Goal: Task Accomplishment & Management: Use online tool/utility

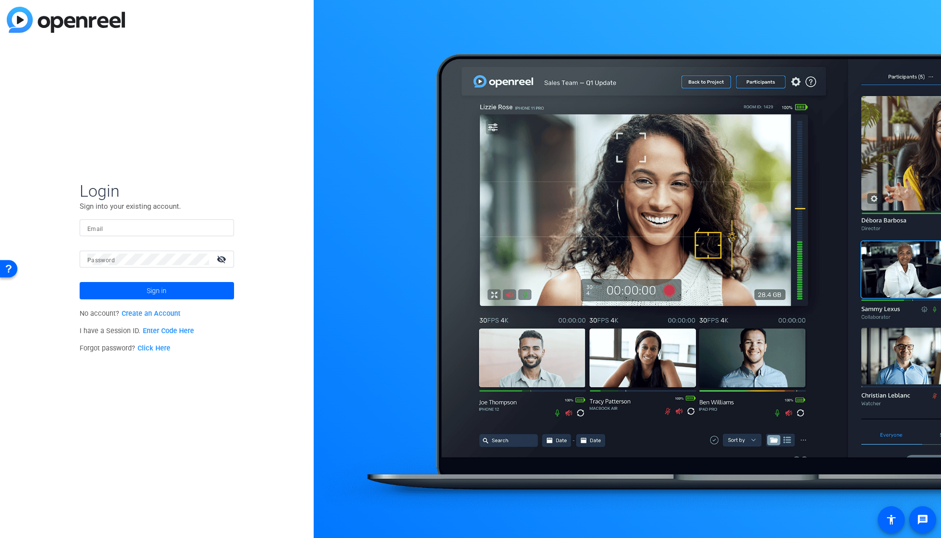
click at [123, 231] on input "Email" at bounding box center [156, 228] width 139 height 12
type input "patrick.mccarthy@fmr.com"
click at [80, 282] on button "Sign in" at bounding box center [157, 290] width 154 height 17
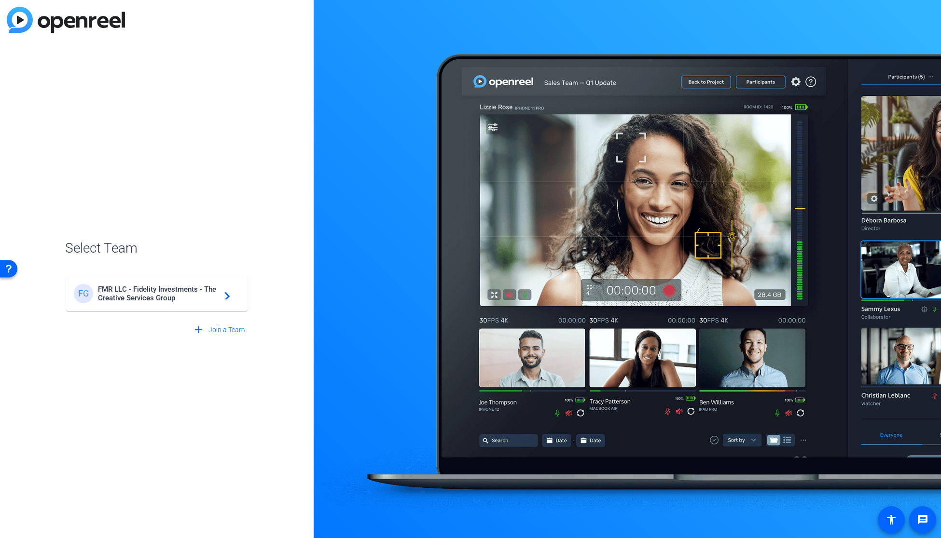
click at [122, 302] on div "FG FMR LLC - Fidelity Investments - The Creative Services Group navigate_next" at bounding box center [157, 293] width 166 height 19
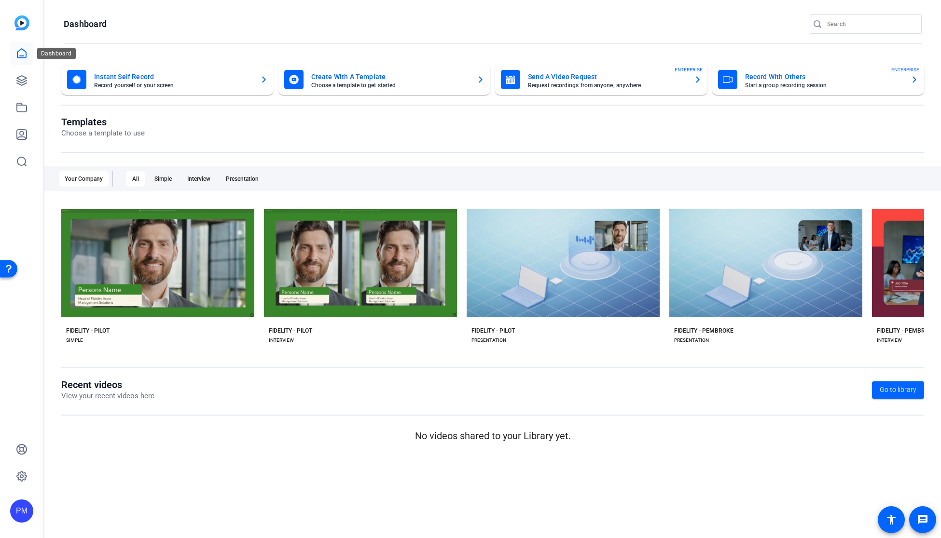
click at [16, 63] on link at bounding box center [21, 53] width 23 height 23
click at [20, 85] on icon at bounding box center [22, 81] width 12 height 12
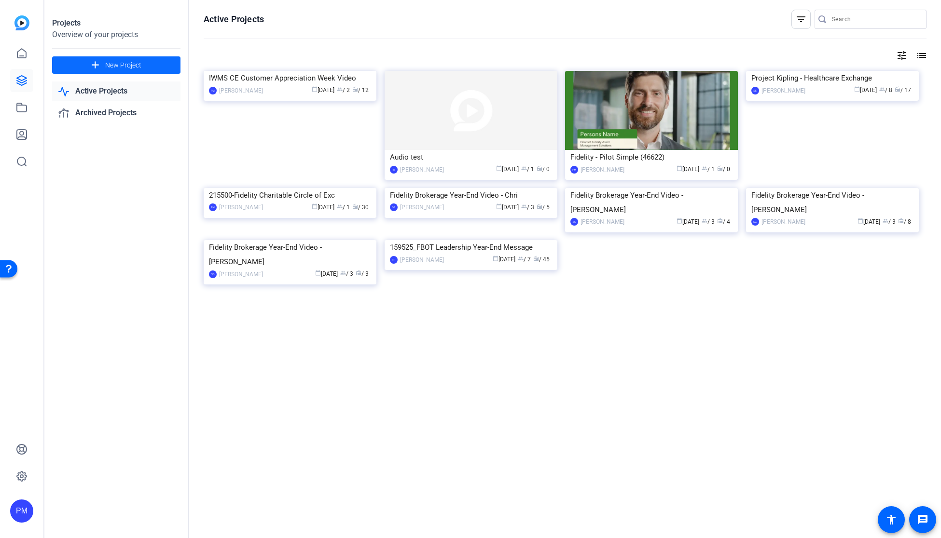
click at [146, 64] on span at bounding box center [116, 65] width 128 height 23
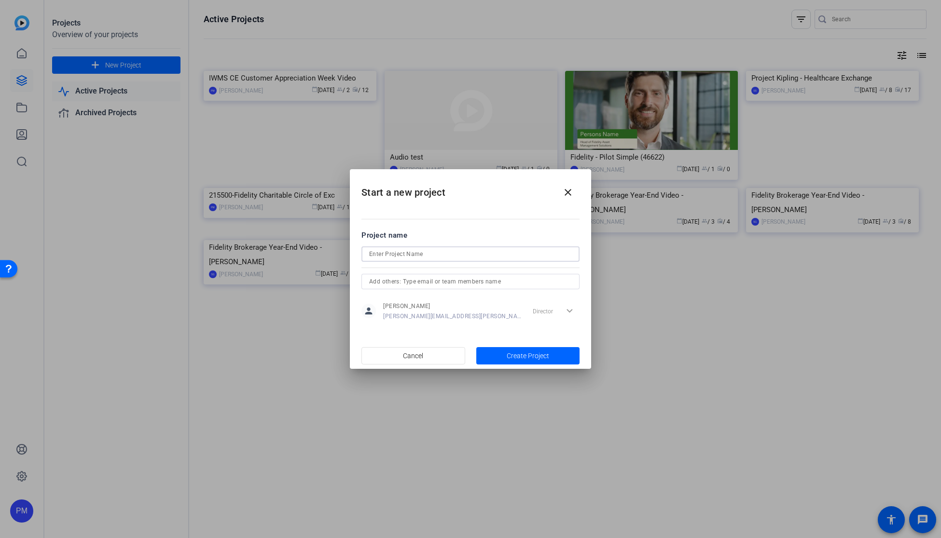
click at [397, 254] on input at bounding box center [470, 254] width 203 height 12
paste input "ABRG Leadership Summit"
type input "ABRG Leadership Summit"
click at [520, 351] on span "Create Project" at bounding box center [528, 356] width 42 height 10
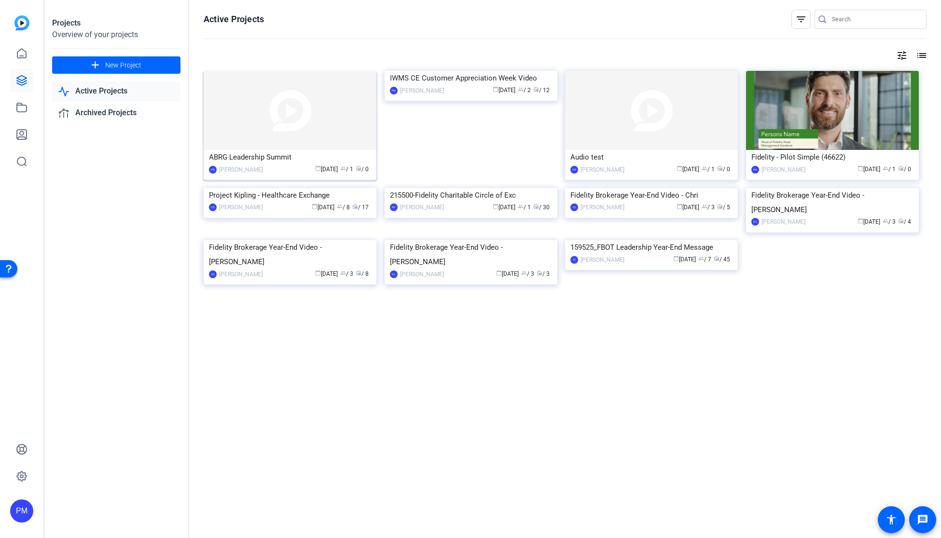
click at [267, 162] on div "ABRG Leadership Summit" at bounding box center [290, 157] width 162 height 14
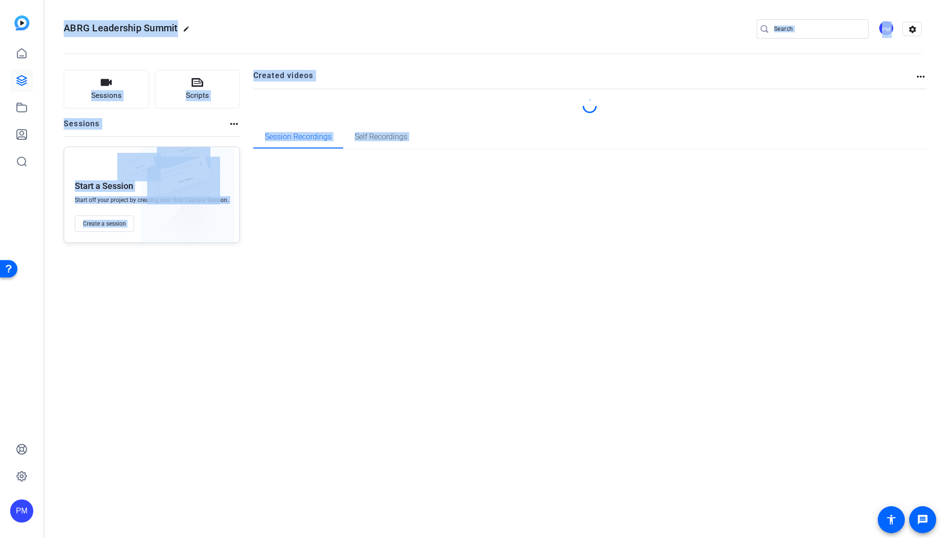
click at [267, 162] on div "ABRG Leadership Summit edit PM settings Sessions Scripts Sessions more_horiz St…" at bounding box center [492, 269] width 896 height 538
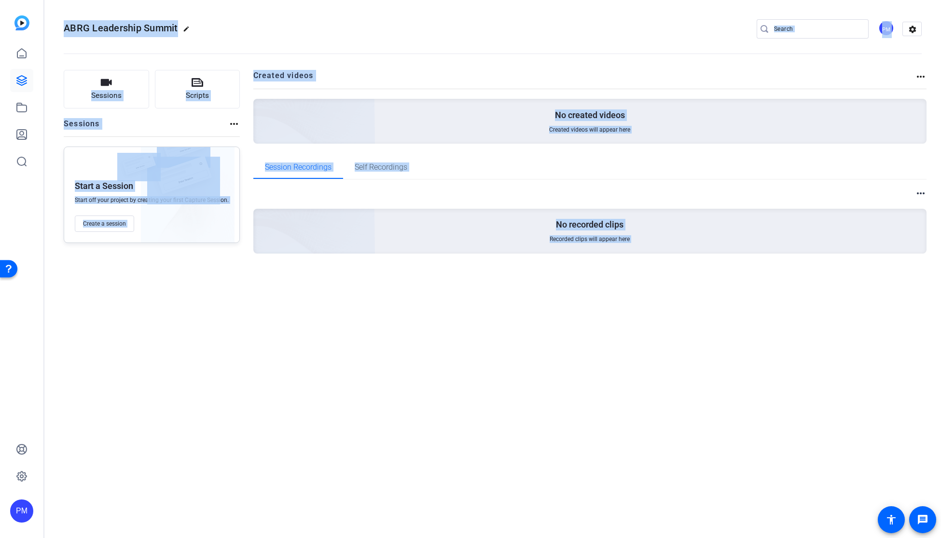
click at [147, 323] on div "ABRG Leadership Summit edit PM settings Sessions Scripts Sessions more_horiz St…" at bounding box center [492, 269] width 896 height 538
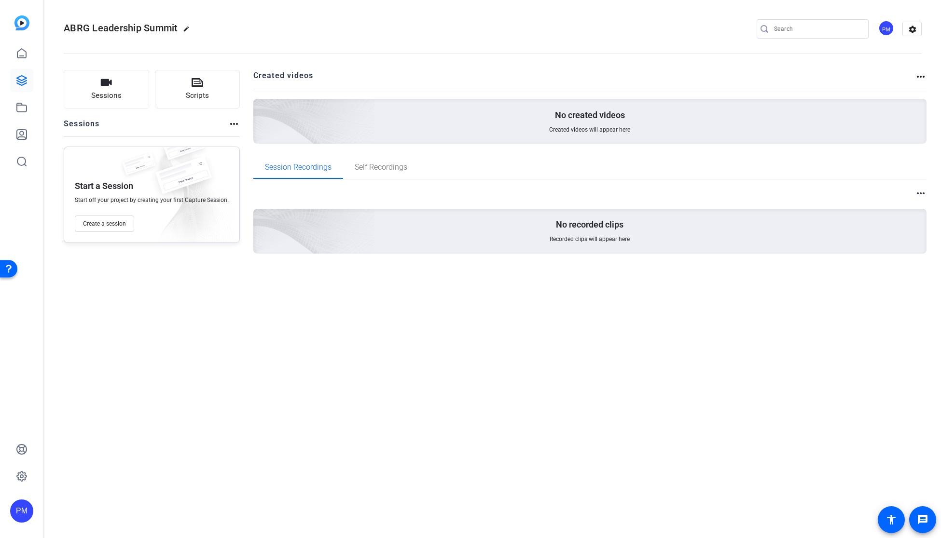
click at [231, 123] on mat-icon "more_horiz" at bounding box center [234, 124] width 12 height 12
click at [171, 123] on div at bounding box center [470, 269] width 941 height 538
click at [187, 27] on mat-icon "edit" at bounding box center [189, 32] width 12 height 12
click at [163, 29] on span "clear" at bounding box center [165, 29] width 12 height 12
click at [231, 124] on mat-icon "more_horiz" at bounding box center [234, 124] width 12 height 12
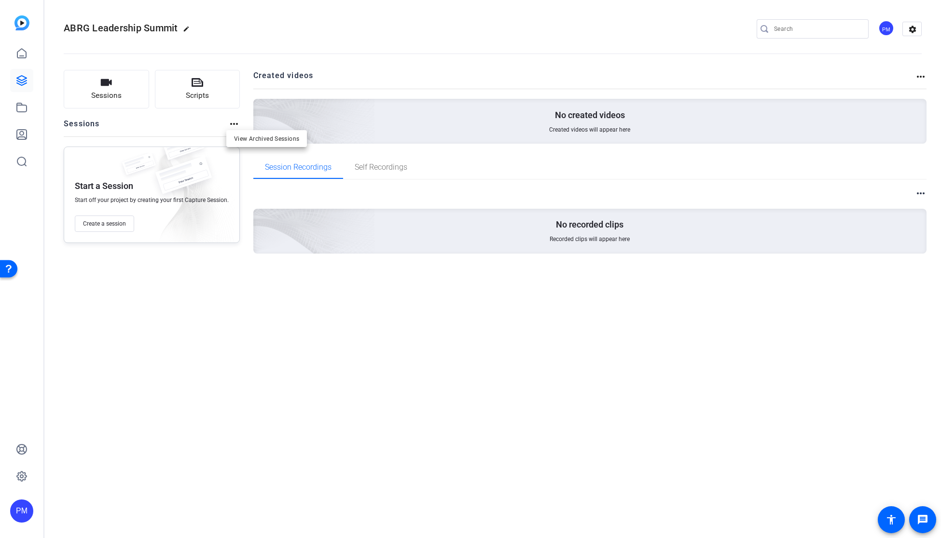
click at [172, 121] on div at bounding box center [470, 269] width 941 height 538
click at [380, 170] on span "Self Recordings" at bounding box center [381, 168] width 53 height 8
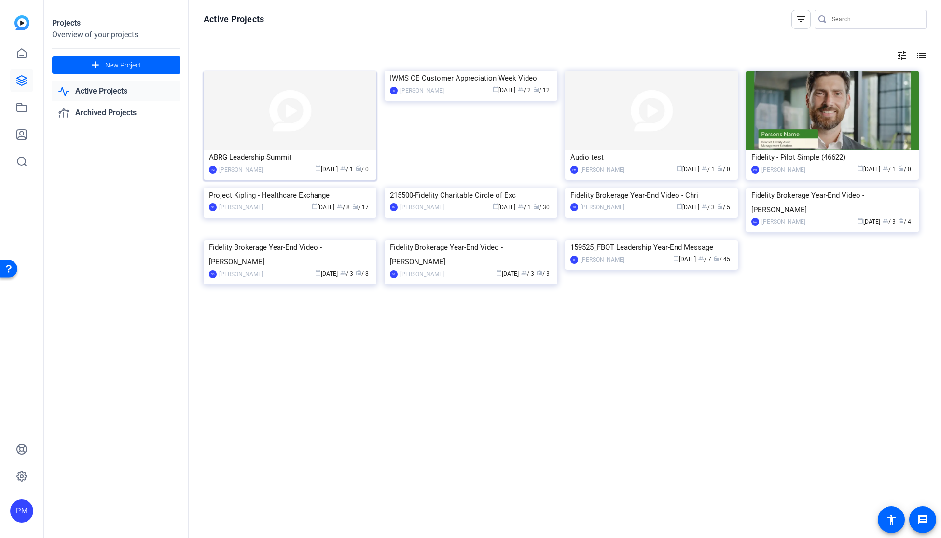
click at [274, 160] on div "ABRG Leadership Summit" at bounding box center [290, 157] width 162 height 14
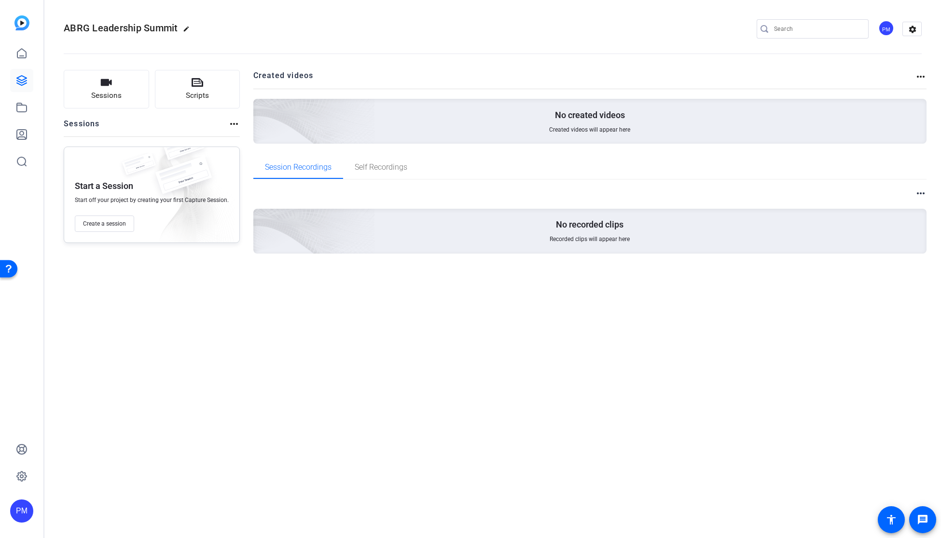
click at [838, 73] on mat-icon "more_horiz" at bounding box center [921, 77] width 12 height 12
drag, startPoint x: 920, startPoint y: 76, endPoint x: 905, endPoint y: 59, distance: 22.2
click at [838, 76] on div at bounding box center [470, 269] width 941 height 538
click at [838, 30] on mat-icon "settings" at bounding box center [912, 29] width 19 height 14
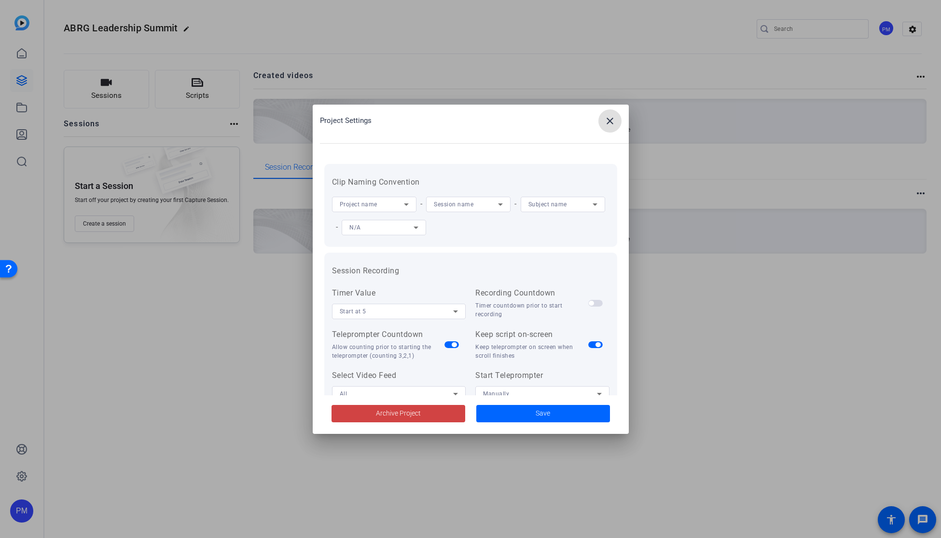
click at [464, 59] on div at bounding box center [470, 269] width 941 height 538
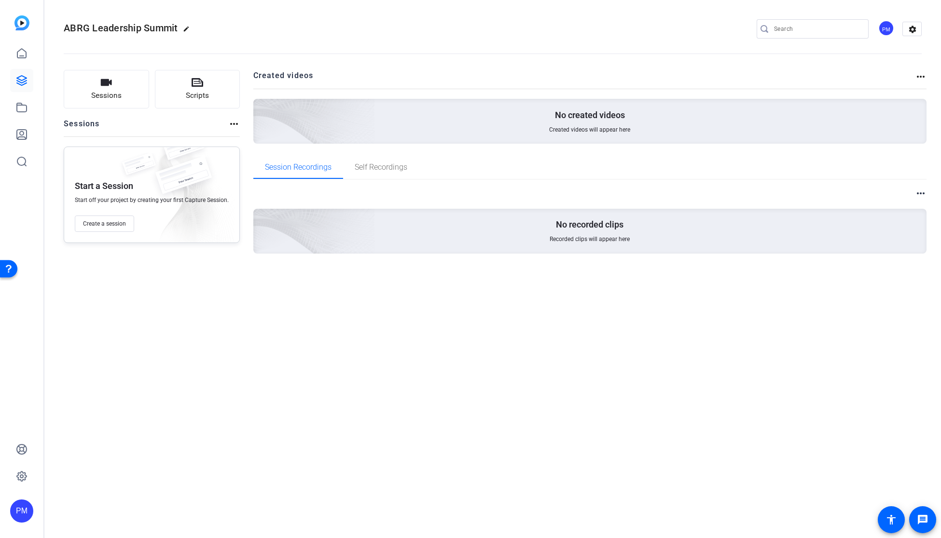
click at [235, 125] on mat-icon "more_horiz" at bounding box center [234, 124] width 12 height 12
click at [210, 132] on div at bounding box center [470, 269] width 941 height 538
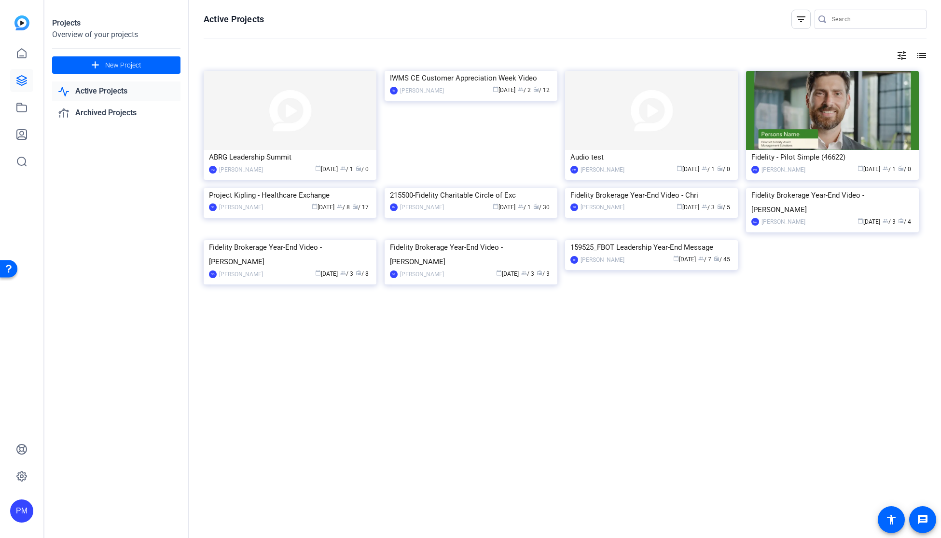
click at [807, 15] on div "filter_list" at bounding box center [800, 19] width 19 height 19
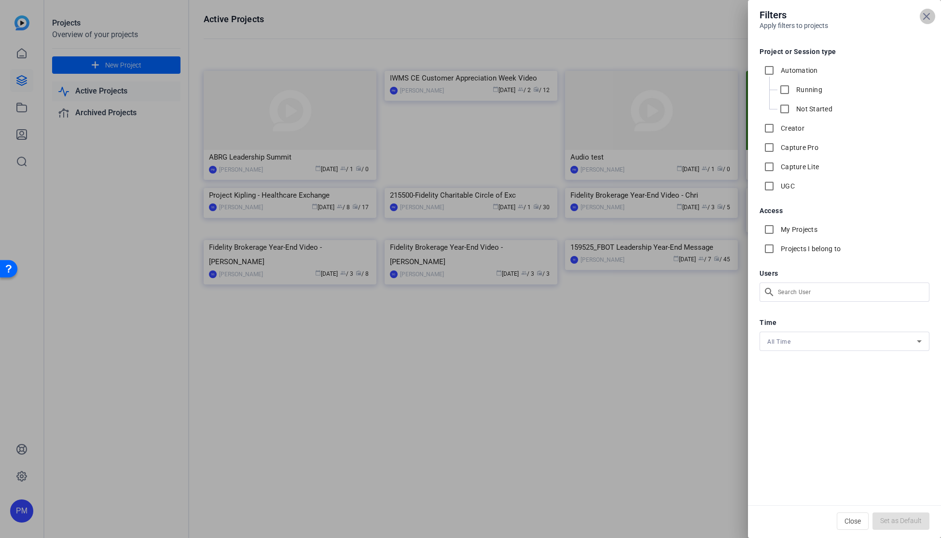
click at [838, 17] on icon at bounding box center [926, 17] width 12 height 12
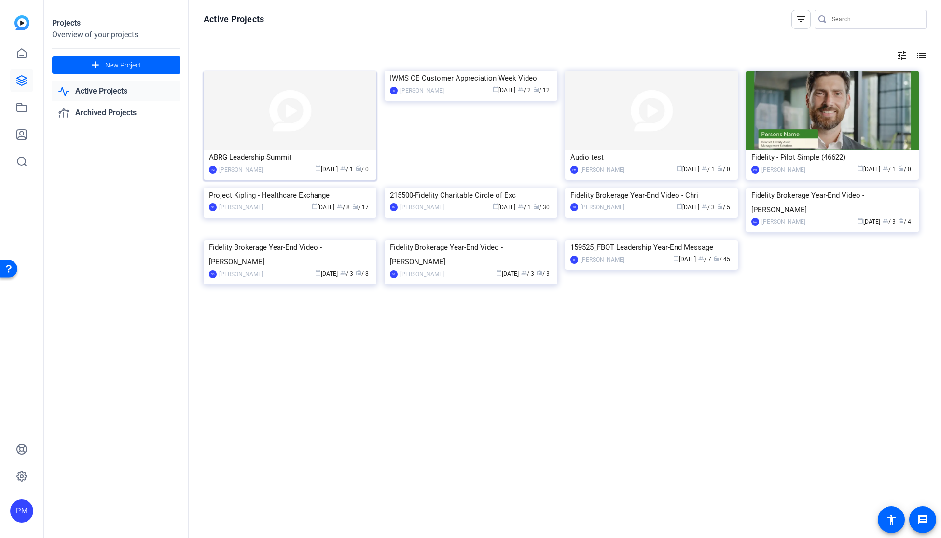
click at [283, 173] on div "calendar_today Oct 13 group / 1 radio / 0" at bounding box center [319, 169] width 103 height 10
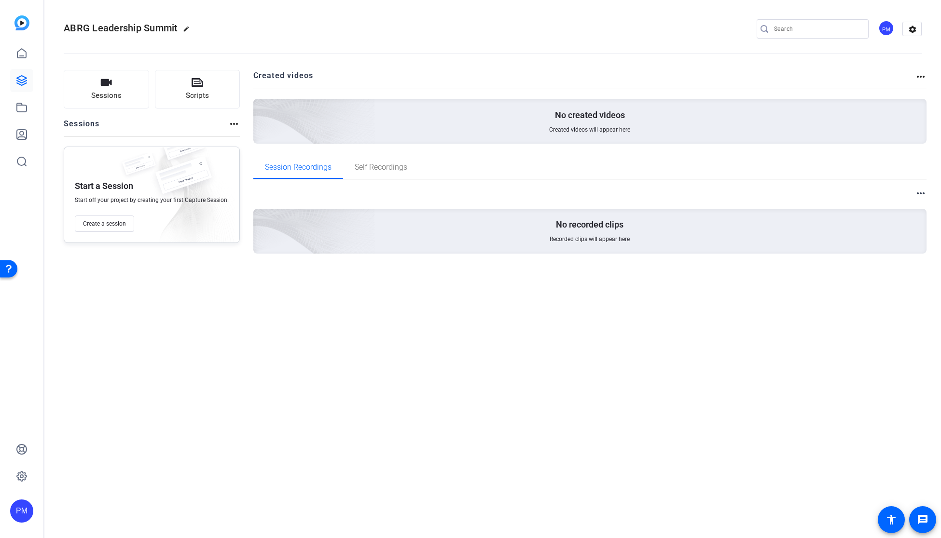
click at [186, 28] on mat-icon "edit" at bounding box center [189, 32] width 12 height 12
click at [150, 30] on span "check_circle" at bounding box center [151, 29] width 12 height 12
click at [21, 474] on icon at bounding box center [22, 477] width 12 height 12
click at [110, 220] on span "Create a session" at bounding box center [104, 224] width 43 height 8
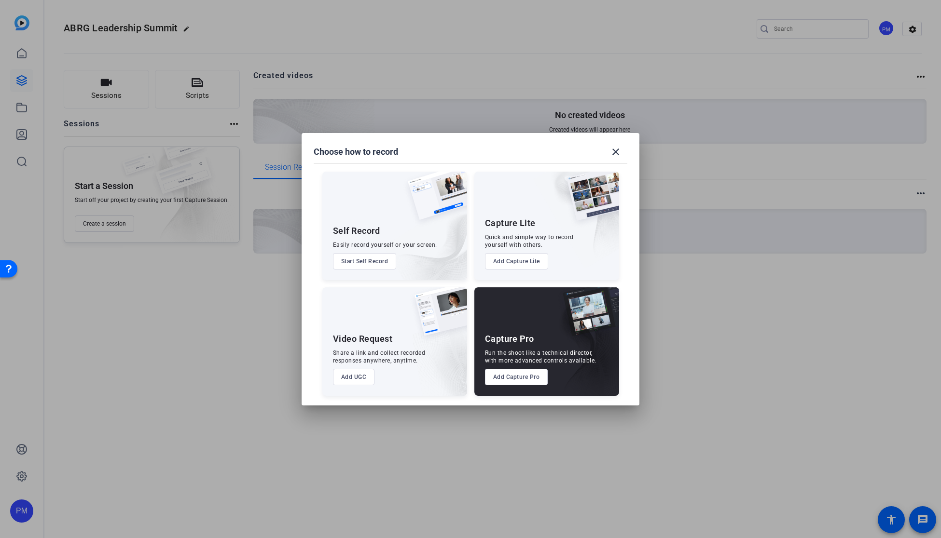
click at [355, 379] on button "Add UGC" at bounding box center [354, 377] width 42 height 16
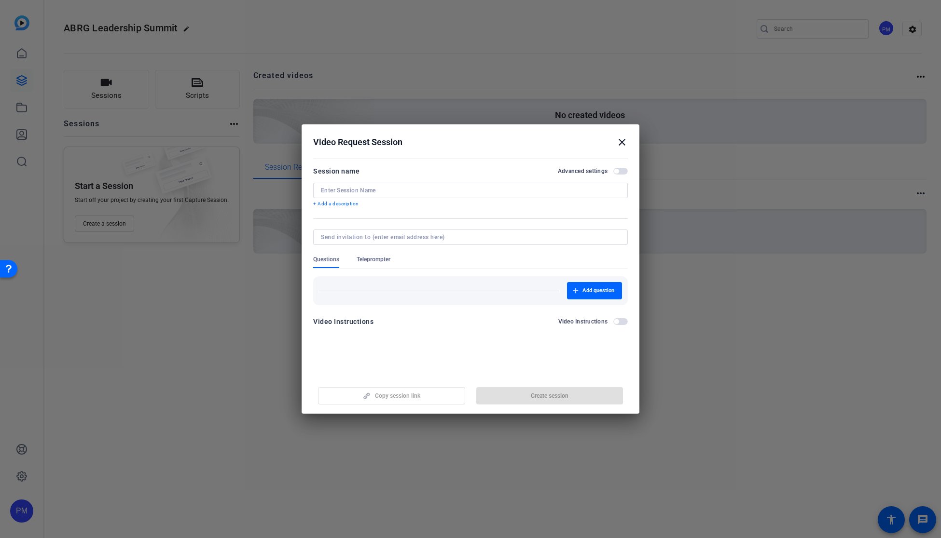
click at [347, 181] on div "Session name Advanced settings + Add a description" at bounding box center [470, 186] width 315 height 42
click at [346, 187] on input at bounding box center [470, 191] width 299 height 8
click at [355, 189] on input at bounding box center [470, 191] width 299 height 8
paste input "ABRG Leadership Summit"
type input "ABRG Leadership Summit"
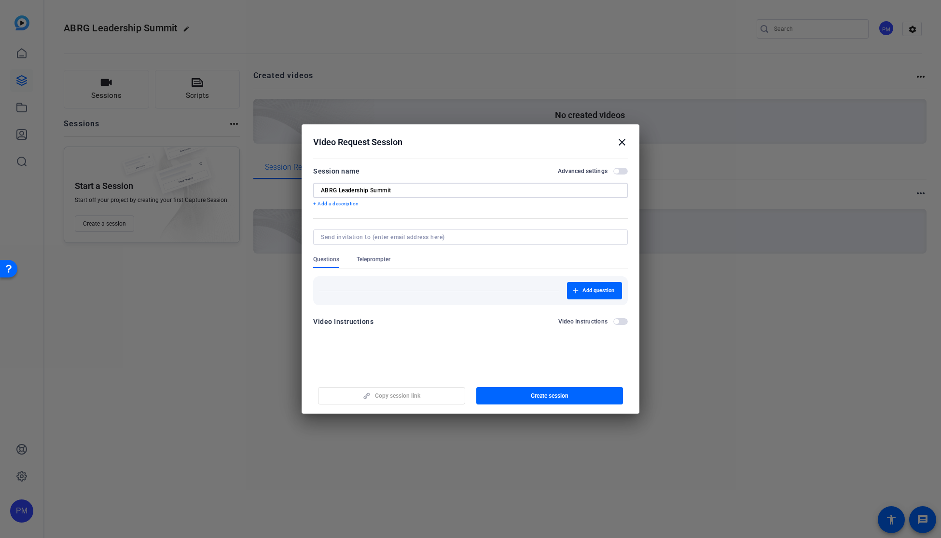
click at [372, 238] on input at bounding box center [468, 237] width 295 height 8
click at [379, 259] on span "Teleprompter" at bounding box center [373, 260] width 34 height 8
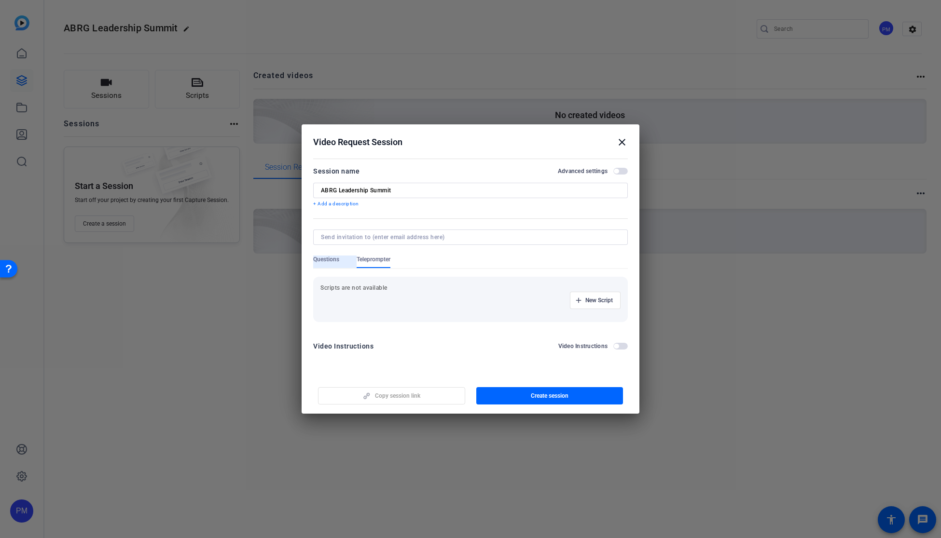
click at [324, 262] on span "Questions" at bounding box center [326, 260] width 26 height 8
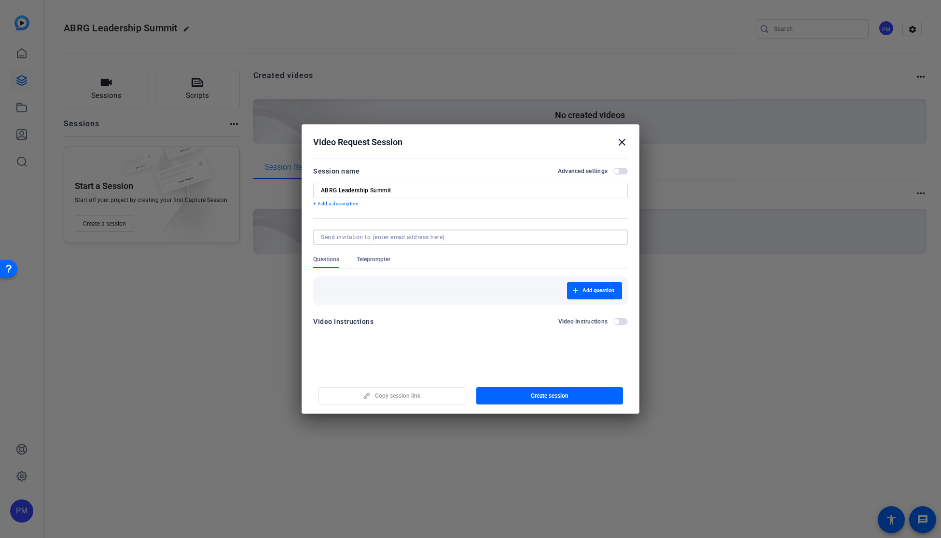
click at [343, 234] on input at bounding box center [468, 237] width 295 height 8
click at [390, 292] on div "Add question" at bounding box center [470, 290] width 303 height 17
click at [372, 235] on input at bounding box center [468, 237] width 295 height 8
type input "d"
click at [364, 237] on input at bounding box center [468, 237] width 295 height 8
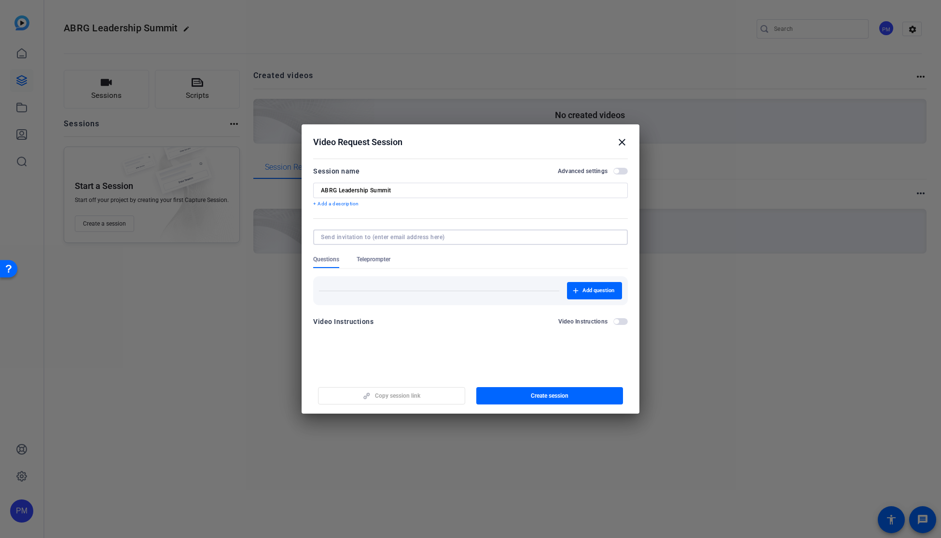
paste input "alicia.sundberg@fmr.com"
click at [409, 237] on input "alicia.sundberg@fmr.com" at bounding box center [468, 237] width 295 height 8
type input "alicia.sundberg@fmr.com"
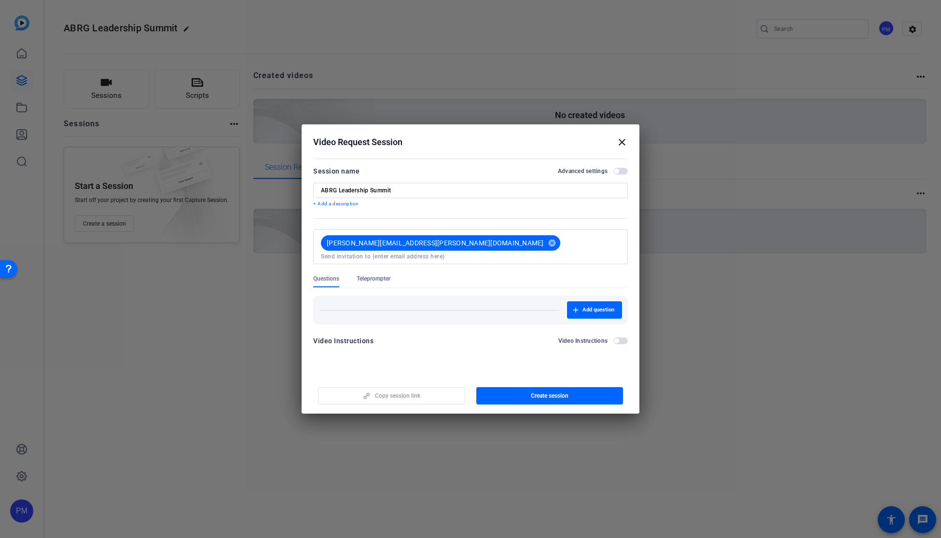
click at [621, 168] on span "button" at bounding box center [620, 171] width 14 height 7
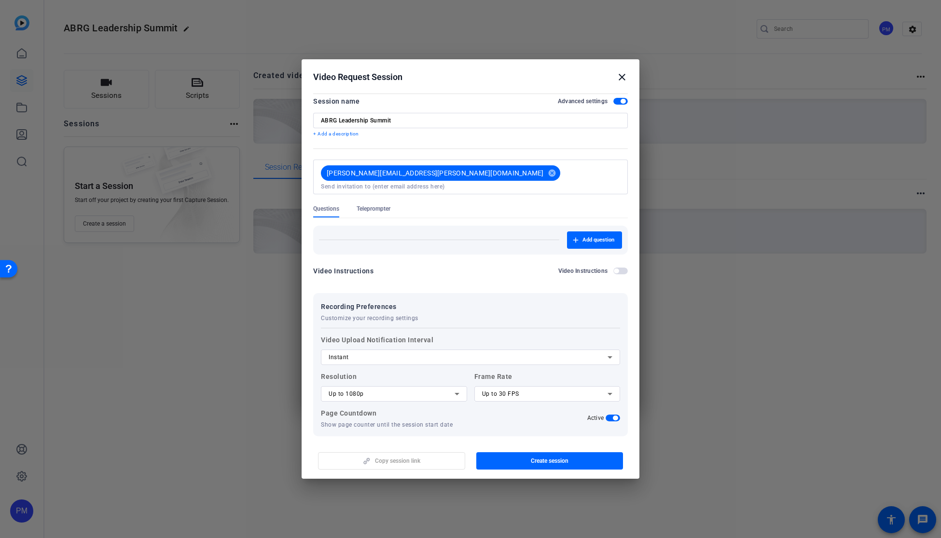
scroll to position [5, 0]
click at [439, 182] on input at bounding box center [470, 186] width 299 height 8
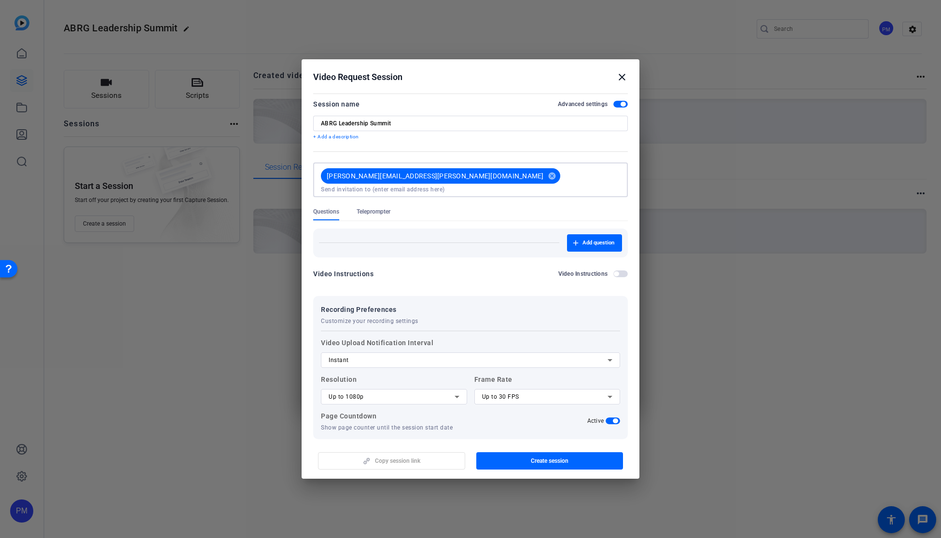
scroll to position [0, 0]
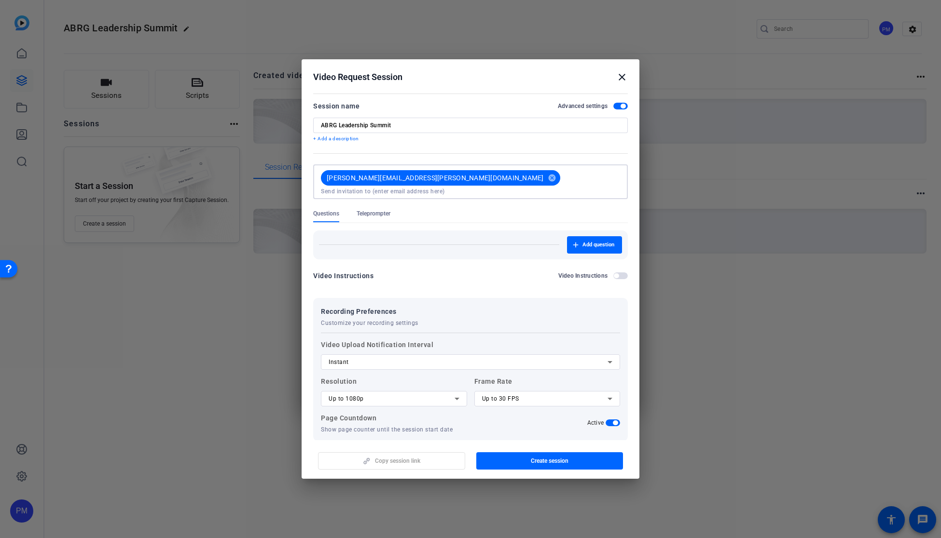
click at [618, 79] on mat-icon "close" at bounding box center [622, 77] width 12 height 12
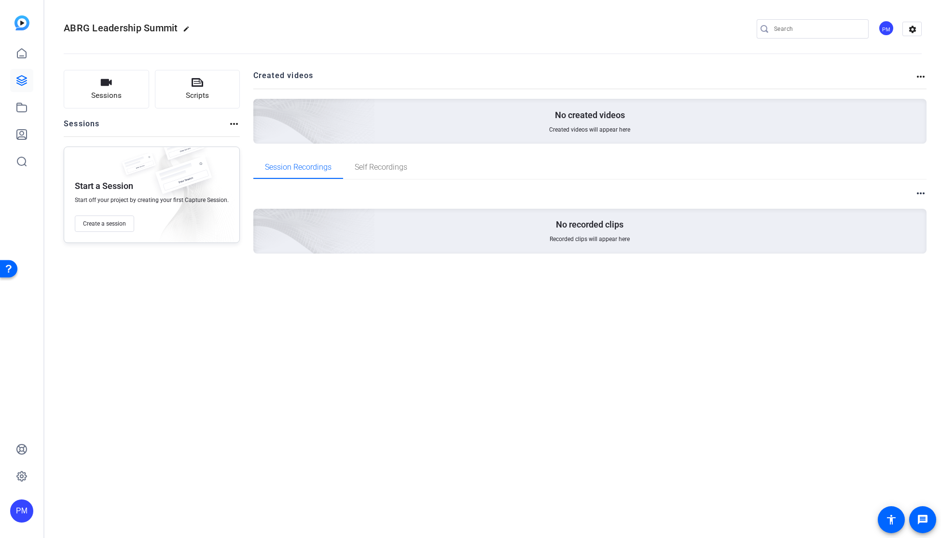
click at [625, 77] on h2 "Created videos" at bounding box center [584, 79] width 662 height 19
click at [838, 32] on mat-icon "settings" at bounding box center [912, 29] width 19 height 14
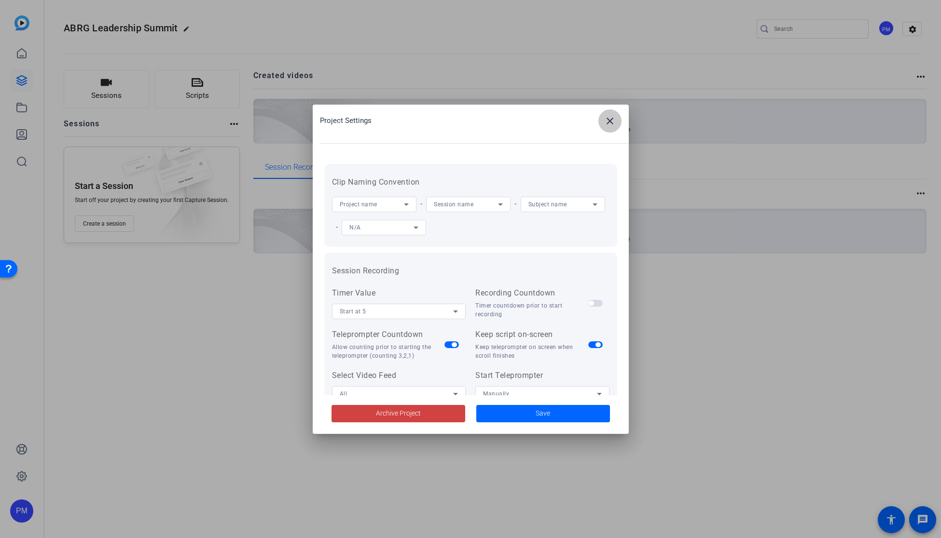
click at [617, 119] on span at bounding box center [609, 121] width 23 height 23
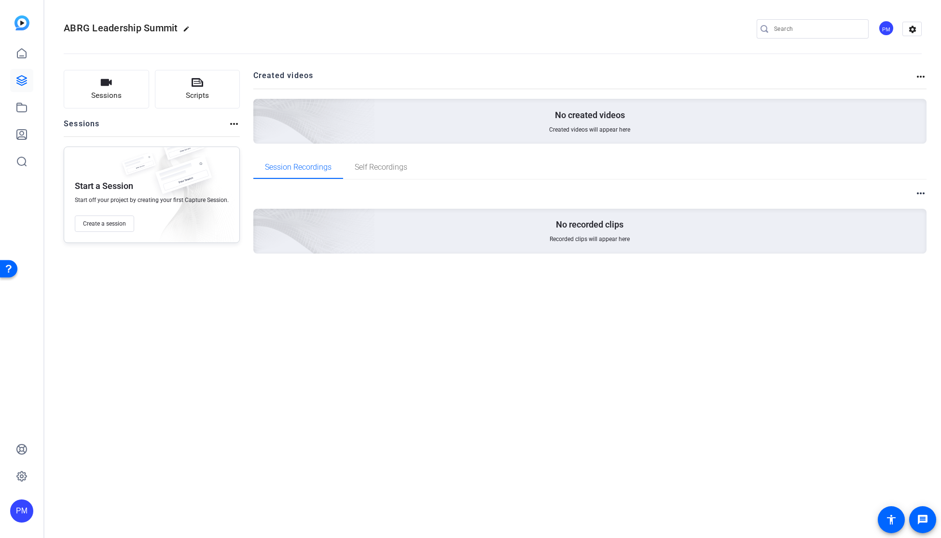
click at [228, 125] on mat-icon "more_horiz" at bounding box center [234, 124] width 12 height 12
click at [218, 126] on div at bounding box center [470, 269] width 941 height 538
click at [15, 55] on link at bounding box center [21, 53] width 23 height 23
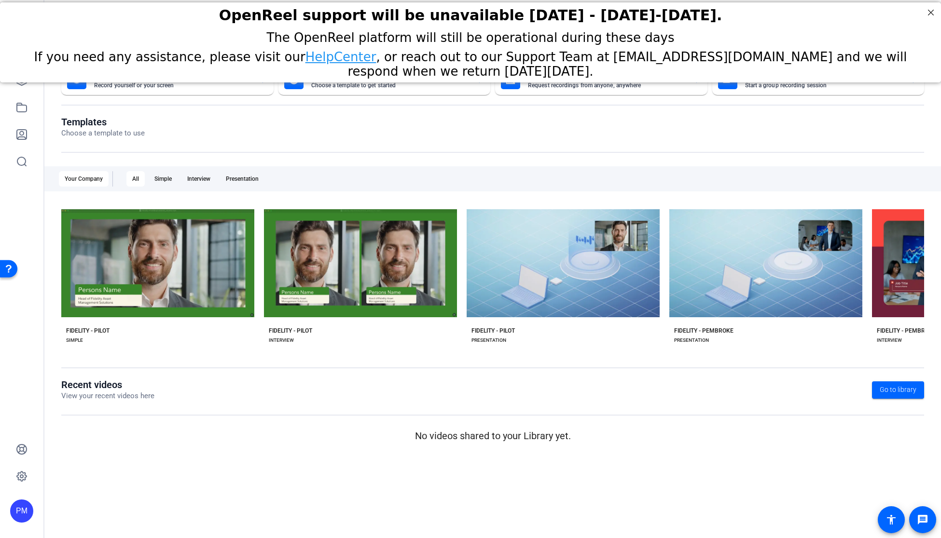
click at [161, 123] on openreel-page-title "Templates Choose a template to use" at bounding box center [492, 127] width 863 height 23
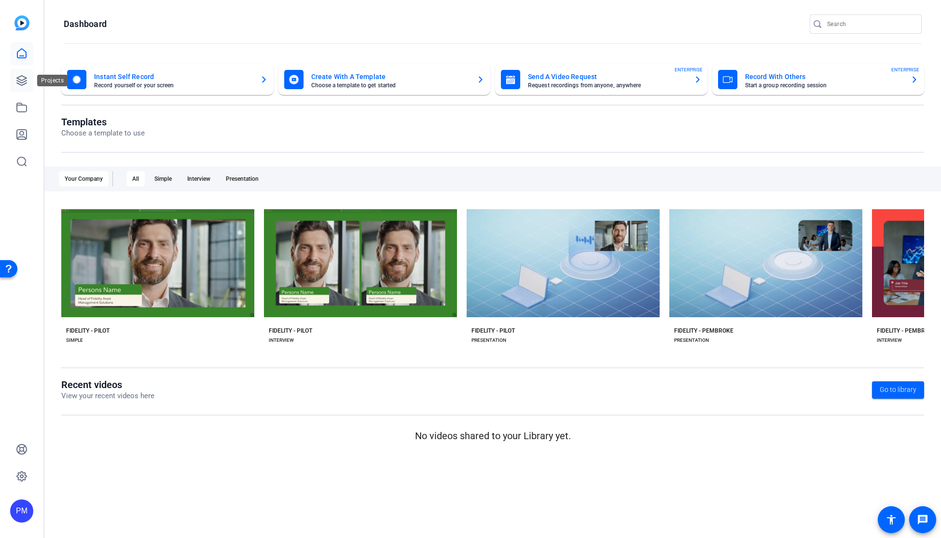
click at [18, 80] on icon at bounding box center [22, 81] width 12 height 12
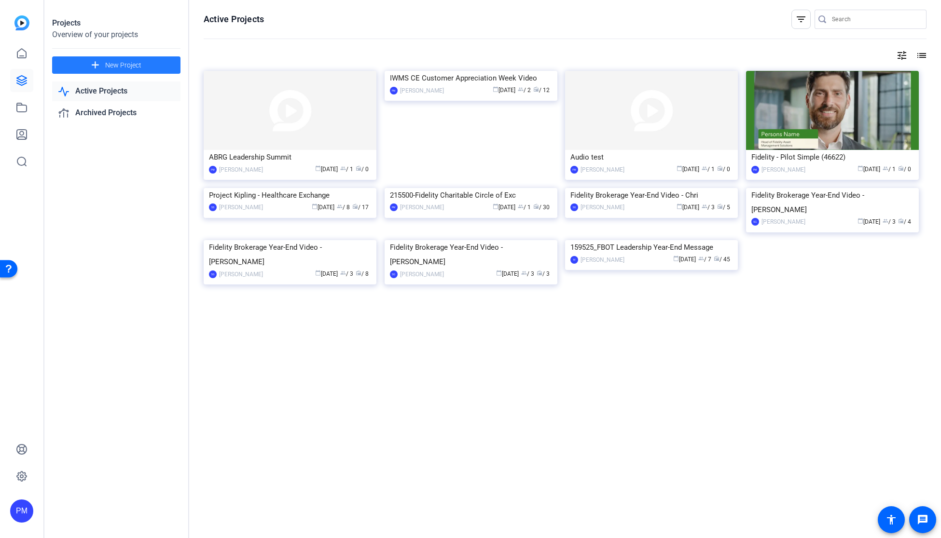
click at [142, 65] on span at bounding box center [116, 65] width 128 height 23
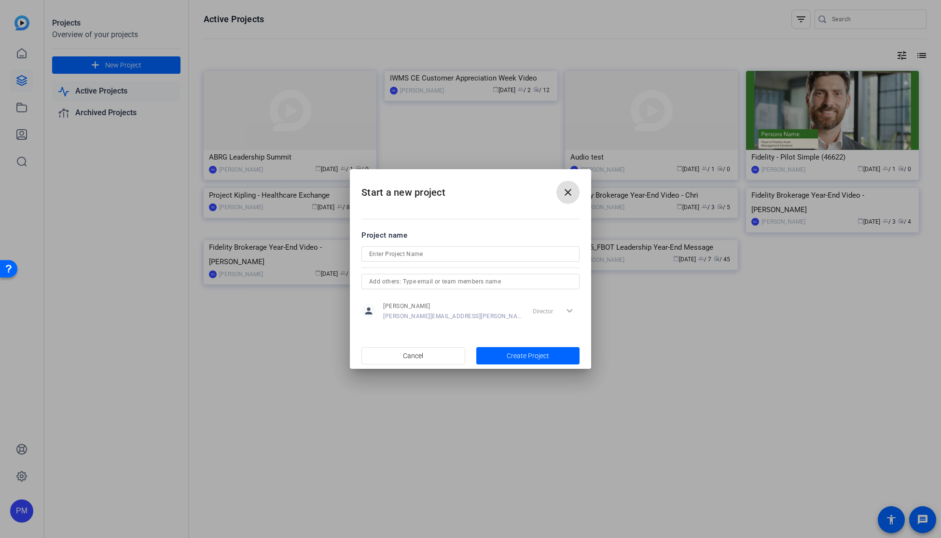
click at [563, 192] on mat-icon "close" at bounding box center [568, 193] width 12 height 12
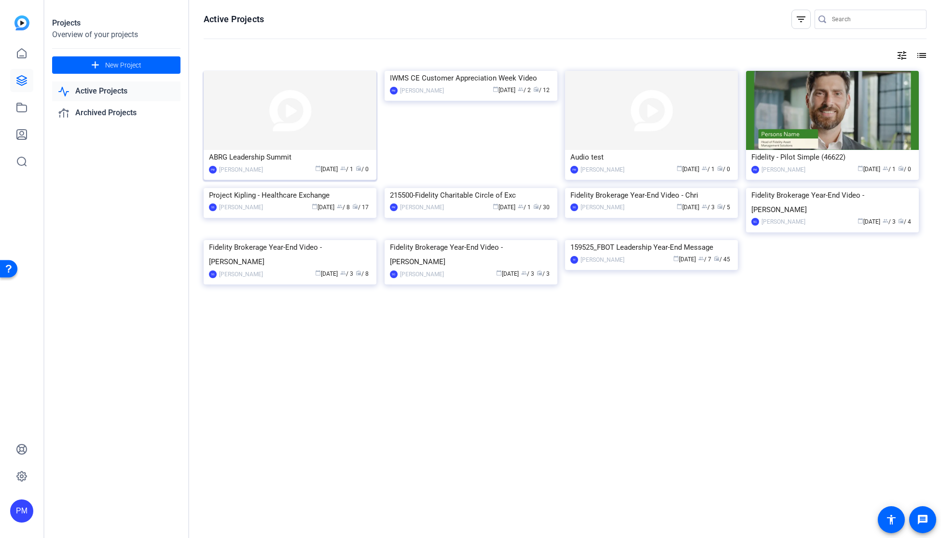
click at [223, 167] on div "[PERSON_NAME]" at bounding box center [241, 170] width 44 height 10
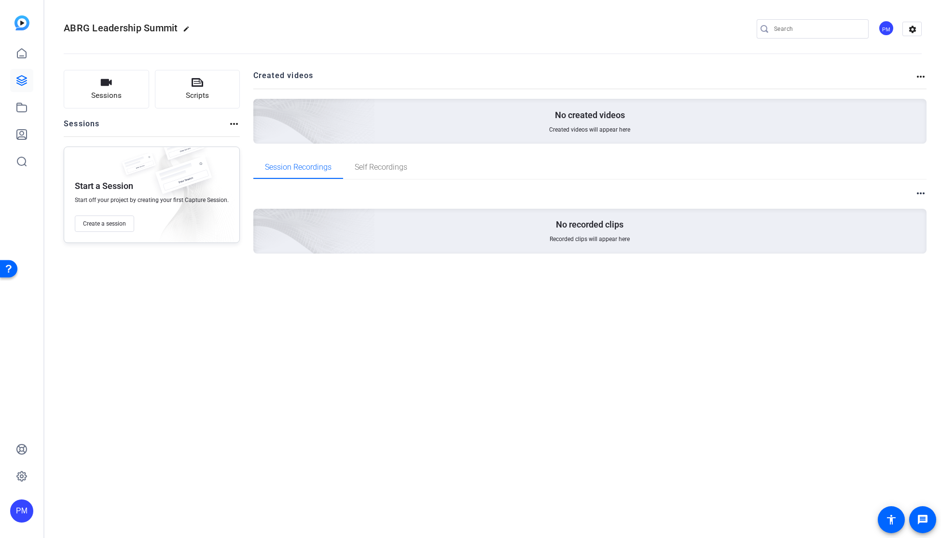
click at [461, 124] on div "No created videos Created videos will appear here" at bounding box center [589, 121] width 673 height 45
click at [373, 169] on span "Self Recordings" at bounding box center [381, 168] width 53 height 8
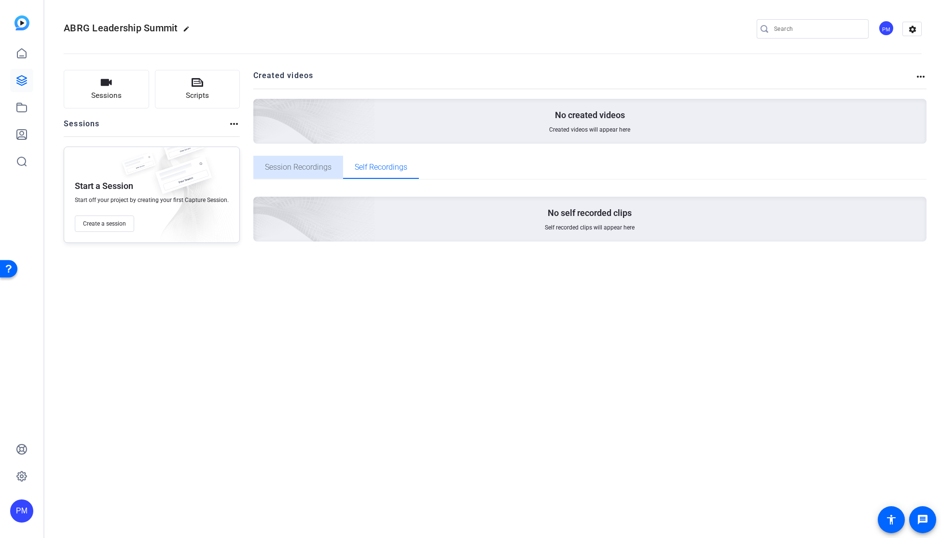
click at [303, 170] on span "Session Recordings" at bounding box center [298, 168] width 67 height 8
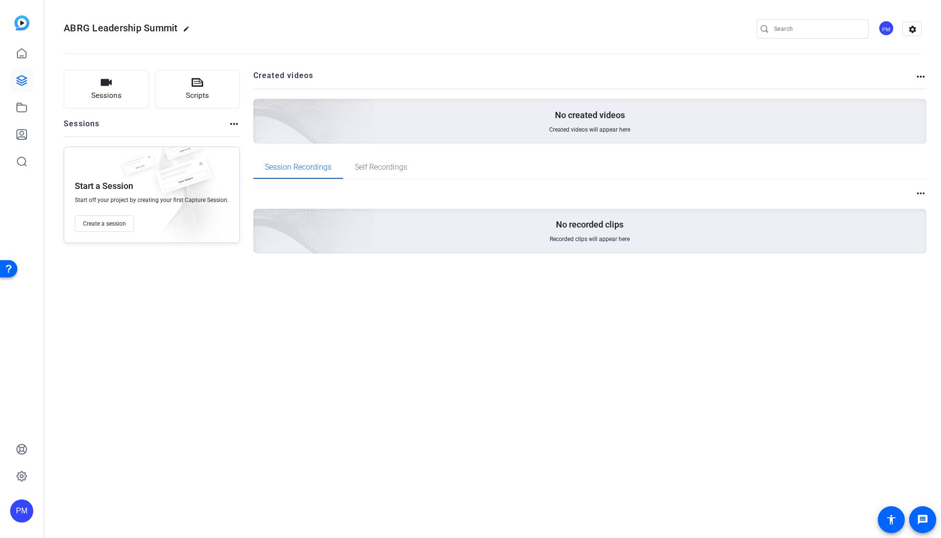
click at [235, 128] on mat-icon "more_horiz" at bounding box center [234, 124] width 12 height 12
click at [162, 126] on div at bounding box center [470, 269] width 941 height 538
click at [838, 76] on mat-icon "more_horiz" at bounding box center [921, 77] width 12 height 12
click at [811, 55] on div at bounding box center [470, 269] width 941 height 538
click at [104, 221] on span "Create a session" at bounding box center [104, 224] width 43 height 8
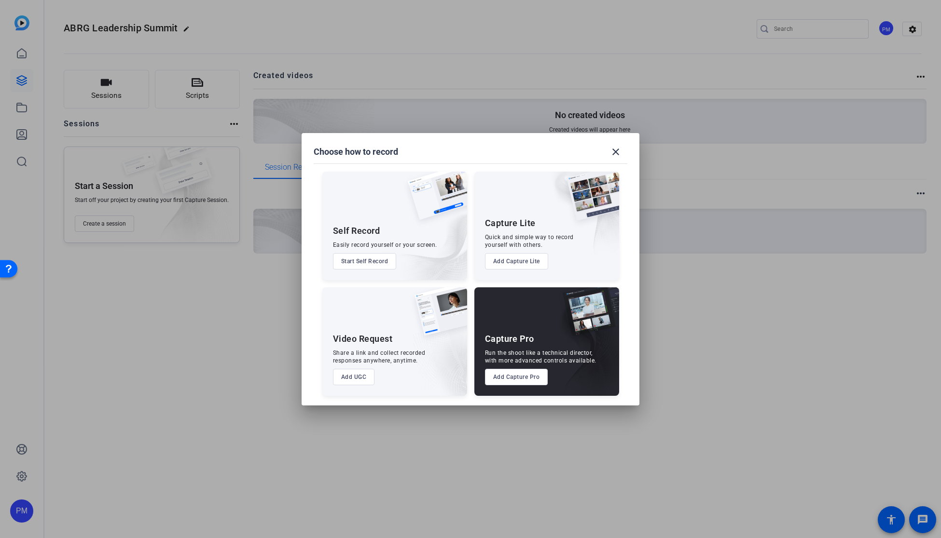
click at [521, 380] on button "Add Capture Pro" at bounding box center [516, 377] width 63 height 16
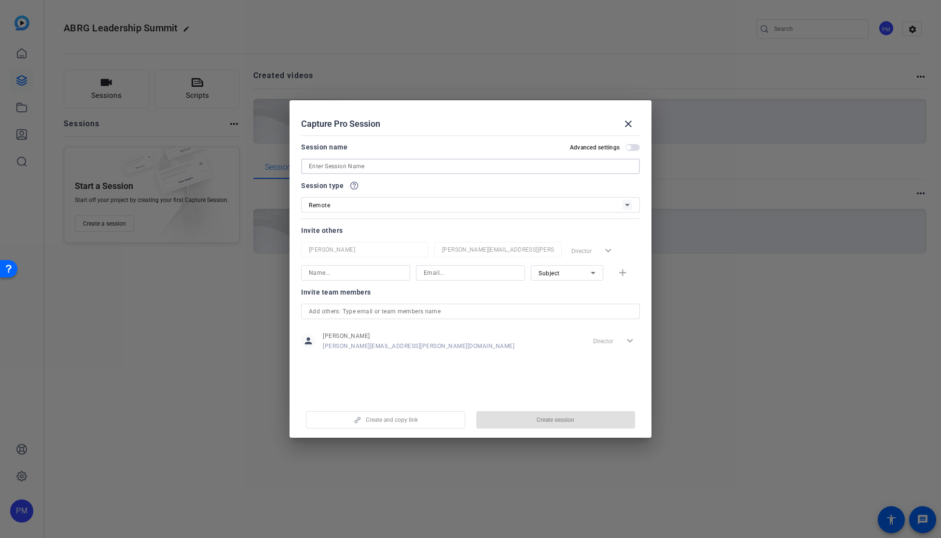
click at [332, 167] on input at bounding box center [470, 167] width 323 height 12
type input "a"
paste input "alicia.sundberg@fmr.com"
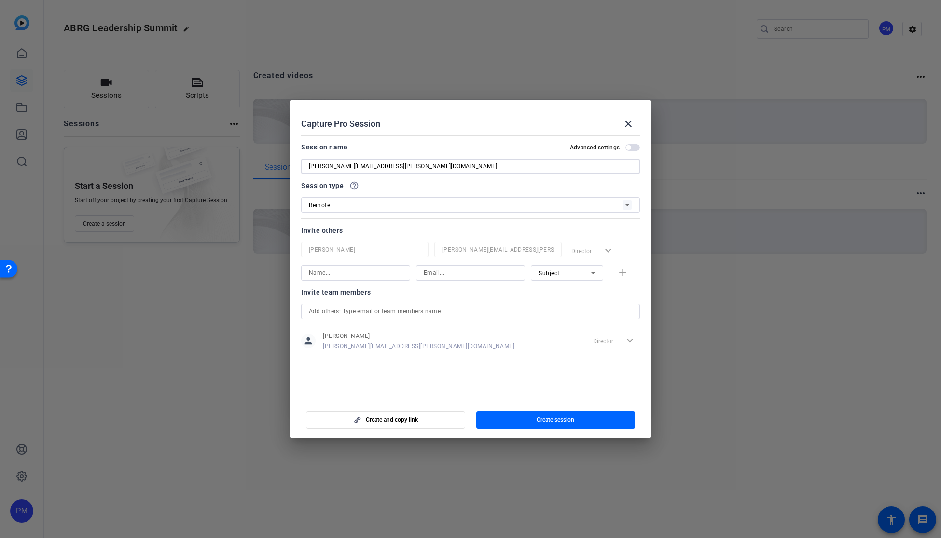
click at [382, 161] on input "alicia.sundberg@fmr.com" at bounding box center [470, 167] width 323 height 12
type input "alicia.sundberg@fmr.com"
click at [439, 274] on input at bounding box center [471, 273] width 94 height 12
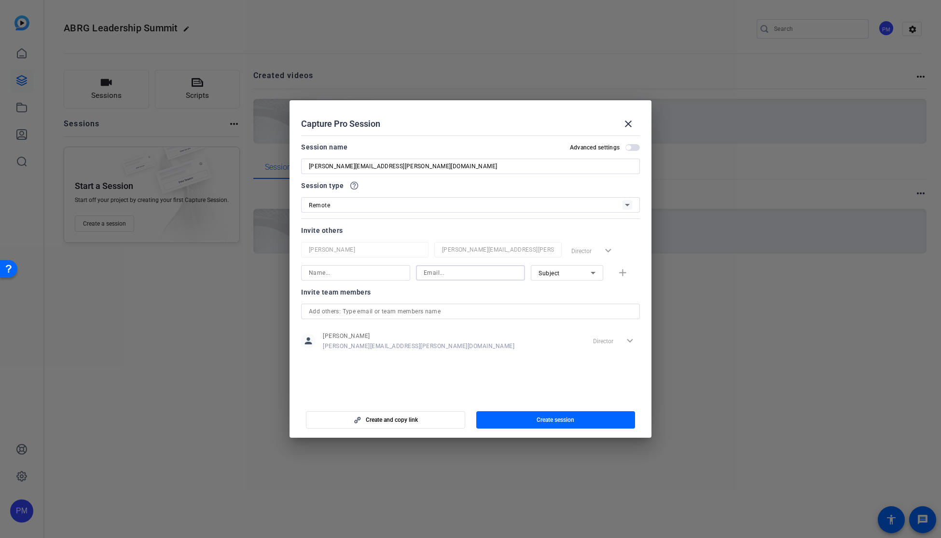
paste input "alicia.sundberg@fmr.com"
type input "alicia.sundberg@fmr.com"
click at [345, 274] on input at bounding box center [356, 273] width 94 height 12
type input "Alicia Sunberg"
click at [341, 203] on div "Remote" at bounding box center [466, 205] width 314 height 12
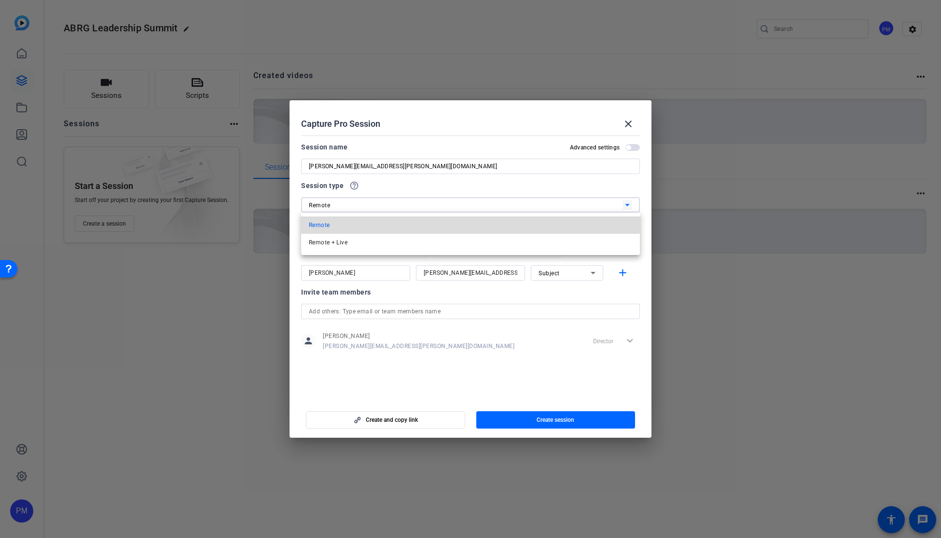
click at [333, 224] on mat-option "Remote" at bounding box center [470, 225] width 339 height 17
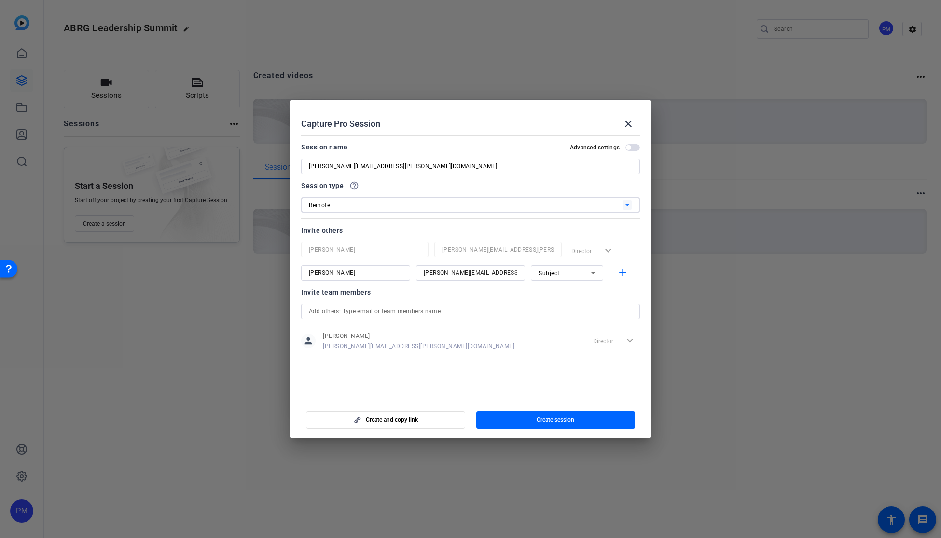
click at [354, 163] on input "alicia.sundberg@fmr.com" at bounding box center [470, 167] width 323 height 12
type input "ABRG Leadership Summit"
click at [411, 225] on div "Invite others" at bounding box center [470, 231] width 339 height 12
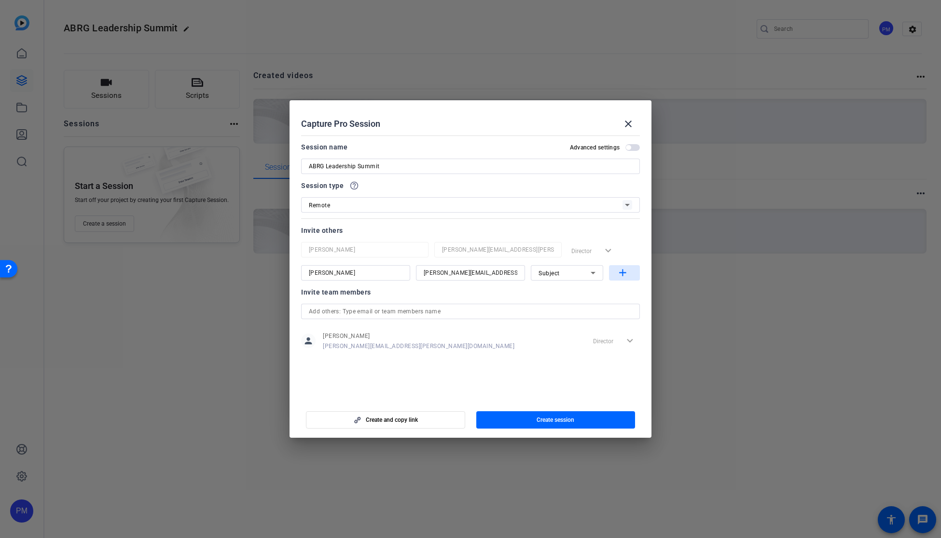
click at [622, 270] on mat-icon "add" at bounding box center [623, 273] width 12 height 12
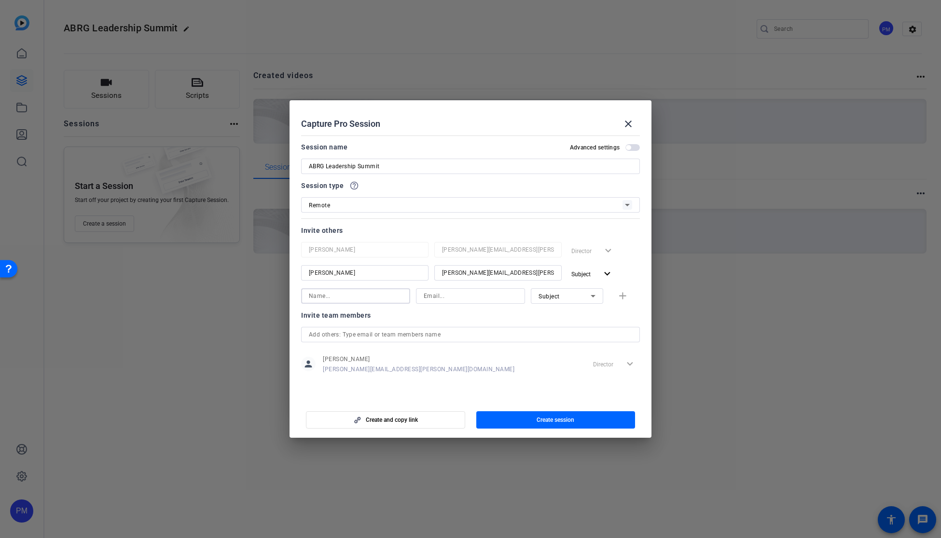
click at [335, 297] on input at bounding box center [356, 296] width 94 height 12
type input "Joes"
click at [338, 293] on input "Joes" at bounding box center [356, 296] width 94 height 12
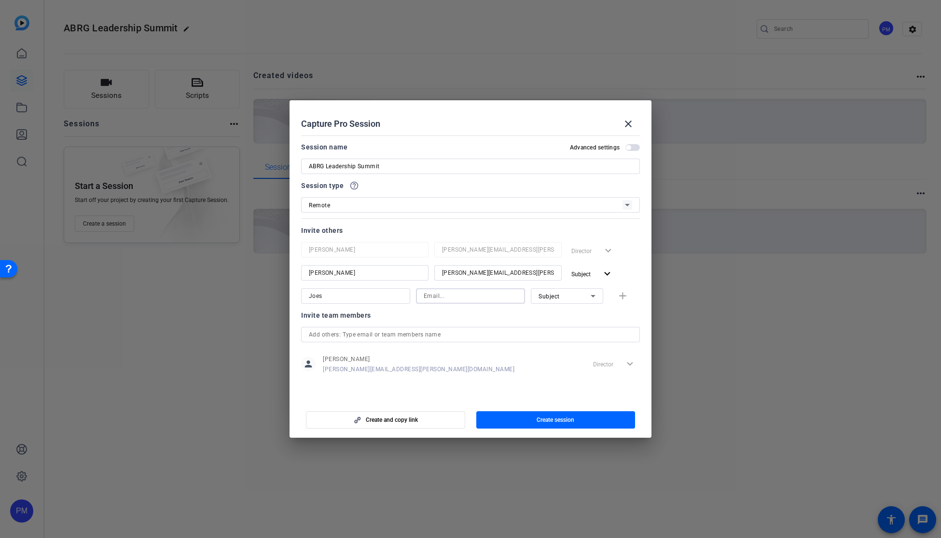
click at [439, 297] on input at bounding box center [471, 296] width 94 height 12
click at [476, 294] on input at bounding box center [471, 296] width 94 height 12
paste input "joseph.shaw@fmr.com"
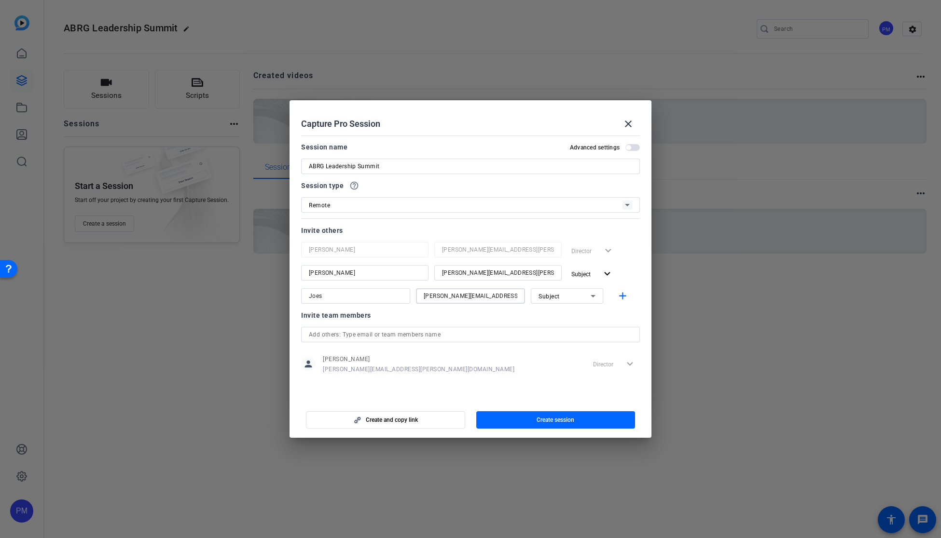
type input "joseph.shaw@fmr.com"
click at [324, 298] on input "Joes" at bounding box center [356, 296] width 94 height 12
type input "Joe Shaw"
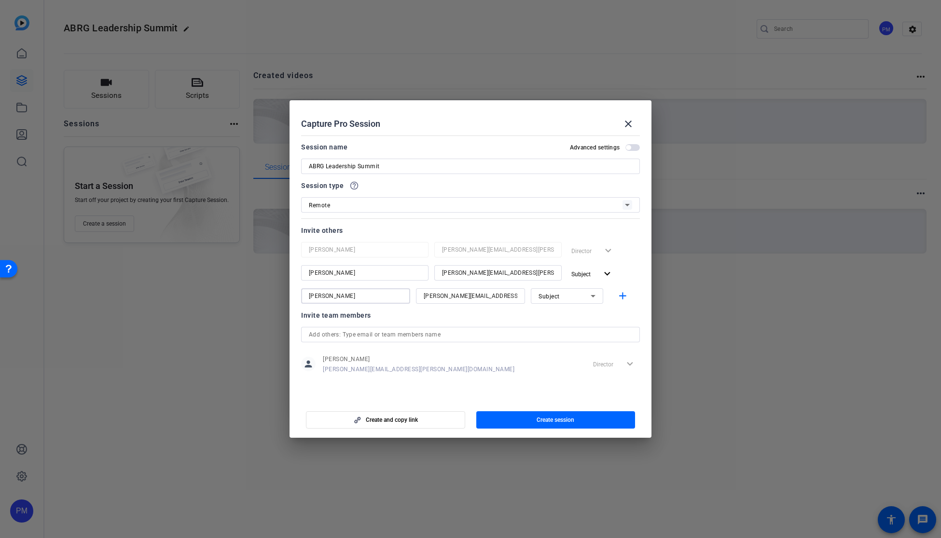
click at [555, 295] on span "Subject" at bounding box center [548, 296] width 21 height 7
click at [559, 329] on span "Watcher" at bounding box center [549, 331] width 23 height 12
click at [625, 301] on mat-icon "add" at bounding box center [623, 296] width 12 height 12
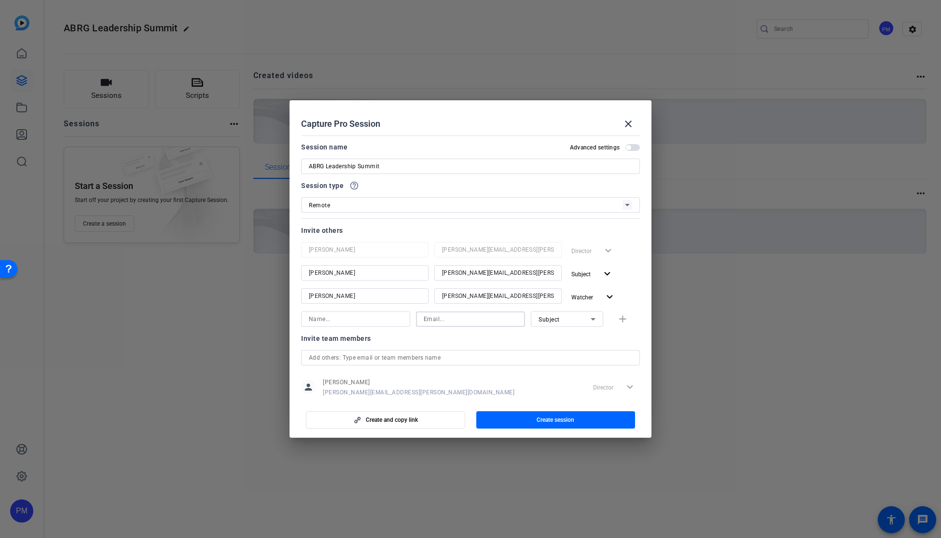
click at [440, 322] on input at bounding box center [471, 320] width 94 height 12
paste input "samantha.oneil@fmr.com"
type input "samantha.oneil@fmr.com"
click at [338, 320] on input at bounding box center [356, 320] width 94 height 12
type input "Samantha O'Neil"
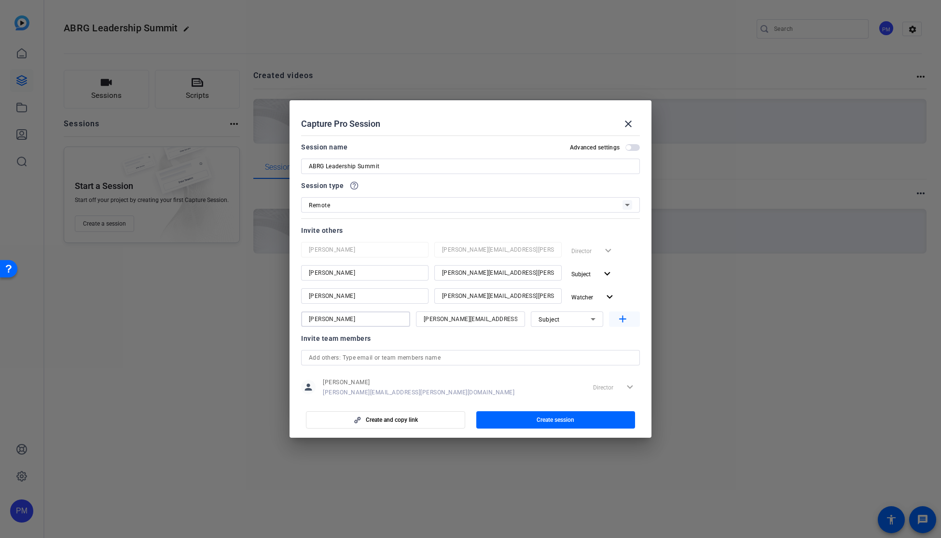
click at [619, 319] on mat-icon "add" at bounding box center [623, 320] width 12 height 12
click at [352, 347] on input at bounding box center [356, 343] width 94 height 12
click at [441, 346] on input at bounding box center [471, 343] width 94 height 12
paste input "Diana.Valdivia@fmr.com"
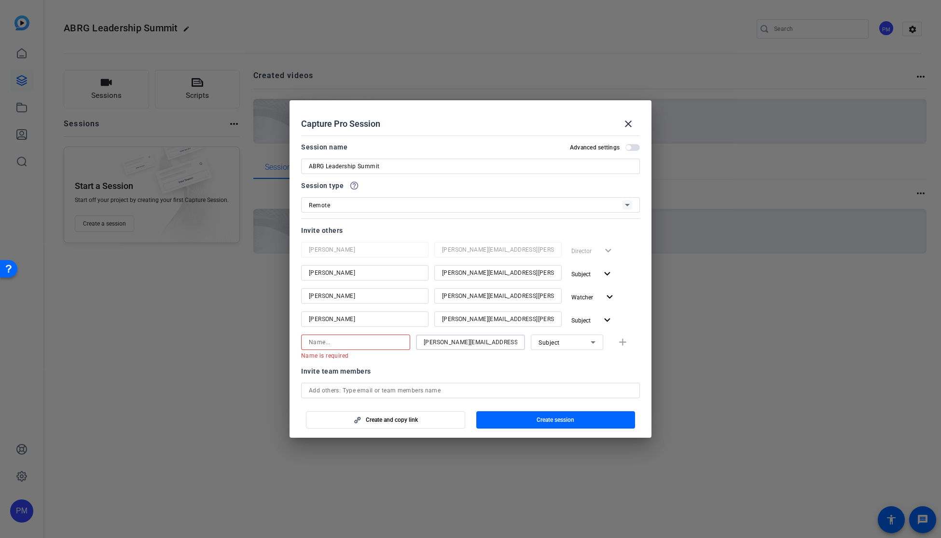
type input "Diana.Valdivia@fmr.com"
click at [365, 339] on input at bounding box center [356, 343] width 94 height 12
type input "Diana Valdivia"
click at [554, 340] on span "Subject" at bounding box center [548, 343] width 21 height 7
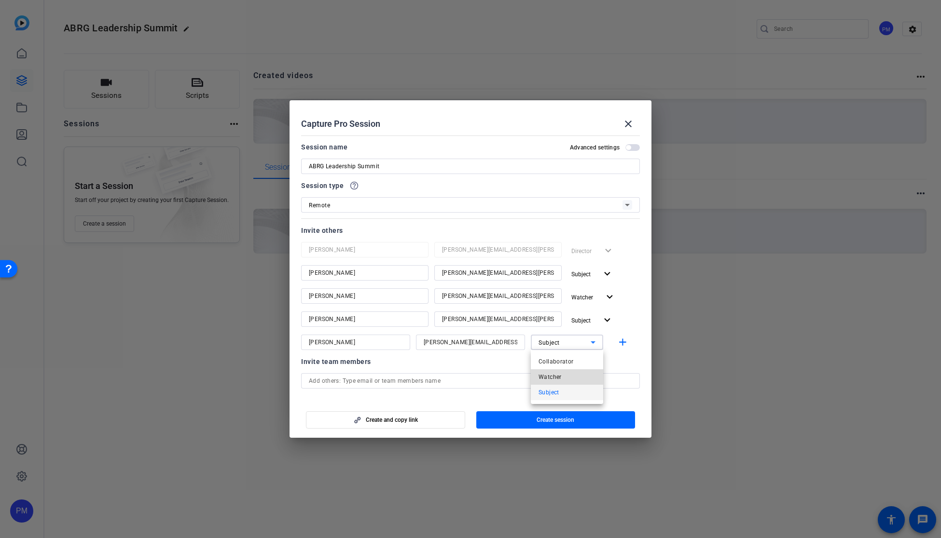
click at [558, 377] on span "Watcher" at bounding box center [549, 377] width 23 height 12
click at [559, 419] on span "Create session" at bounding box center [555, 420] width 38 height 8
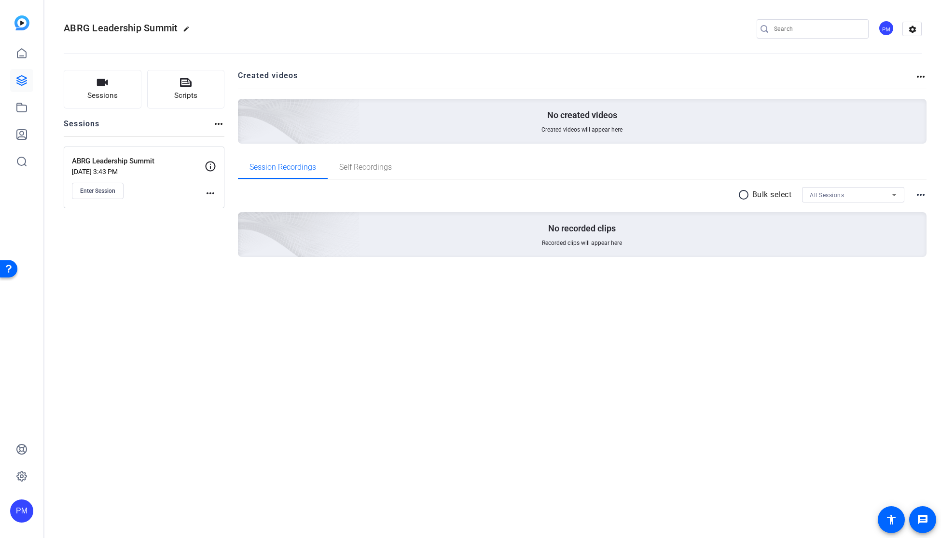
click at [136, 190] on div "Enter Session" at bounding box center [138, 191] width 133 height 16
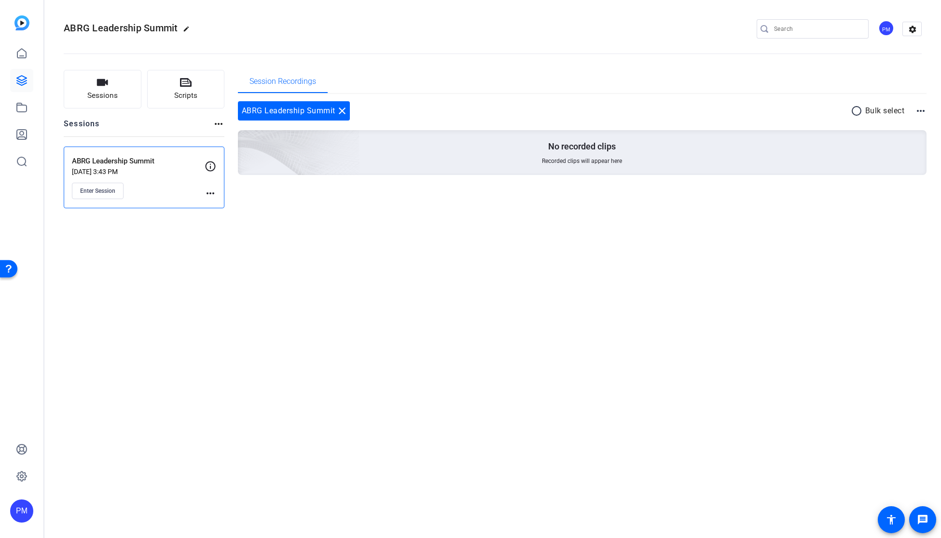
click at [211, 189] on mat-icon "more_horiz" at bounding box center [211, 194] width 12 height 12
click at [83, 192] on div at bounding box center [470, 269] width 941 height 538
click at [105, 188] on span "Enter Session" at bounding box center [97, 191] width 35 height 8
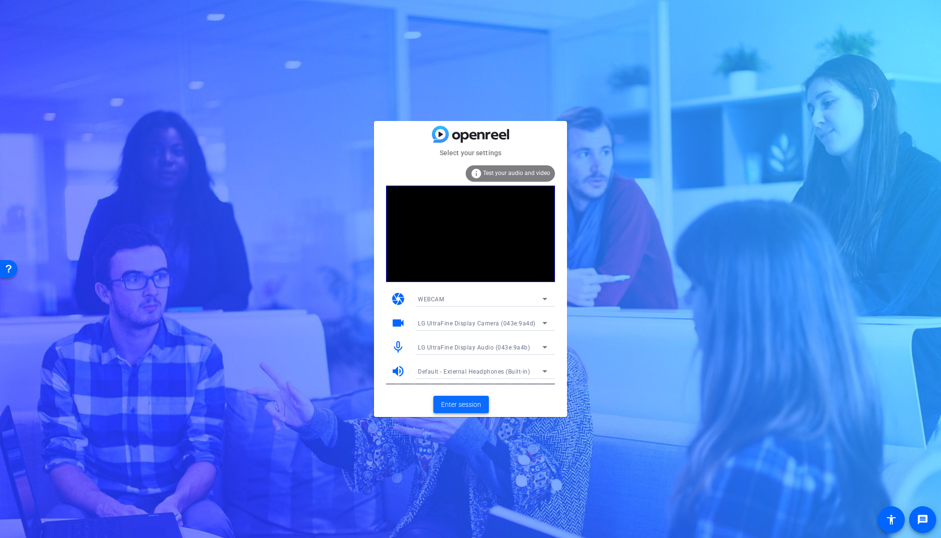
click at [456, 405] on span "Enter session" at bounding box center [461, 405] width 40 height 10
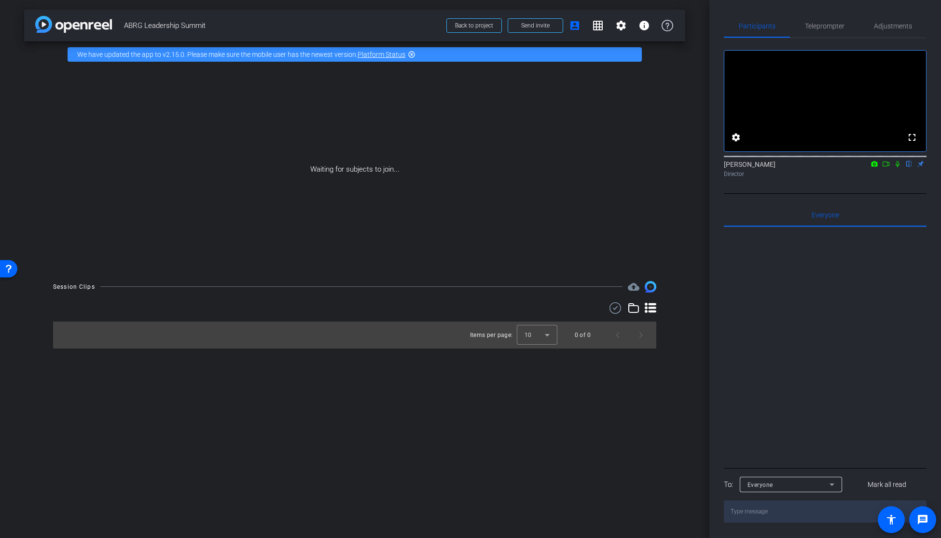
click at [881, 160] on div at bounding box center [825, 156] width 203 height 8
click at [886, 167] on icon at bounding box center [886, 164] width 8 height 7
click at [534, 25] on span "Send invite" at bounding box center [535, 26] width 28 height 8
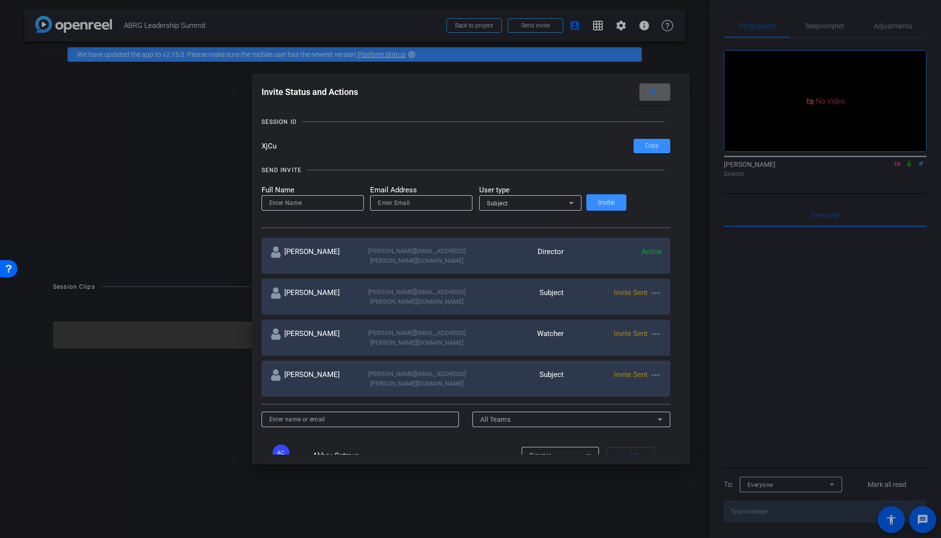
scroll to position [44, 0]
click at [650, 330] on mat-icon "more_horiz" at bounding box center [656, 336] width 12 height 12
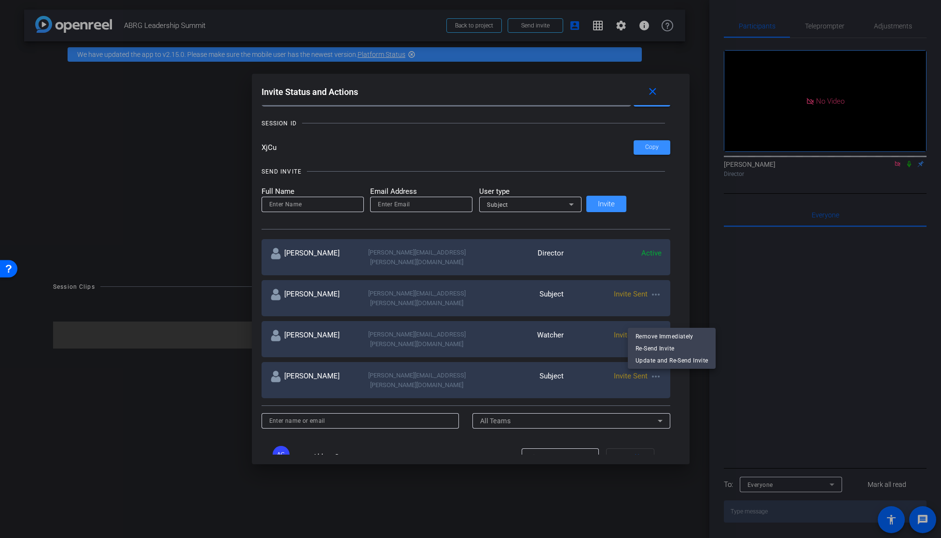
click at [530, 26] on div at bounding box center [470, 269] width 941 height 538
click at [532, 27] on div at bounding box center [470, 269] width 941 height 538
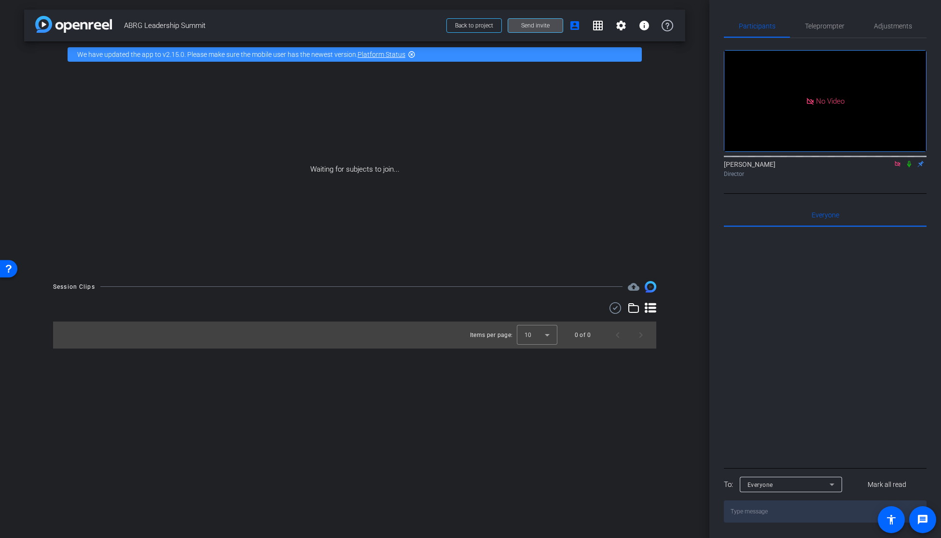
click at [540, 27] on span "Send invite" at bounding box center [535, 26] width 28 height 8
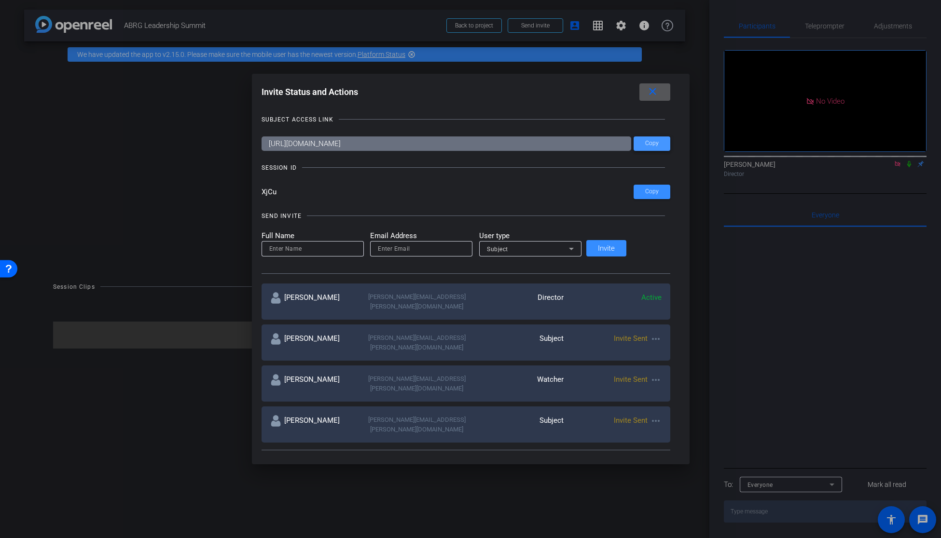
click at [645, 142] on span "Copy" at bounding box center [652, 143] width 14 height 7
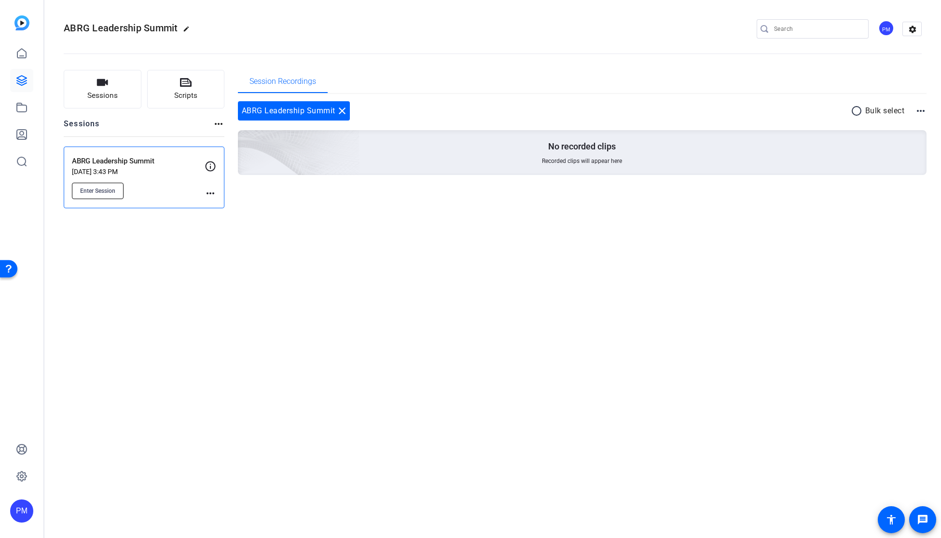
click at [104, 194] on span "Enter Session" at bounding box center [97, 191] width 35 height 8
click at [97, 192] on span "Enter Session" at bounding box center [97, 191] width 35 height 8
click at [14, 25] on img at bounding box center [21, 22] width 15 height 15
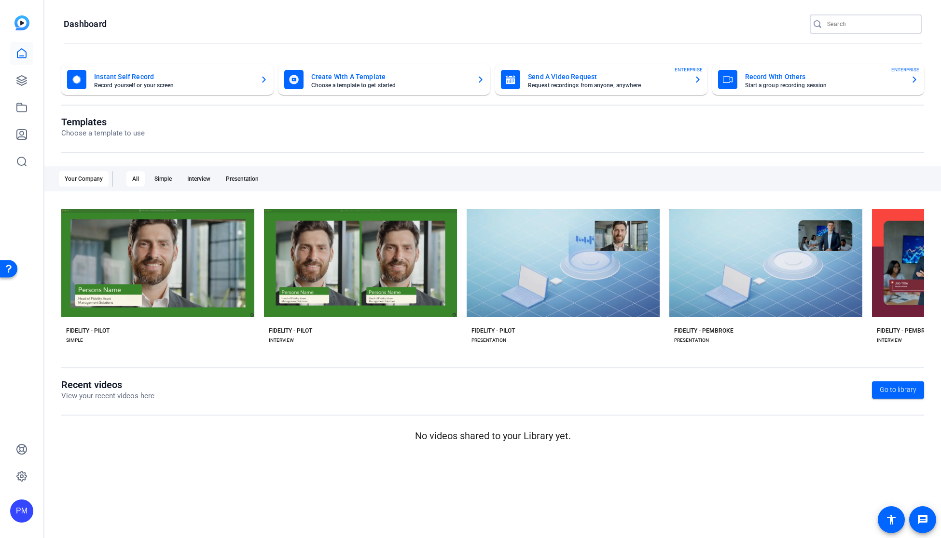
click at [874, 19] on input "Search" at bounding box center [870, 24] width 87 height 12
paste input "Could not start video source Test your audio and video"
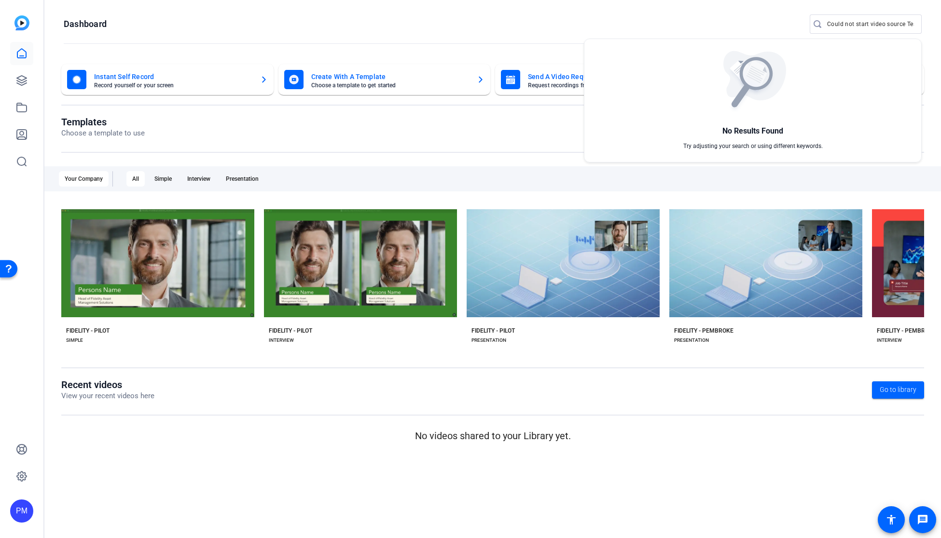
click at [839, 23] on div at bounding box center [470, 269] width 941 height 538
click at [839, 23] on input "Could not start video source Test your audio and video" at bounding box center [870, 24] width 87 height 12
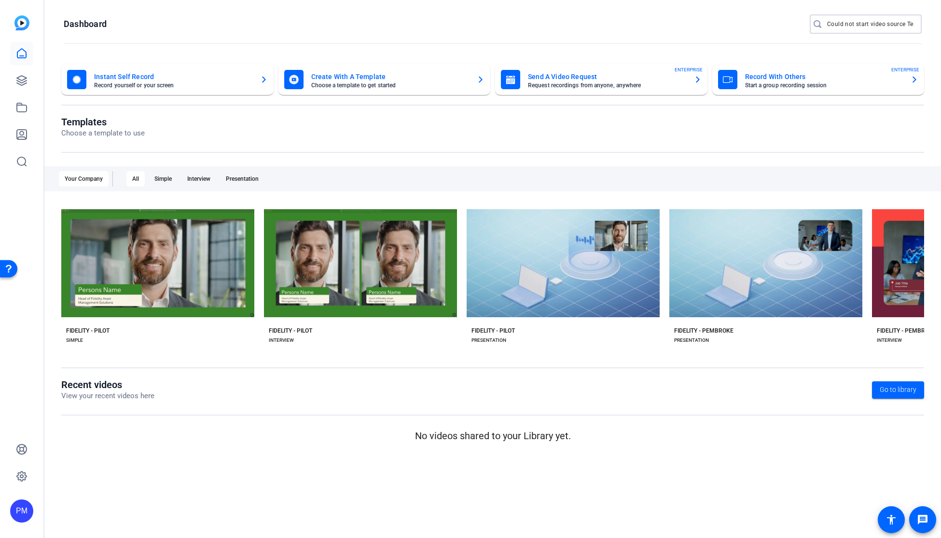
click at [839, 23] on input "Could not start video source Test your audio and video" at bounding box center [870, 24] width 87 height 12
click at [881, 27] on input "Could not start video source Test your audio and video" at bounding box center [870, 24] width 87 height 12
drag, startPoint x: 906, startPoint y: 24, endPoint x: 944, endPoint y: 34, distance: 38.8
click at [940, 34] on html "Accessibility Screen-Reader Guide, Feedback, and Issue Reporting | New window P…" at bounding box center [470, 269] width 941 height 538
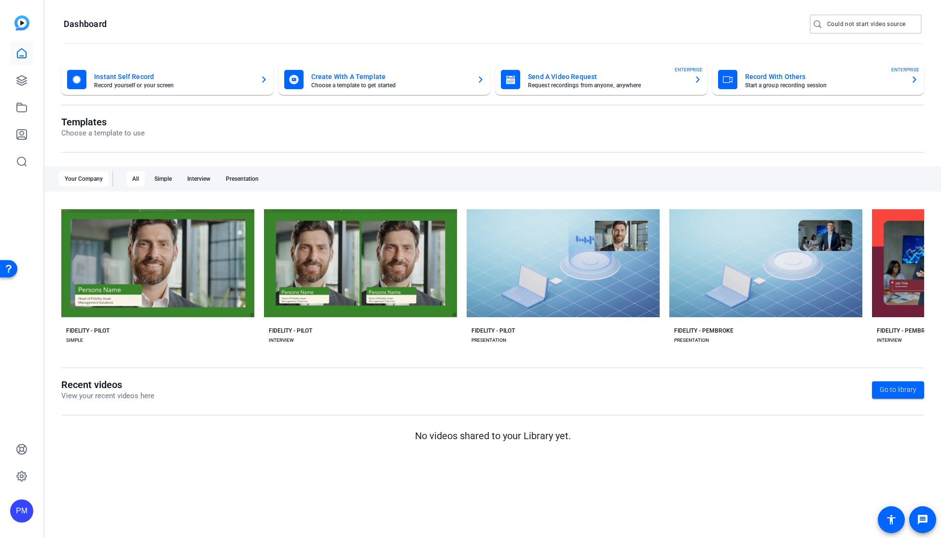
scroll to position [0, 0]
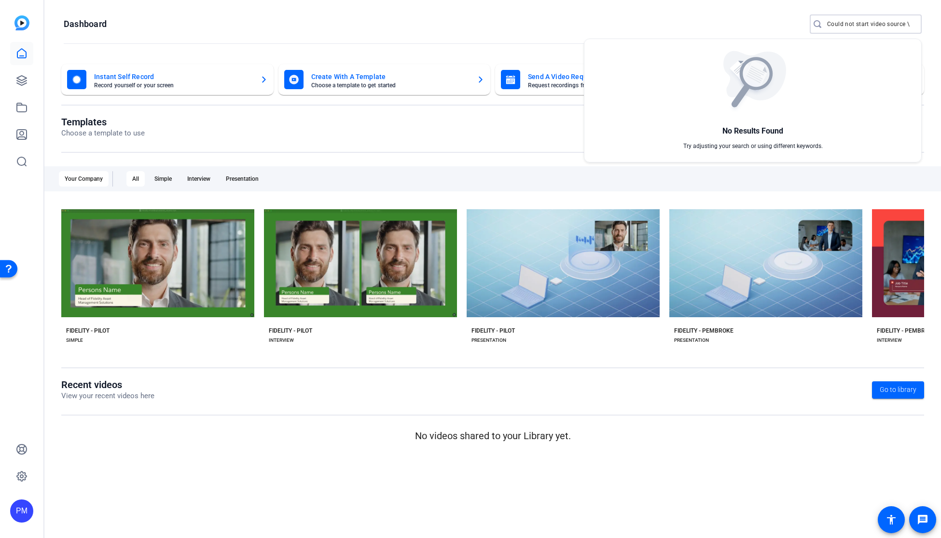
click at [847, 26] on div at bounding box center [470, 269] width 941 height 538
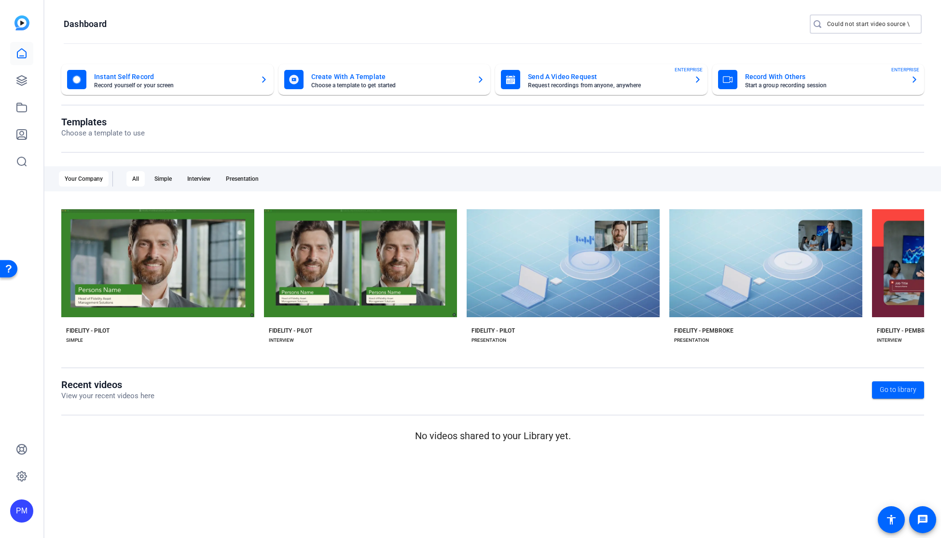
click at [907, 24] on input "Could not start video source \" at bounding box center [870, 24] width 87 height 12
click at [911, 24] on input "Could not start video source \" at bounding box center [870, 24] width 87 height 12
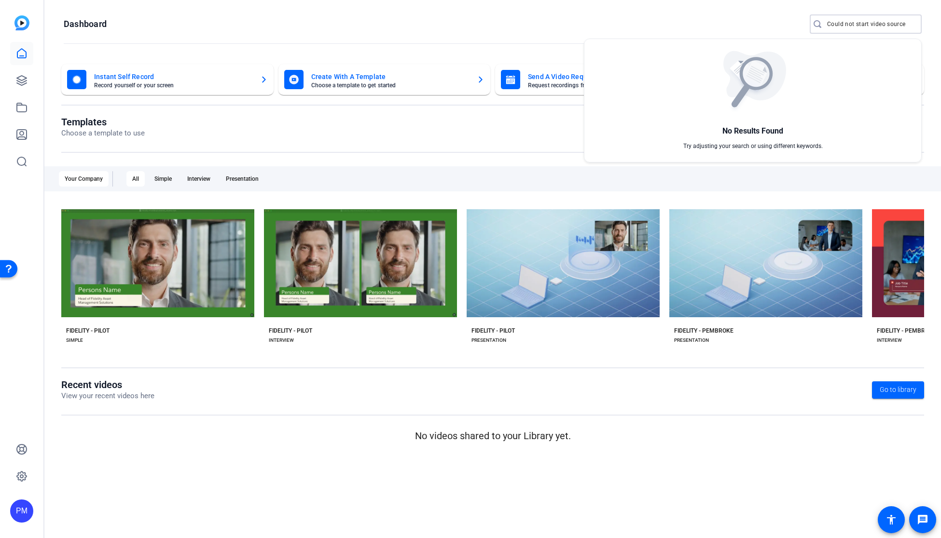
type input "Could not start video source"
click at [880, 26] on div at bounding box center [470, 269] width 941 height 538
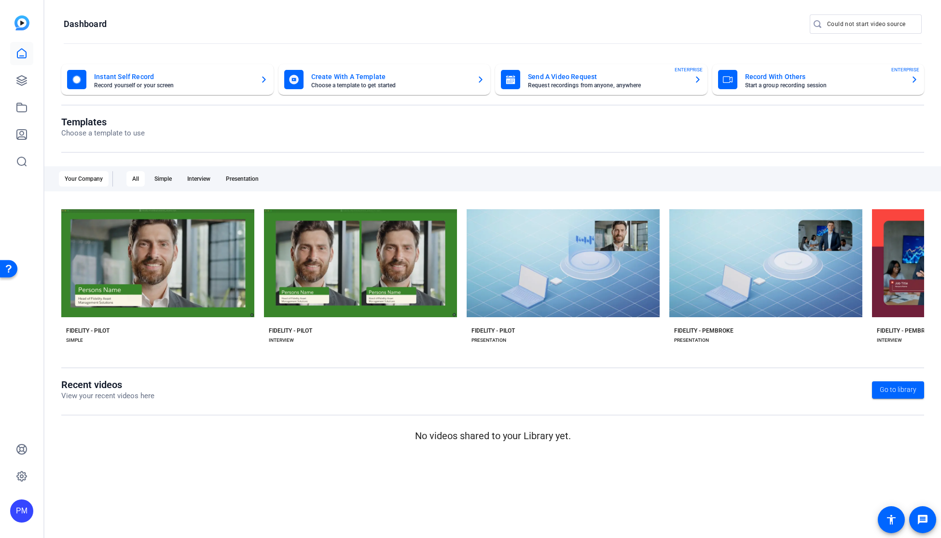
click at [880, 26] on input "Could not start video source" at bounding box center [870, 24] width 87 height 12
click at [22, 77] on icon at bounding box center [22, 81] width 12 height 12
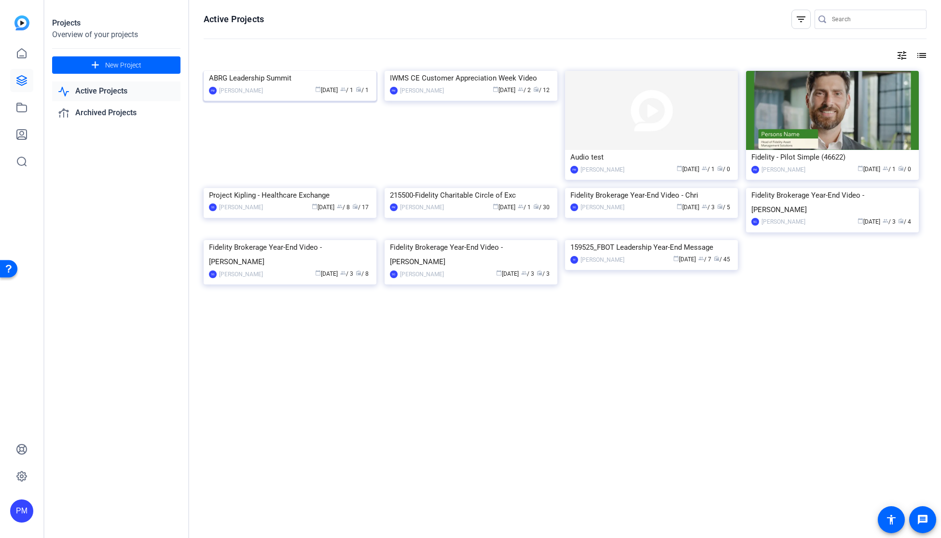
click at [287, 71] on img at bounding box center [290, 71] width 173 height 0
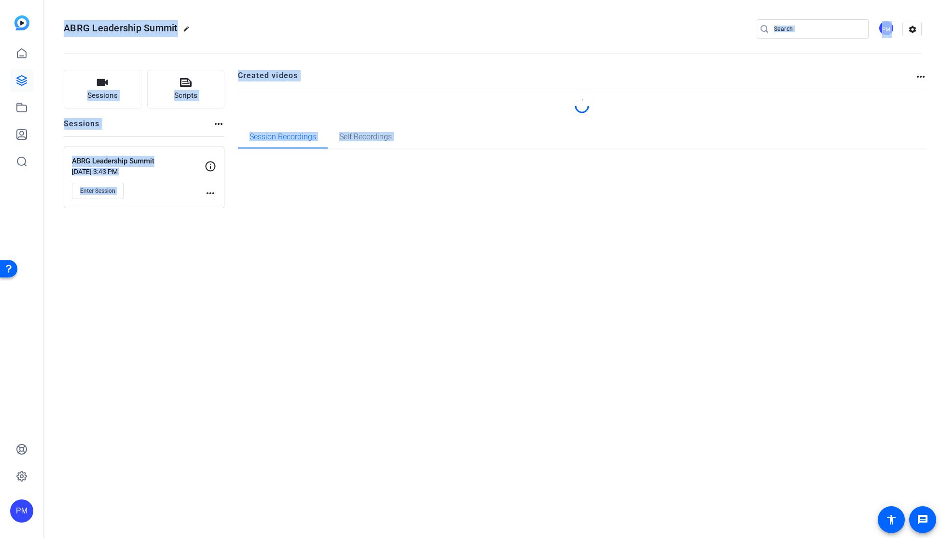
click at [287, 115] on div "ABRG Leadership Summit edit PM settings Sessions Scripts Sessions more_horiz AB…" at bounding box center [492, 269] width 896 height 538
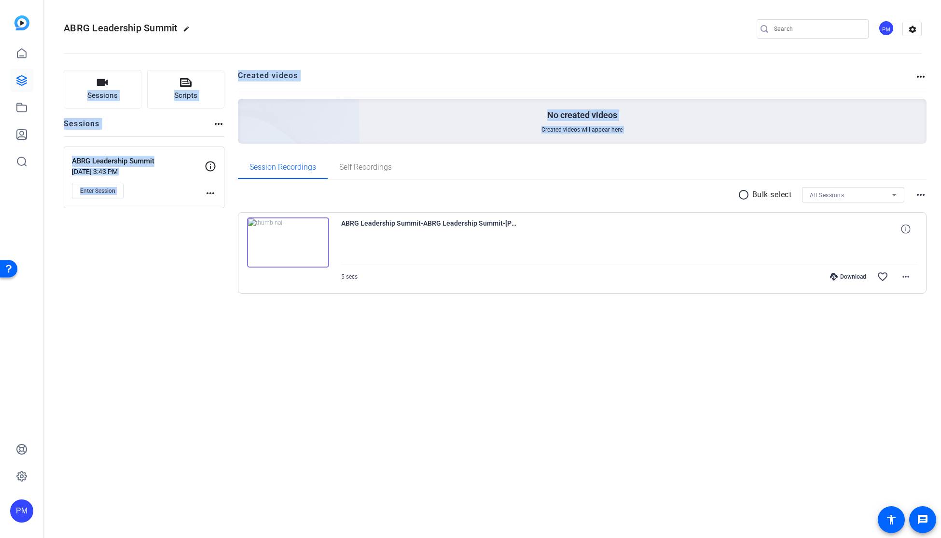
click at [278, 250] on img at bounding box center [288, 243] width 82 height 50
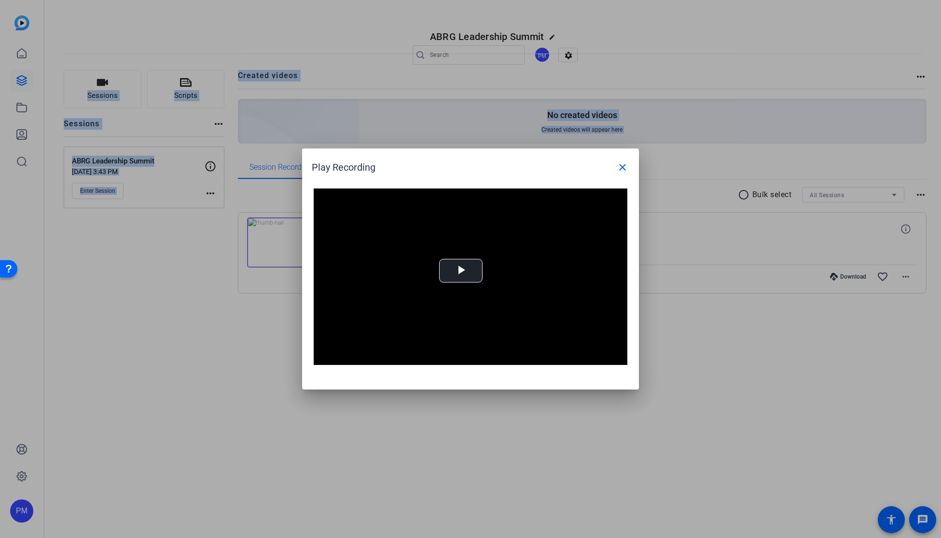
click at [278, 250] on div at bounding box center [470, 269] width 941 height 538
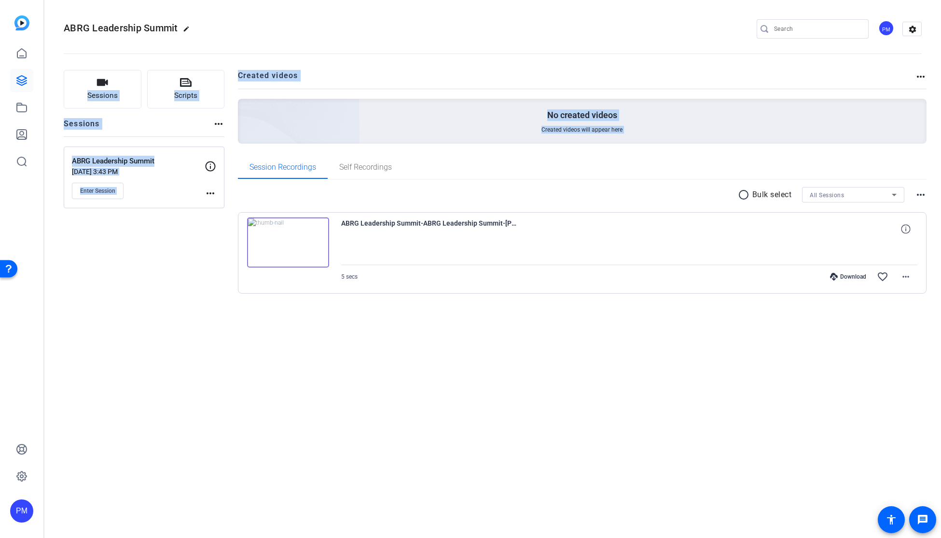
click at [290, 242] on img at bounding box center [288, 243] width 82 height 50
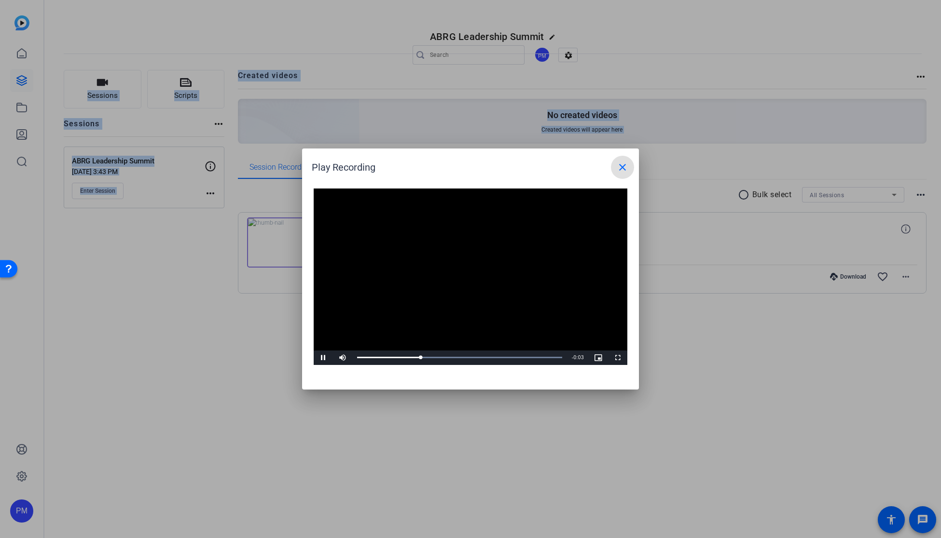
click at [611, 156] on button "close" at bounding box center [622, 167] width 23 height 23
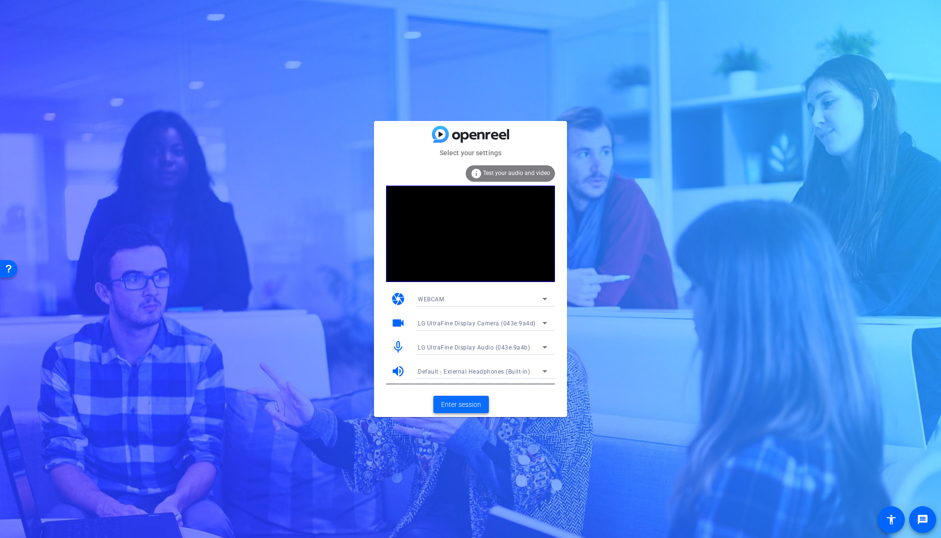
click at [461, 403] on span "Enter session" at bounding box center [461, 405] width 40 height 10
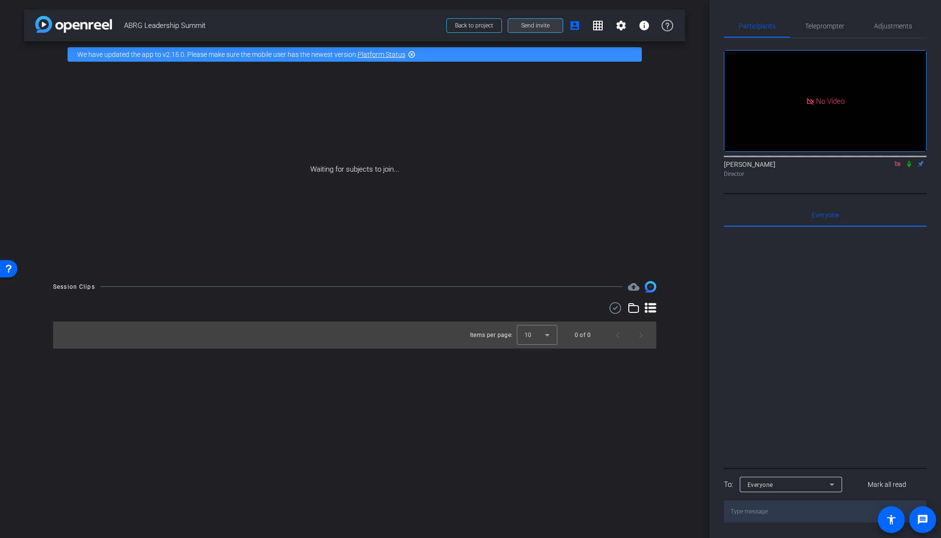
click at [533, 26] on span "Send invite" at bounding box center [535, 26] width 28 height 8
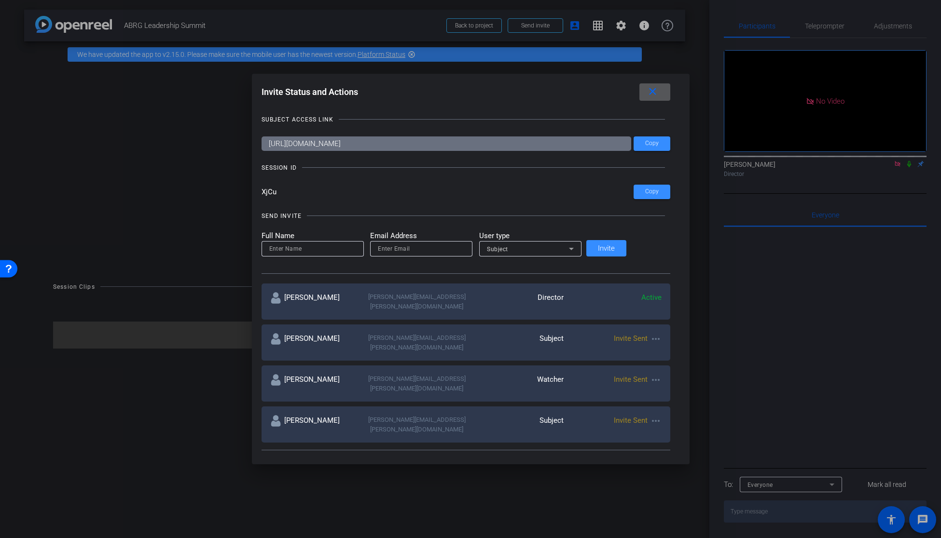
click at [909, 177] on div at bounding box center [470, 269] width 941 height 538
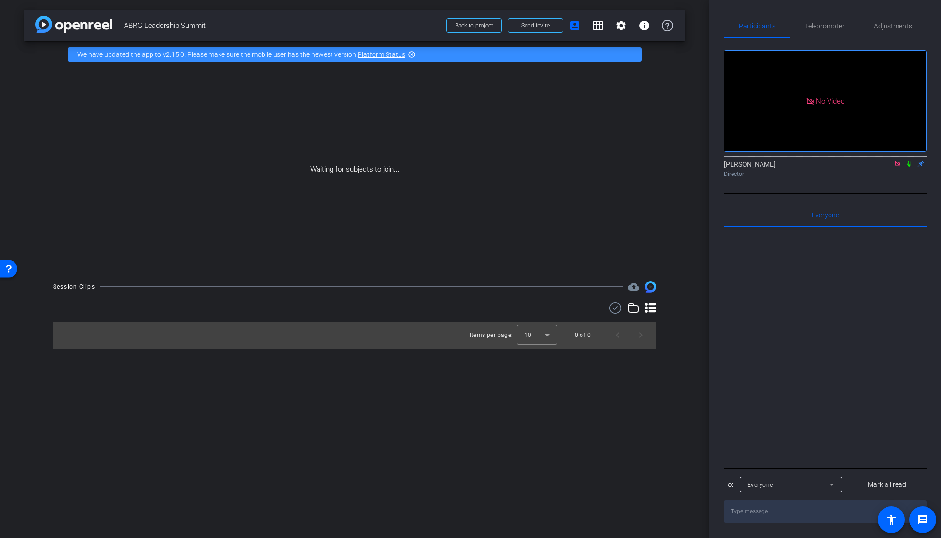
click at [908, 167] on icon at bounding box center [909, 164] width 8 height 7
click at [621, 23] on mat-icon "settings" at bounding box center [621, 26] width 12 height 12
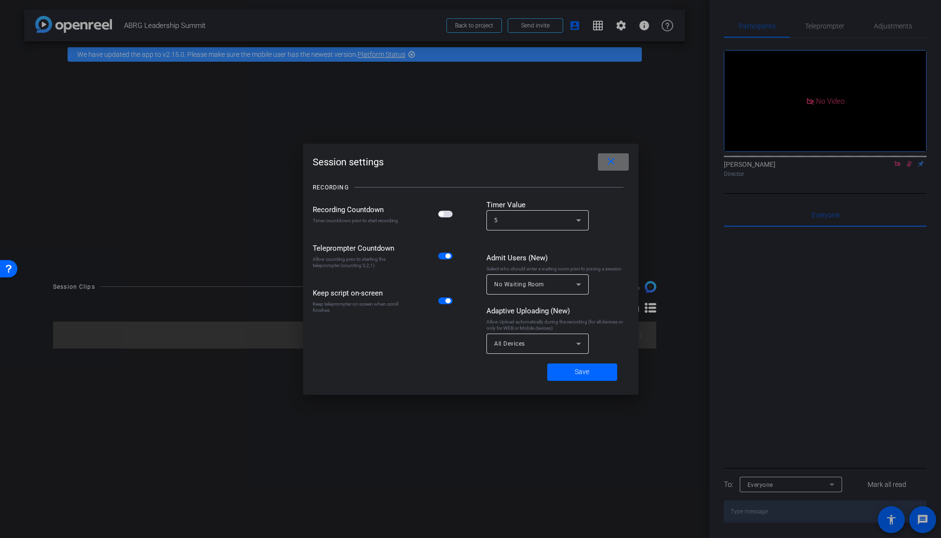
click at [610, 166] on mat-icon "close" at bounding box center [611, 162] width 12 height 12
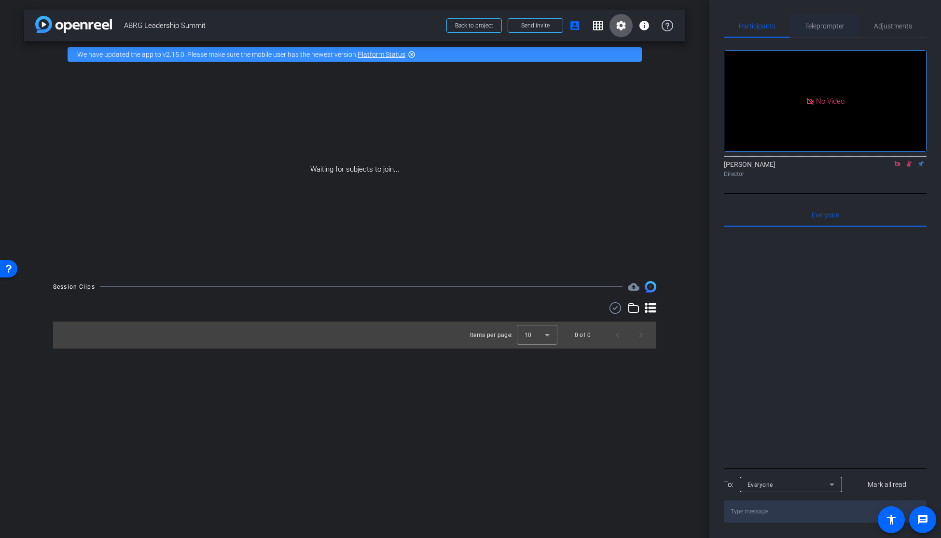
click at [821, 24] on span "Teleprompter" at bounding box center [825, 26] width 40 height 7
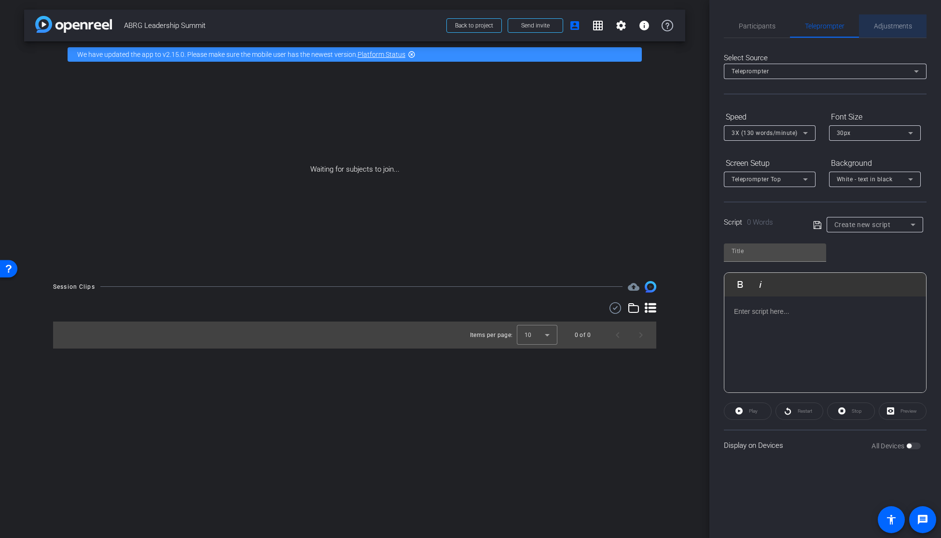
click at [884, 26] on span "Adjustments" at bounding box center [893, 26] width 38 height 7
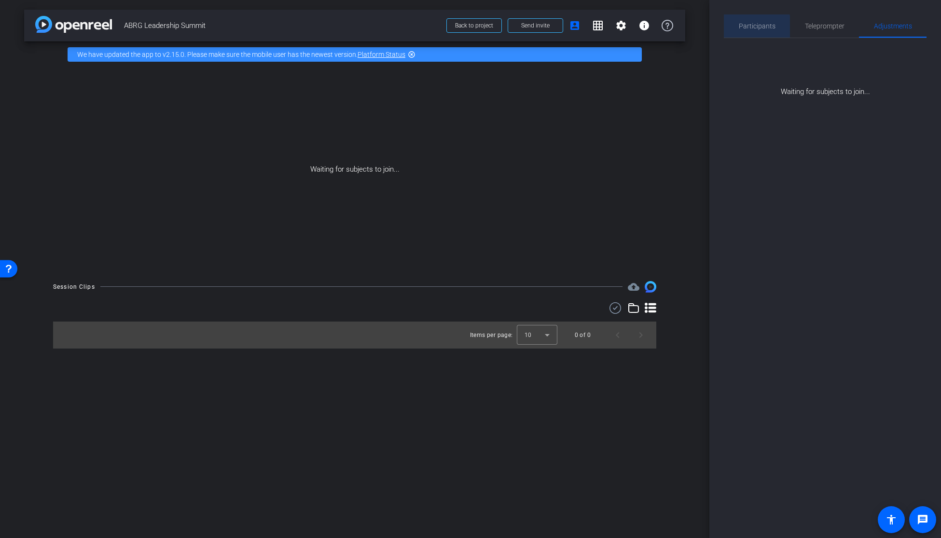
click at [749, 27] on span "Participants" at bounding box center [757, 26] width 37 height 7
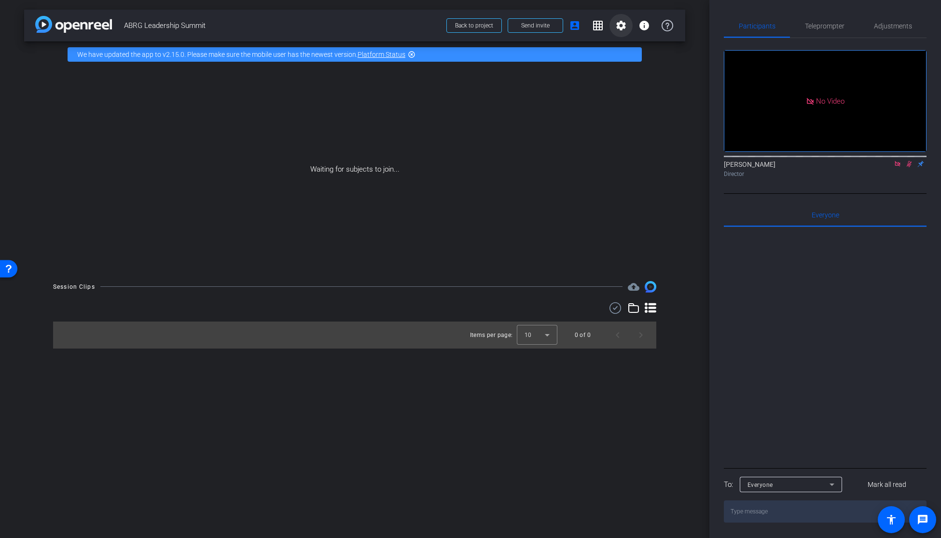
click at [624, 24] on mat-icon "settings" at bounding box center [621, 26] width 12 height 12
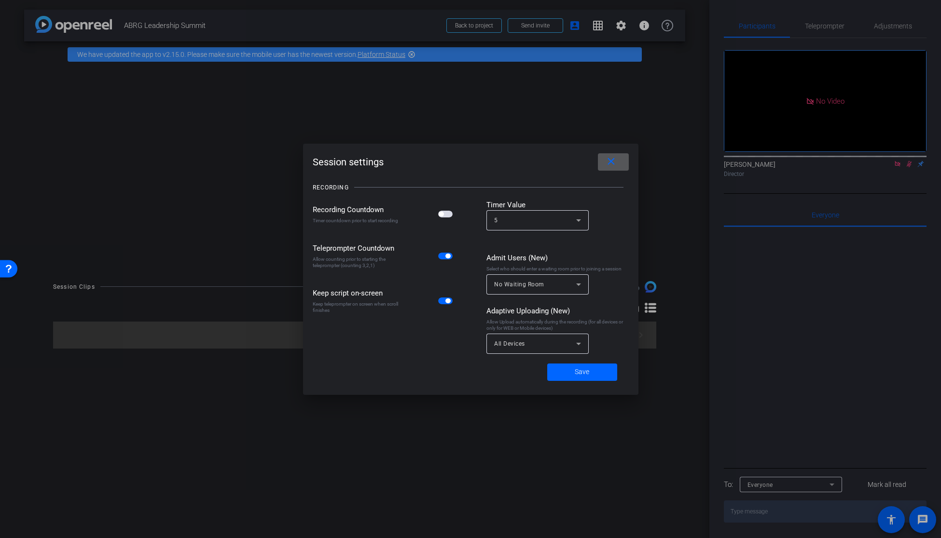
click at [615, 165] on mat-icon "close" at bounding box center [611, 162] width 12 height 12
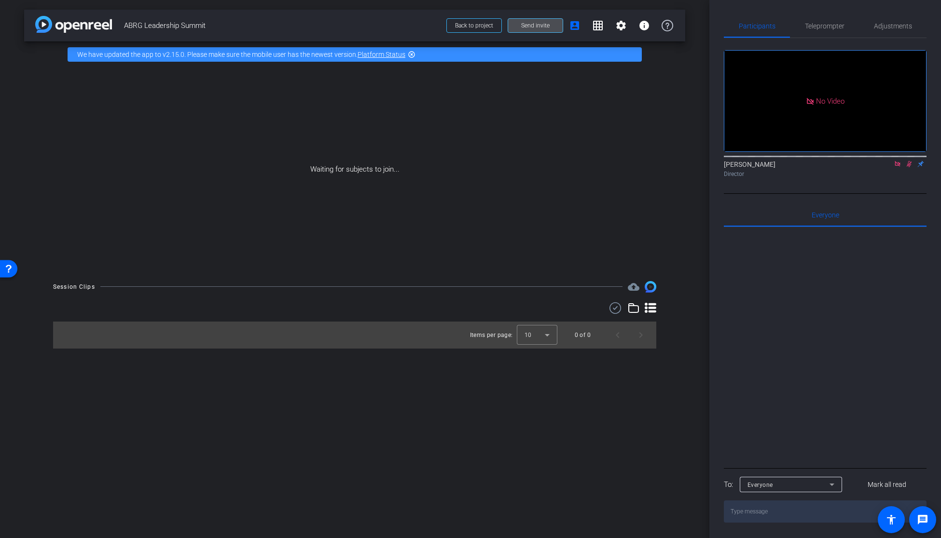
click at [537, 28] on span "Send invite" at bounding box center [535, 26] width 28 height 8
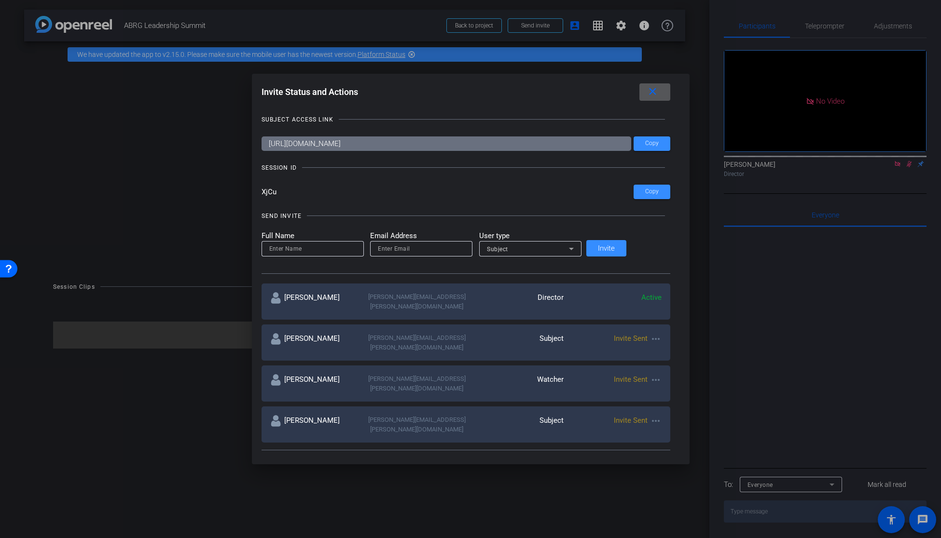
click at [634, 172] on div "SESSION ID" at bounding box center [465, 168] width 409 height 10
click at [645, 143] on span "Copy" at bounding box center [652, 143] width 14 height 7
click at [646, 91] on mat-icon "close" at bounding box center [652, 92] width 12 height 12
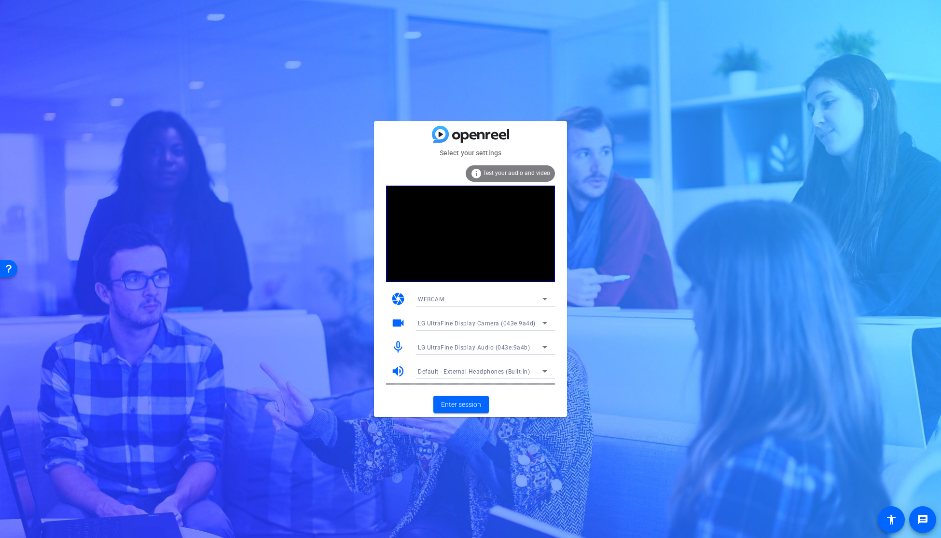
click at [467, 319] on div "LG UltraFine Display Camera (043e:9a4d)" at bounding box center [480, 323] width 124 height 12
click at [467, 319] on div at bounding box center [470, 269] width 941 height 538
click at [479, 345] on span "LG UltraFine Display Audio (043e:9a4b)" at bounding box center [474, 347] width 112 height 7
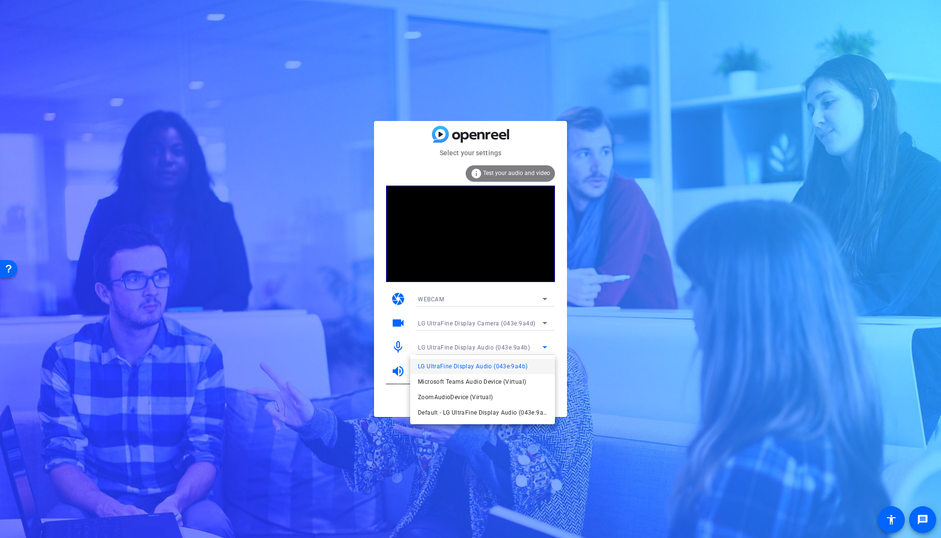
click at [479, 345] on div at bounding box center [470, 269] width 941 height 538
click at [458, 406] on span "Enter session" at bounding box center [461, 405] width 40 height 10
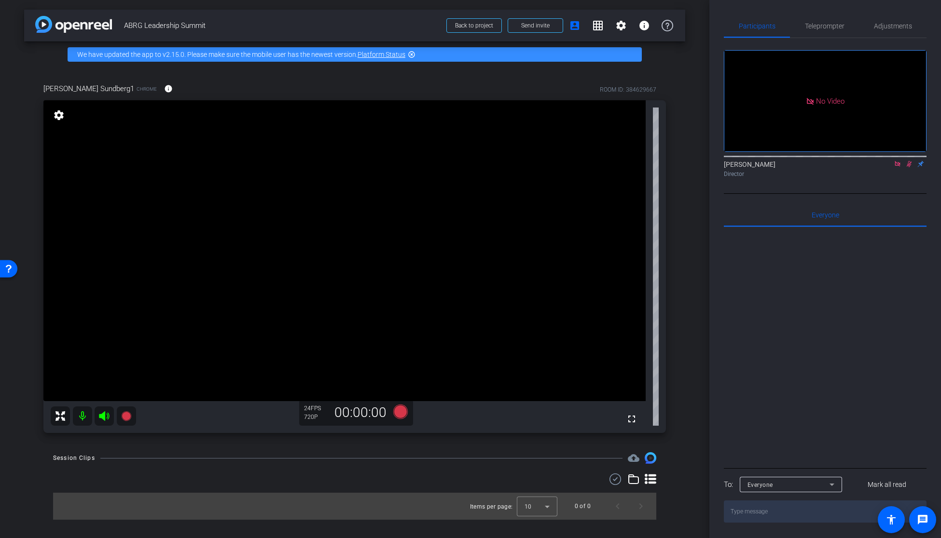
click at [911, 167] on icon at bounding box center [909, 164] width 8 height 7
click at [896, 167] on icon at bounding box center [897, 164] width 8 height 7
click at [58, 114] on mat-icon "settings" at bounding box center [59, 116] width 14 height 12
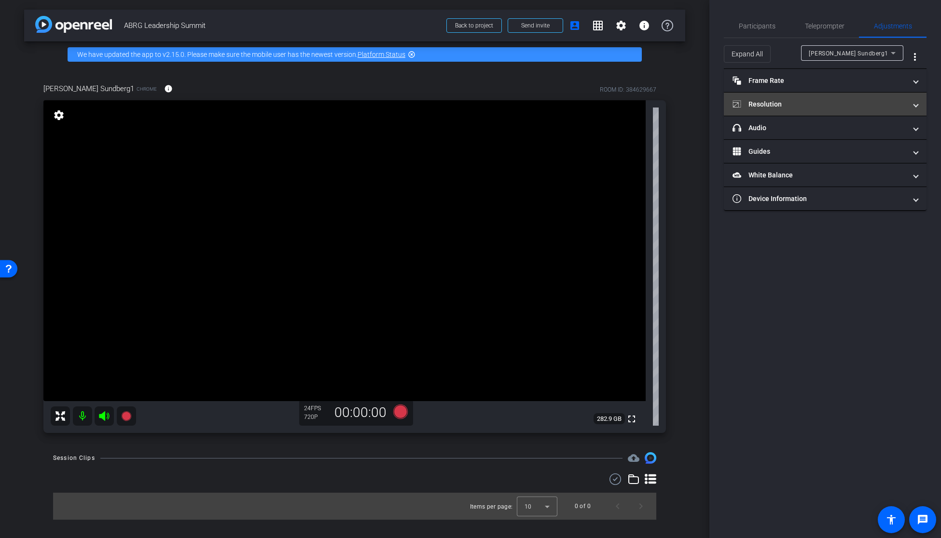
click at [805, 107] on mat-panel-title "Resolution" at bounding box center [819, 104] width 174 height 10
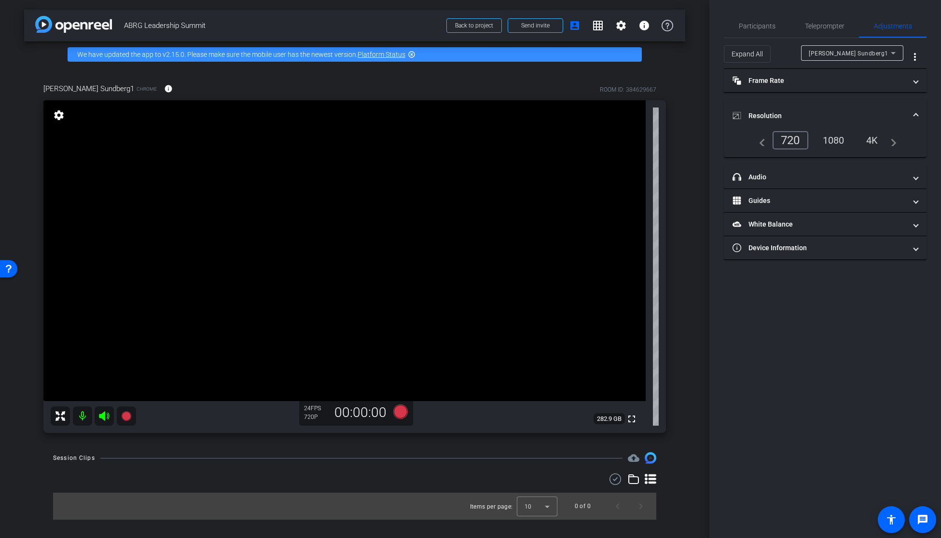
click at [841, 141] on div "1080" at bounding box center [833, 140] width 36 height 16
click at [60, 116] on mat-icon "settings" at bounding box center [59, 116] width 14 height 12
click at [61, 118] on mat-icon "settings" at bounding box center [59, 116] width 14 height 12
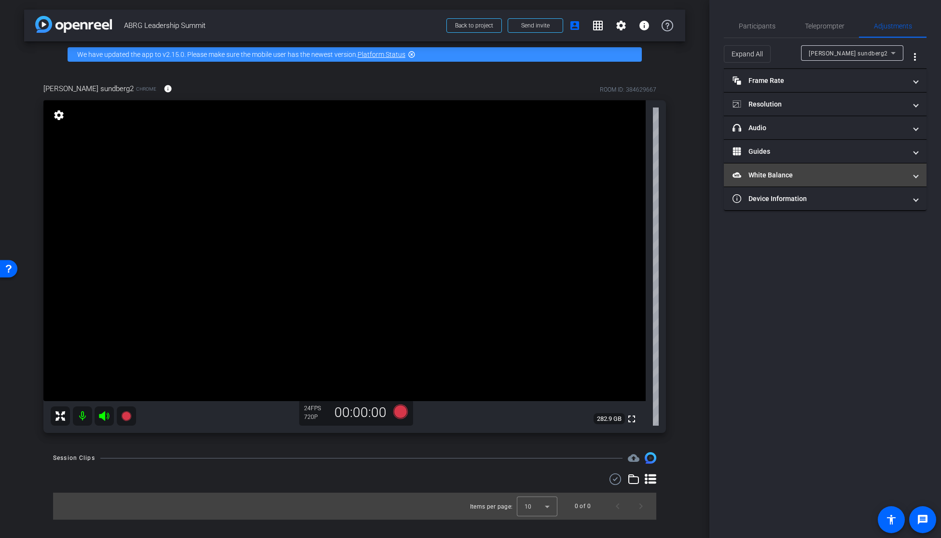
click at [799, 175] on mat-panel-title "White Balance White Balance" at bounding box center [819, 175] width 174 height 10
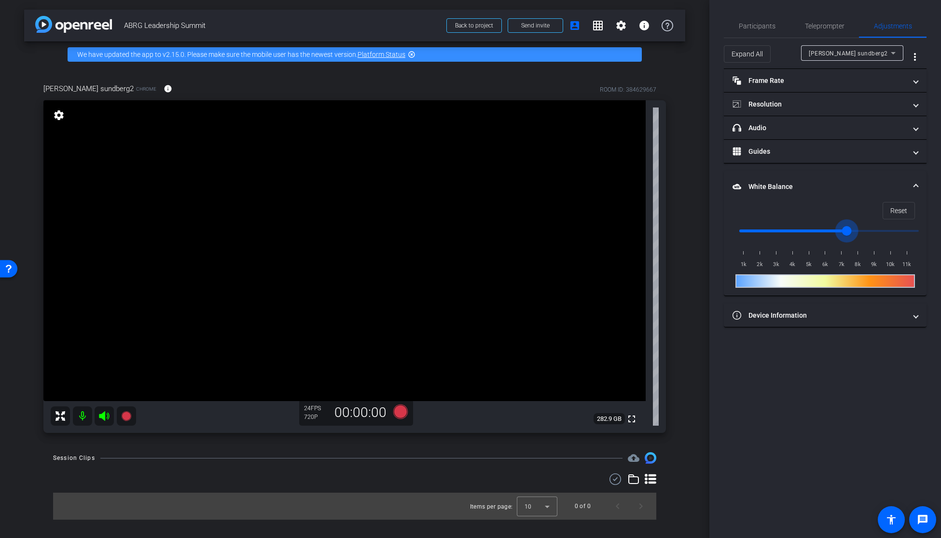
drag, startPoint x: 917, startPoint y: 232, endPoint x: 845, endPoint y: 231, distance: 71.9
click at [845, 231] on input "range" at bounding box center [829, 230] width 200 height 21
drag, startPoint x: 743, startPoint y: 233, endPoint x: 769, endPoint y: 231, distance: 26.7
click at [769, 231] on input "range" at bounding box center [829, 230] width 200 height 21
click at [761, 282] on div at bounding box center [824, 281] width 179 height 14
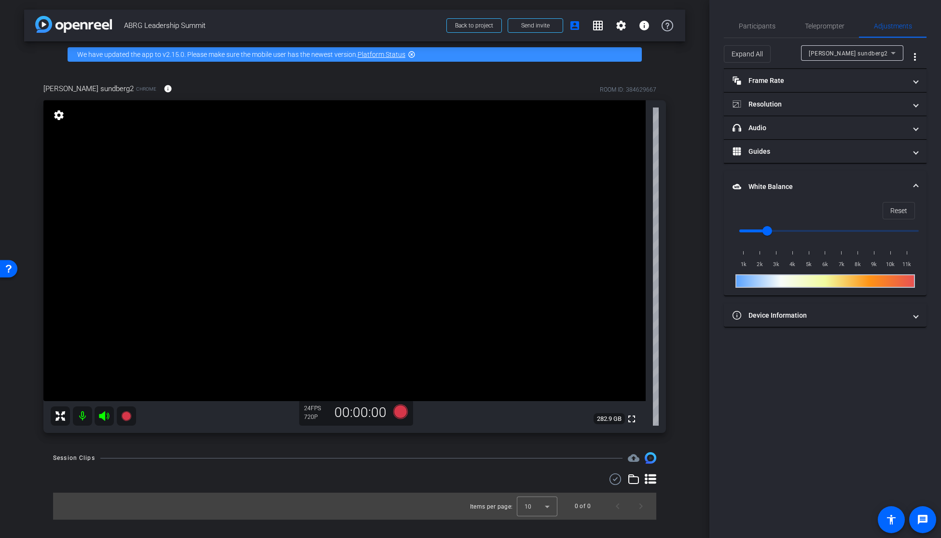
drag, startPoint x: 754, startPoint y: 279, endPoint x: 770, endPoint y: 282, distance: 17.1
click at [773, 278] on div at bounding box center [824, 281] width 179 height 14
drag, startPoint x: 772, startPoint y: 283, endPoint x: 778, endPoint y: 281, distance: 6.7
click at [779, 283] on div at bounding box center [824, 281] width 179 height 14
drag, startPoint x: 768, startPoint y: 231, endPoint x: 785, endPoint y: 231, distance: 16.9
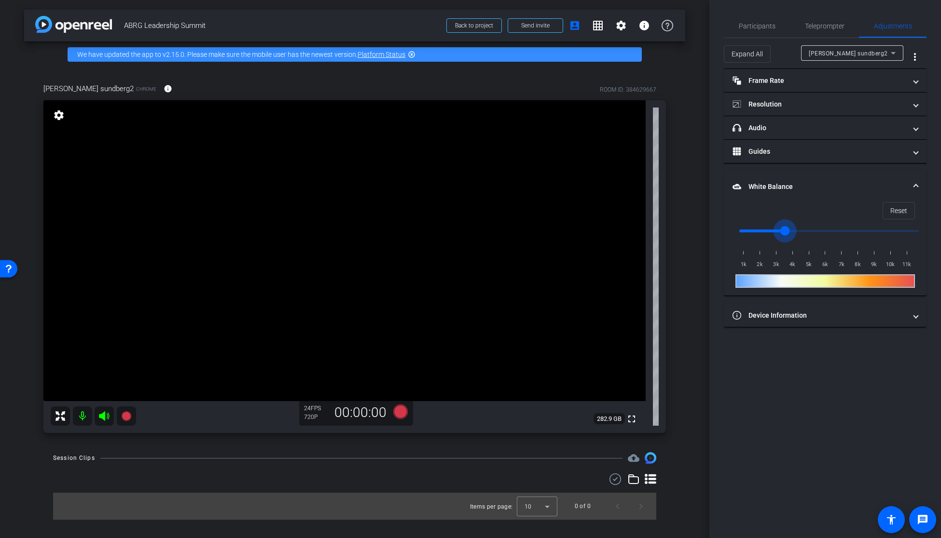
click at [785, 231] on input "range" at bounding box center [829, 230] width 200 height 21
drag, startPoint x: 785, startPoint y: 231, endPoint x: 809, endPoint y: 236, distance: 24.1
click at [811, 235] on input "range" at bounding box center [829, 230] width 200 height 21
drag, startPoint x: 812, startPoint y: 236, endPoint x: 830, endPoint y: 237, distance: 17.9
click at [830, 237] on input "range" at bounding box center [829, 230] width 200 height 21
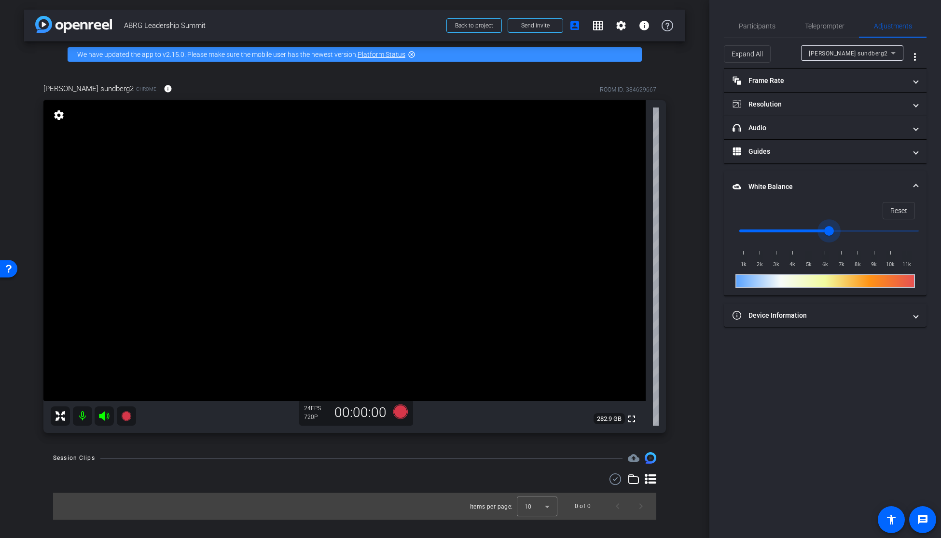
click at [789, 268] on span "4k" at bounding box center [792, 265] width 16 height 10
click at [792, 265] on span "4k" at bounding box center [792, 265] width 16 height 10
click at [808, 285] on div at bounding box center [824, 281] width 179 height 14
drag, startPoint x: 810, startPoint y: 284, endPoint x: 766, endPoint y: 280, distance: 44.1
click at [769, 282] on div at bounding box center [824, 281] width 179 height 14
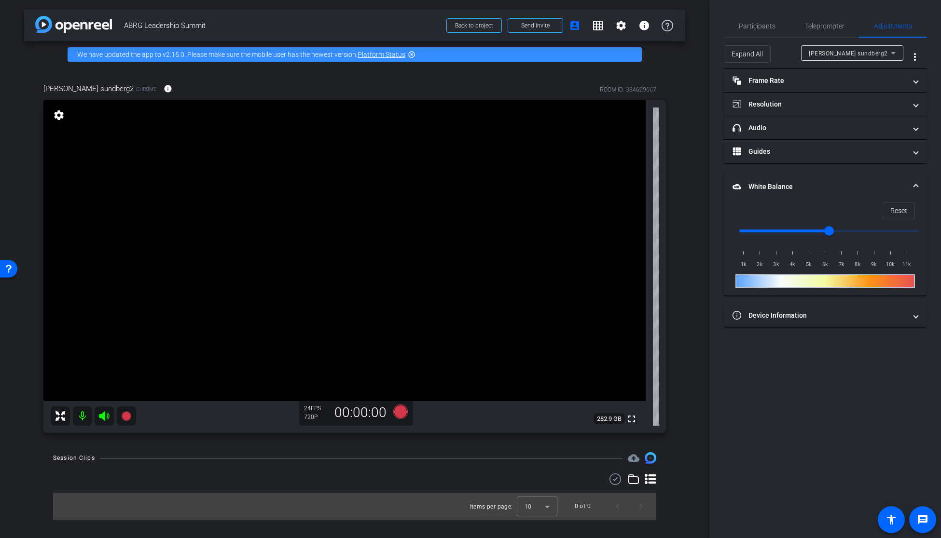
drag, startPoint x: 763, startPoint y: 281, endPoint x: 747, endPoint y: 281, distance: 15.9
click at [754, 281] on div at bounding box center [824, 281] width 179 height 14
click at [745, 281] on div at bounding box center [824, 281] width 179 height 14
drag, startPoint x: 744, startPoint y: 275, endPoint x: 777, endPoint y: 277, distance: 32.9
click at [770, 275] on div at bounding box center [824, 281] width 179 height 14
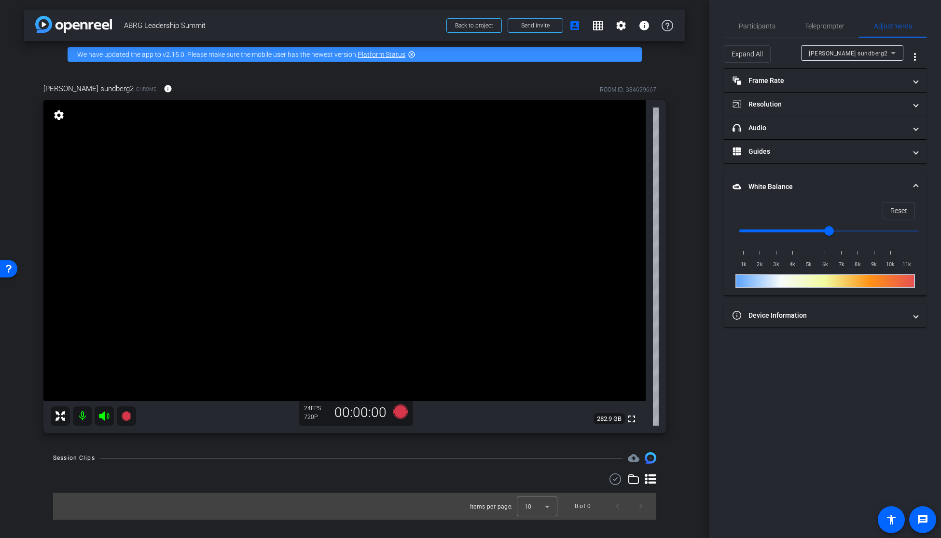
click at [798, 280] on div at bounding box center [824, 281] width 179 height 14
drag, startPoint x: 846, startPoint y: 284, endPoint x: 853, endPoint y: 282, distance: 8.1
click at [855, 283] on div at bounding box center [824, 281] width 179 height 14
drag, startPoint x: 829, startPoint y: 229, endPoint x: 860, endPoint y: 227, distance: 30.9
click at [860, 227] on input "range" at bounding box center [829, 230] width 200 height 21
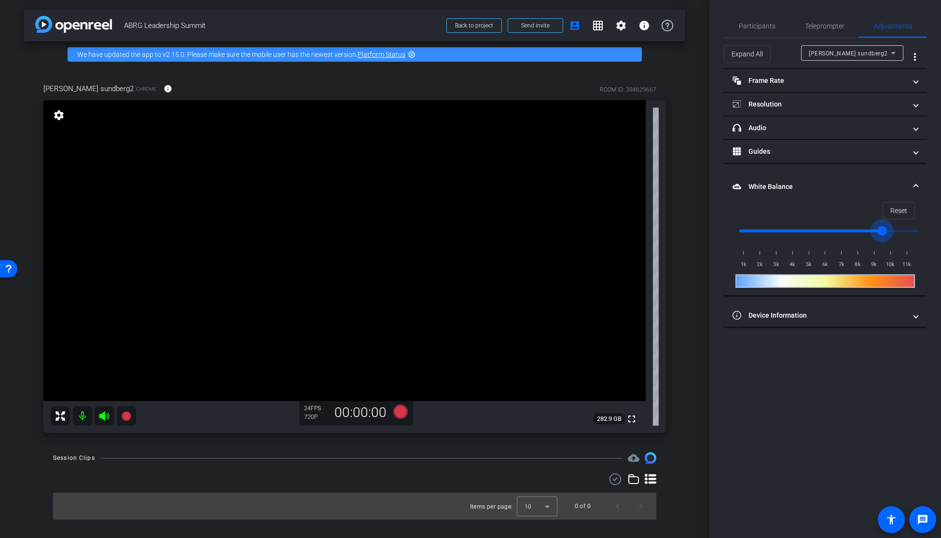
drag, startPoint x: 860, startPoint y: 227, endPoint x: 885, endPoint y: 229, distance: 25.2
click at [885, 229] on input "range" at bounding box center [829, 230] width 200 height 21
drag, startPoint x: 885, startPoint y: 229, endPoint x: 902, endPoint y: 230, distance: 16.4
click at [902, 230] on input "range" at bounding box center [829, 230] width 200 height 21
click at [910, 316] on span "Device Information" at bounding box center [822, 316] width 181 height 10
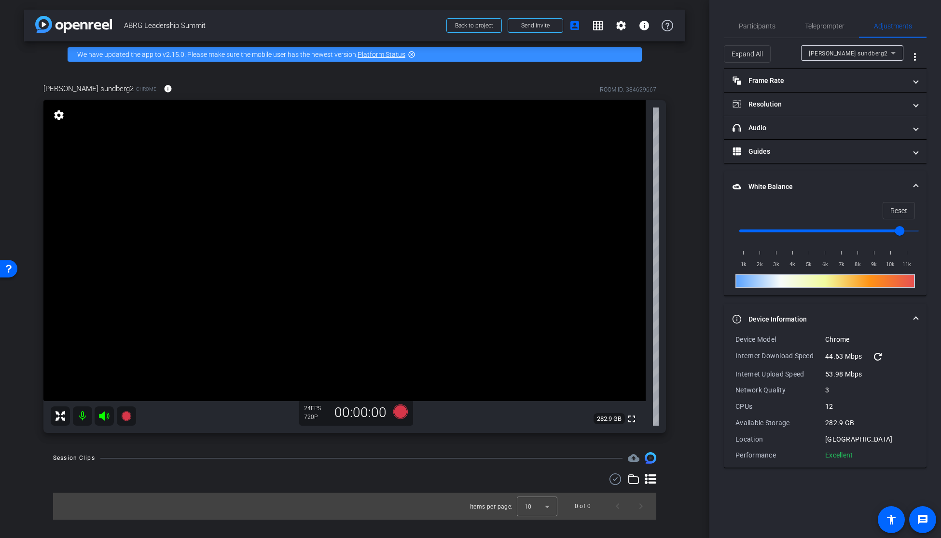
click at [857, 279] on div at bounding box center [824, 281] width 179 height 14
click at [895, 211] on span "Reset" at bounding box center [898, 211] width 17 height 18
click at [895, 215] on span "Reset" at bounding box center [898, 211] width 17 height 18
click at [919, 180] on mat-expansion-panel-header "White Balance White Balance" at bounding box center [825, 186] width 203 height 31
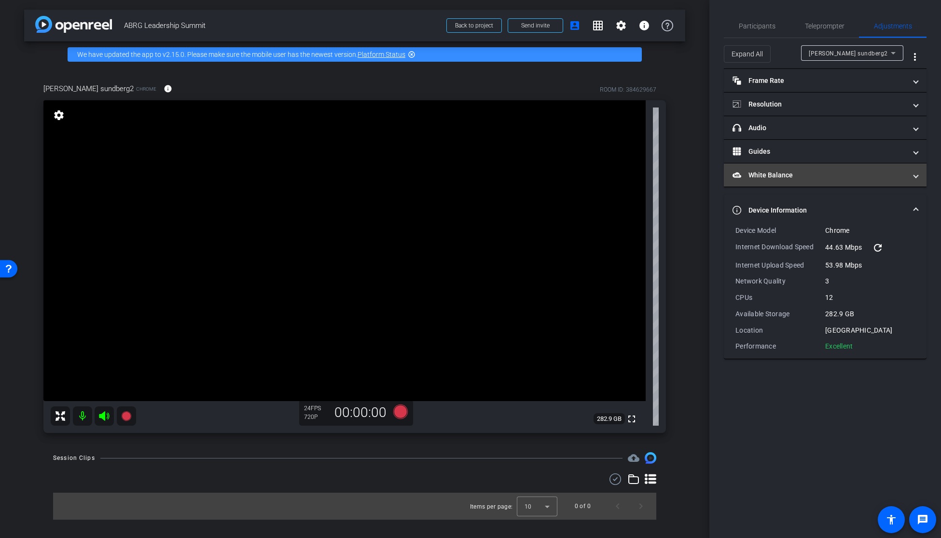
click at [872, 186] on mat-expansion-panel-header "White Balance White Balance" at bounding box center [825, 175] width 203 height 23
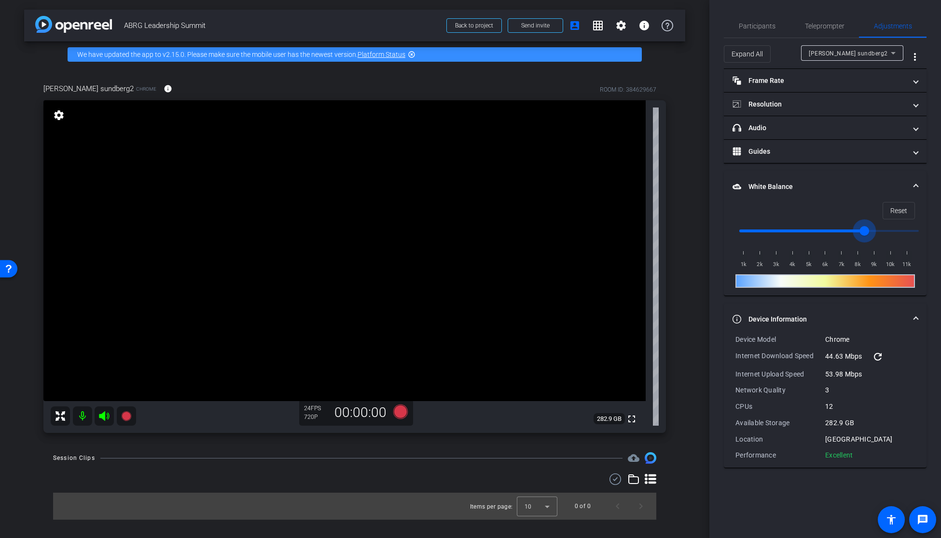
drag, startPoint x: 902, startPoint y: 233, endPoint x: 858, endPoint y: 233, distance: 43.9
click at [858, 233] on input "range" at bounding box center [829, 230] width 200 height 21
drag, startPoint x: 858, startPoint y: 233, endPoint x: 847, endPoint y: 236, distance: 11.6
click at [847, 236] on input "range" at bounding box center [829, 230] width 200 height 21
drag, startPoint x: 846, startPoint y: 231, endPoint x: 820, endPoint y: 234, distance: 25.8
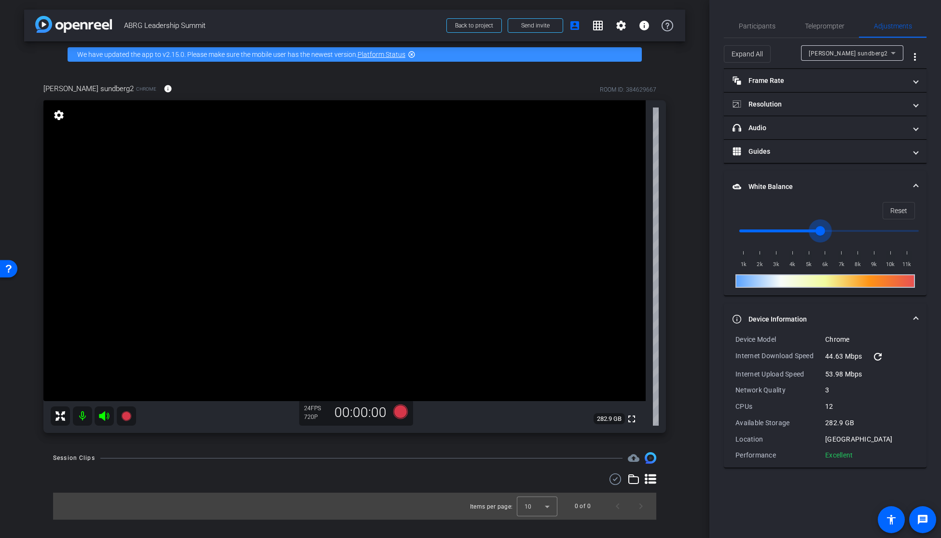
click at [820, 234] on input "range" at bounding box center [829, 230] width 200 height 21
drag, startPoint x: 820, startPoint y: 234, endPoint x: 766, endPoint y: 232, distance: 54.6
click at [766, 232] on input "range" at bounding box center [829, 230] width 200 height 21
drag, startPoint x: 770, startPoint y: 233, endPoint x: 732, endPoint y: 233, distance: 38.1
click at [732, 233] on input "range" at bounding box center [829, 230] width 200 height 21
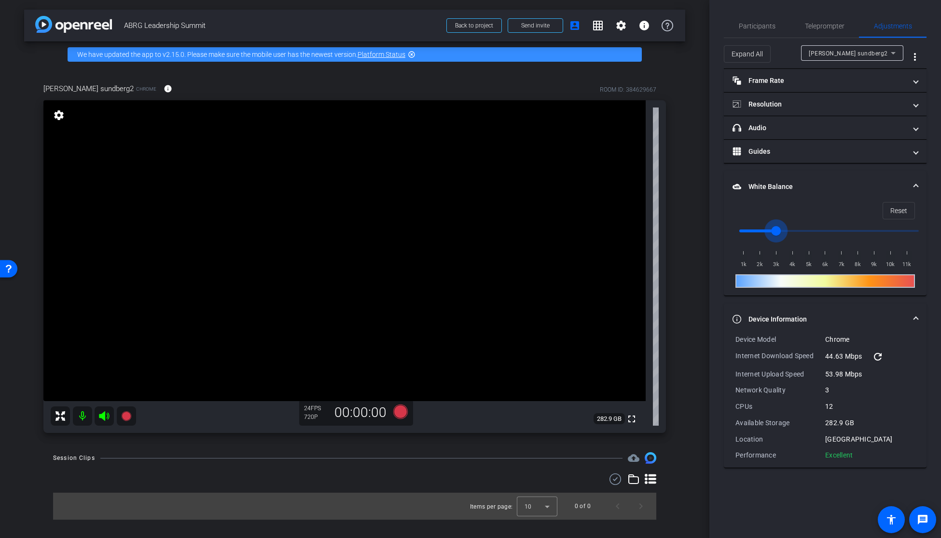
drag, startPoint x: 739, startPoint y: 232, endPoint x: 775, endPoint y: 232, distance: 36.2
click at [777, 232] on input "range" at bounding box center [829, 230] width 200 height 21
click at [820, 264] on span "6k" at bounding box center [825, 265] width 16 height 10
type input "3000"
drag, startPoint x: 772, startPoint y: 232, endPoint x: 780, endPoint y: 233, distance: 8.3
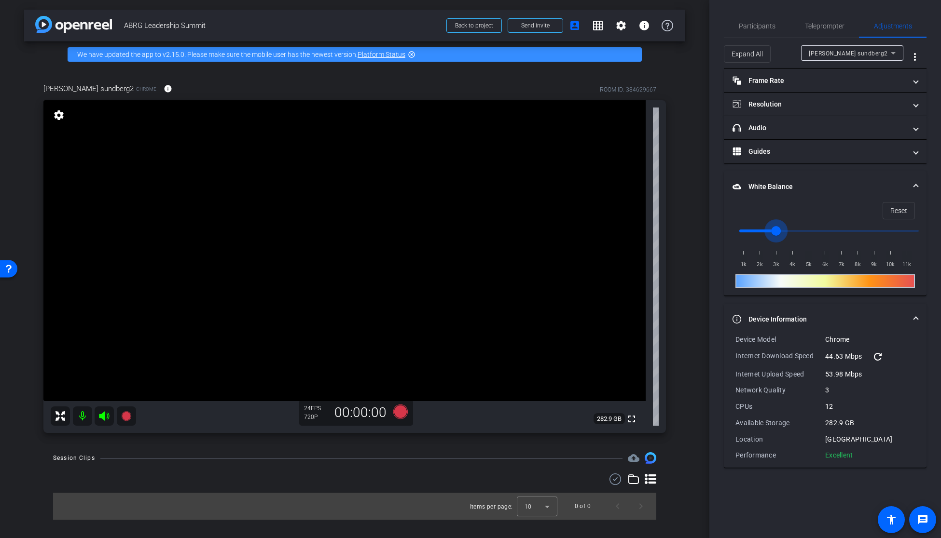
click at [780, 233] on input "range" at bounding box center [829, 230] width 200 height 21
click at [762, 30] on span "Participants" at bounding box center [757, 25] width 37 height 23
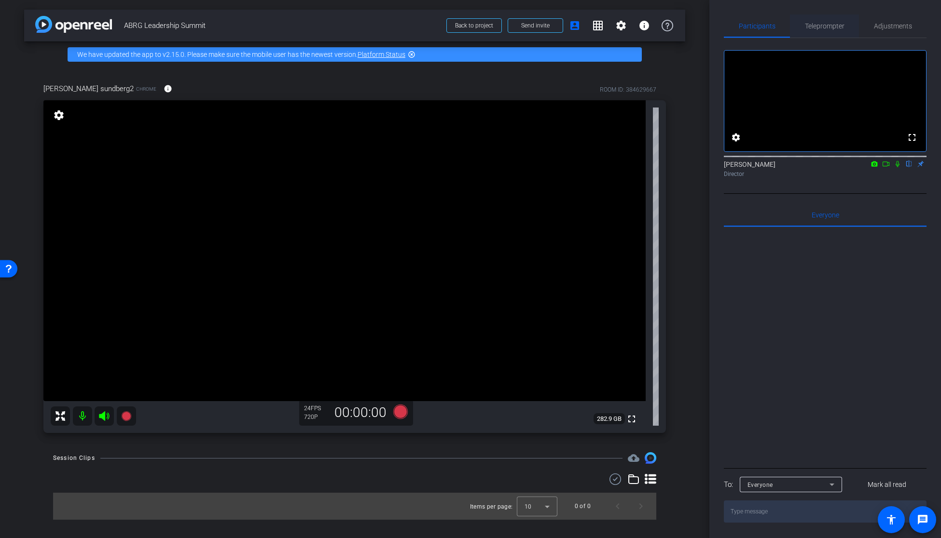
click at [812, 24] on span "Teleprompter" at bounding box center [825, 26] width 40 height 7
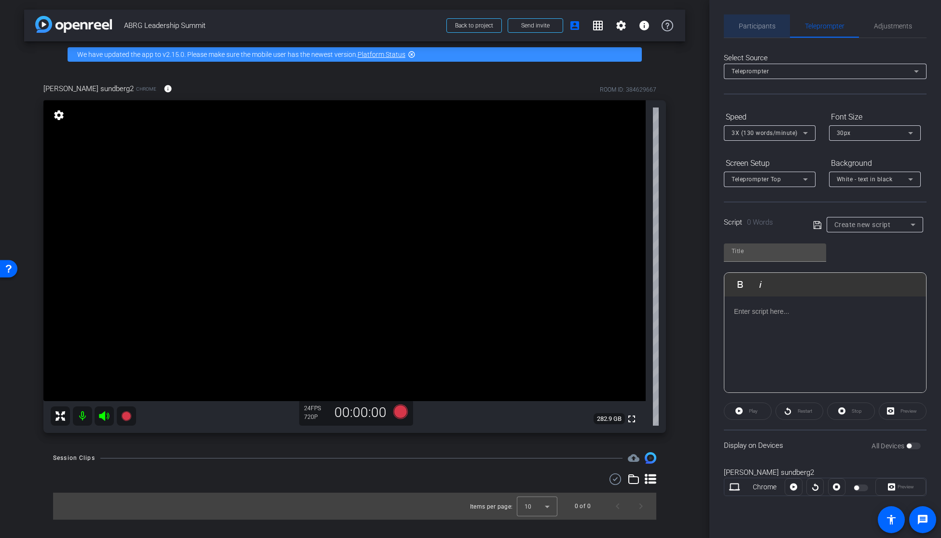
click at [757, 26] on span "Participants" at bounding box center [757, 26] width 37 height 7
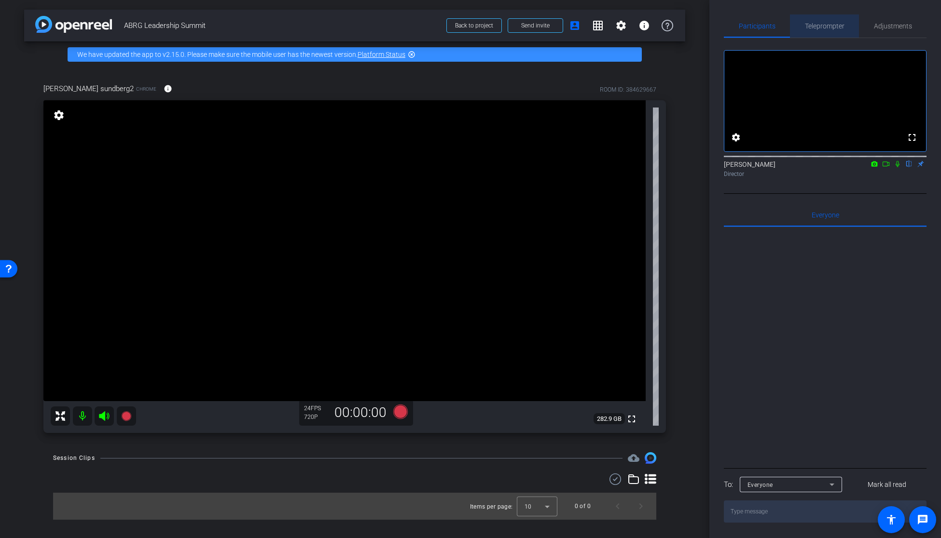
click at [805, 23] on span "Teleprompter" at bounding box center [825, 26] width 40 height 7
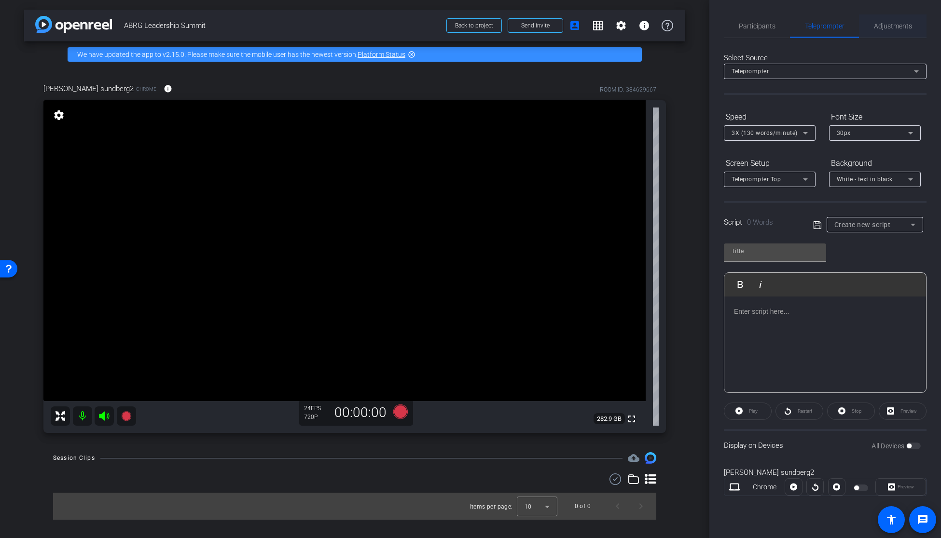
click at [891, 24] on span "Adjustments" at bounding box center [893, 26] width 38 height 7
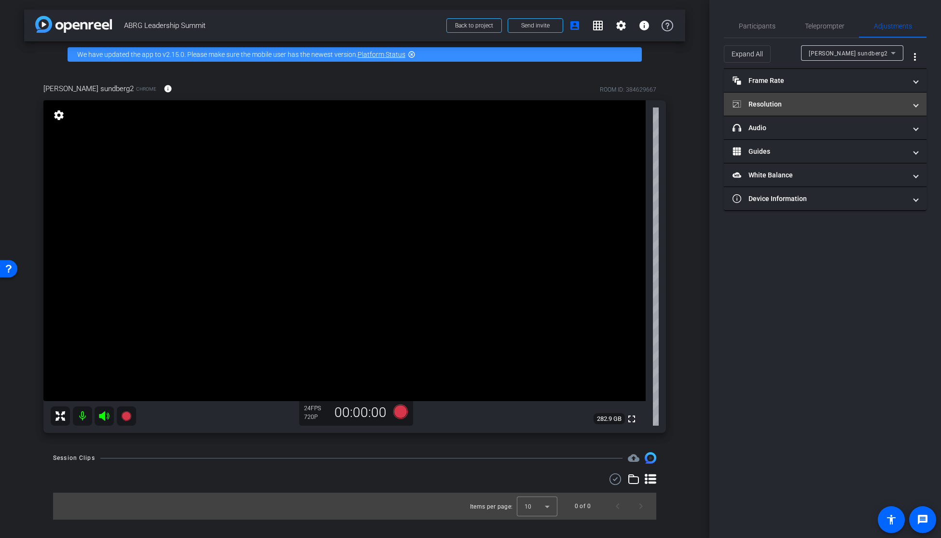
click at [772, 102] on mat-panel-title "Resolution" at bounding box center [819, 104] width 174 height 10
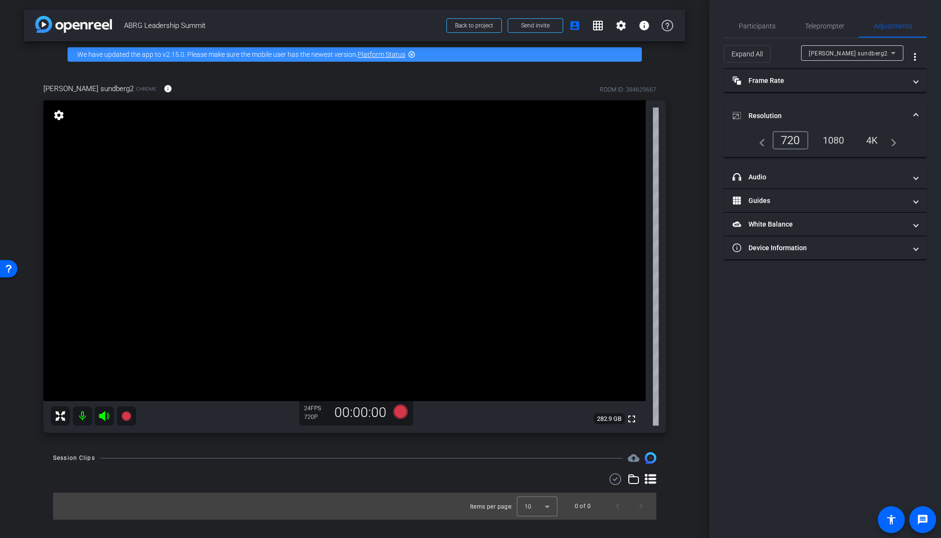
click at [840, 140] on div "1080" at bounding box center [833, 140] width 36 height 16
click at [781, 227] on mat-panel-title "White Balance White Balance" at bounding box center [819, 224] width 174 height 10
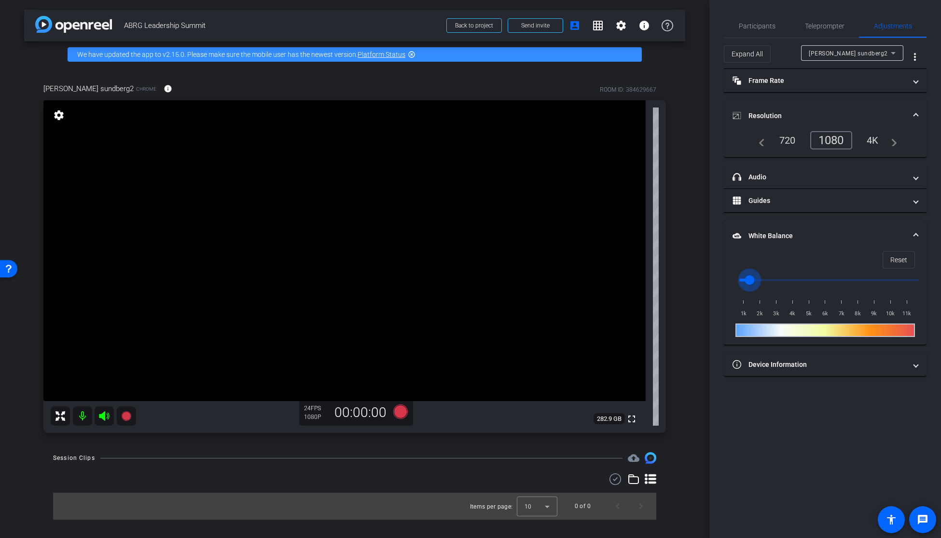
drag, startPoint x: 743, startPoint y: 284, endPoint x: 756, endPoint y: 303, distance: 23.3
click at [749, 284] on input "range" at bounding box center [829, 280] width 200 height 21
click at [755, 330] on div at bounding box center [824, 331] width 179 height 14
drag, startPoint x: 752, startPoint y: 329, endPoint x: 775, endPoint y: 315, distance: 27.2
click at [820, 329] on div at bounding box center [824, 331] width 179 height 14
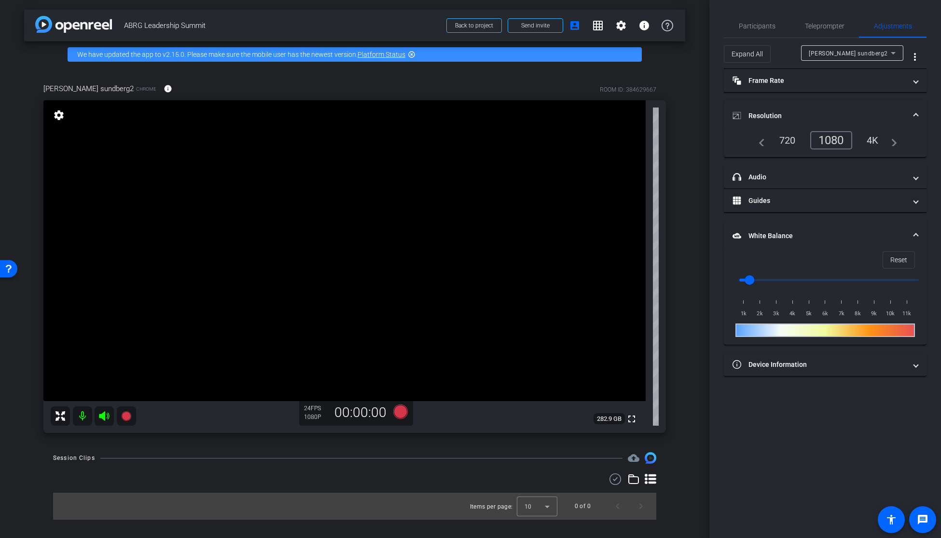
click at [755, 306] on div "1k 2k 3k 4k 5k 6k 7k 8k 9k 10k 11k" at bounding box center [824, 305] width 179 height 27
drag, startPoint x: 752, startPoint y: 274, endPoint x: 854, endPoint y: 317, distance: 111.7
click at [778, 279] on input "range" at bounding box center [829, 280] width 200 height 21
click at [879, 358] on mat-expansion-panel-header "Device Information" at bounding box center [825, 364] width 203 height 23
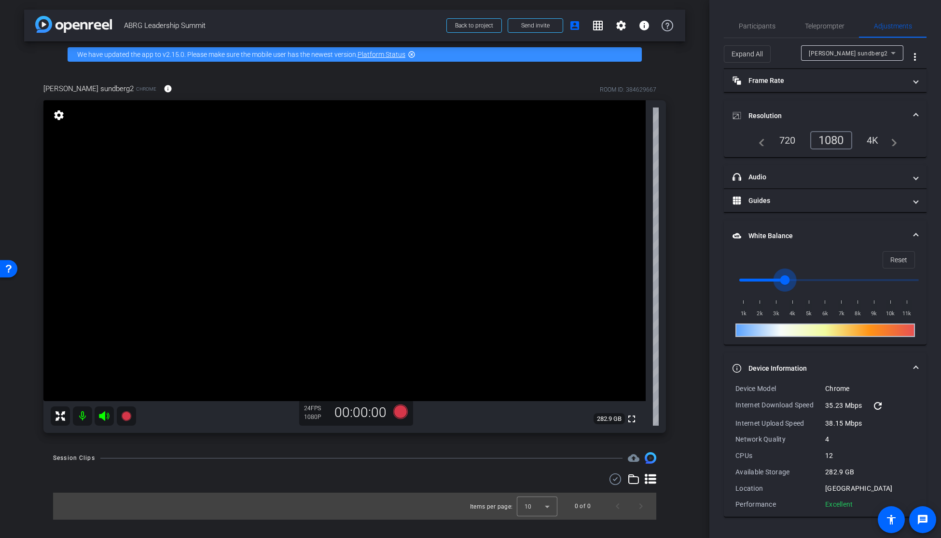
drag, startPoint x: 777, startPoint y: 281, endPoint x: 785, endPoint y: 281, distance: 7.7
type input "3500"
click at [785, 281] on input "range" at bounding box center [829, 280] width 200 height 21
click at [398, 411] on icon at bounding box center [400, 412] width 14 height 14
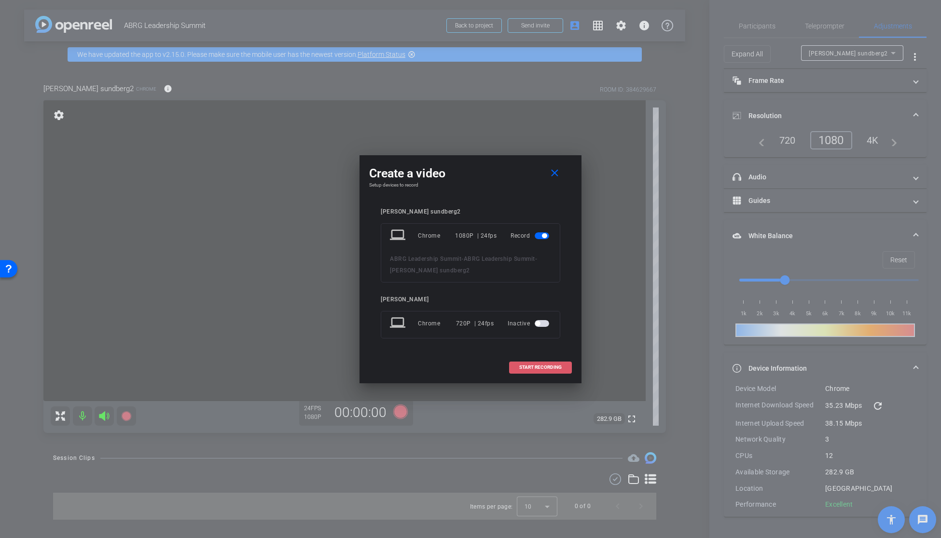
click at [542, 370] on span "START RECORDING" at bounding box center [540, 367] width 42 height 5
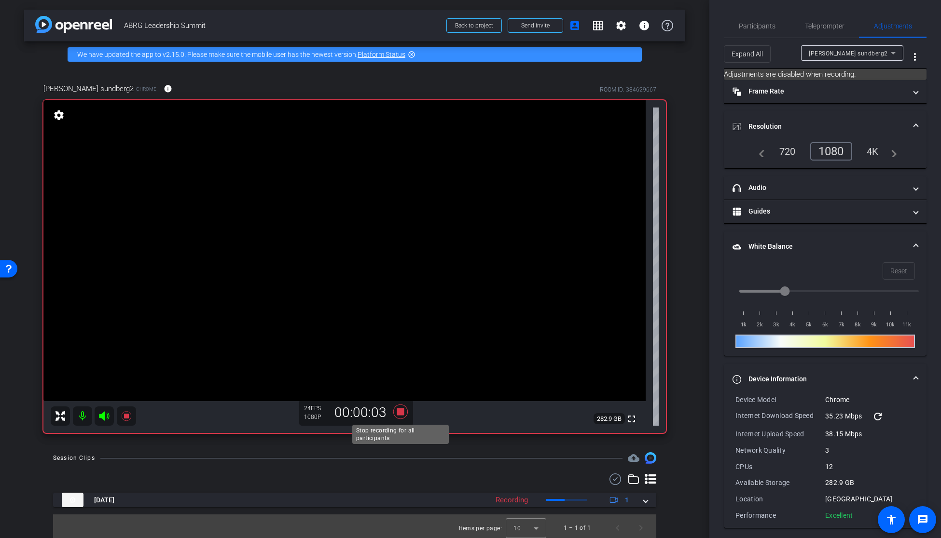
click at [405, 414] on icon at bounding box center [400, 411] width 23 height 17
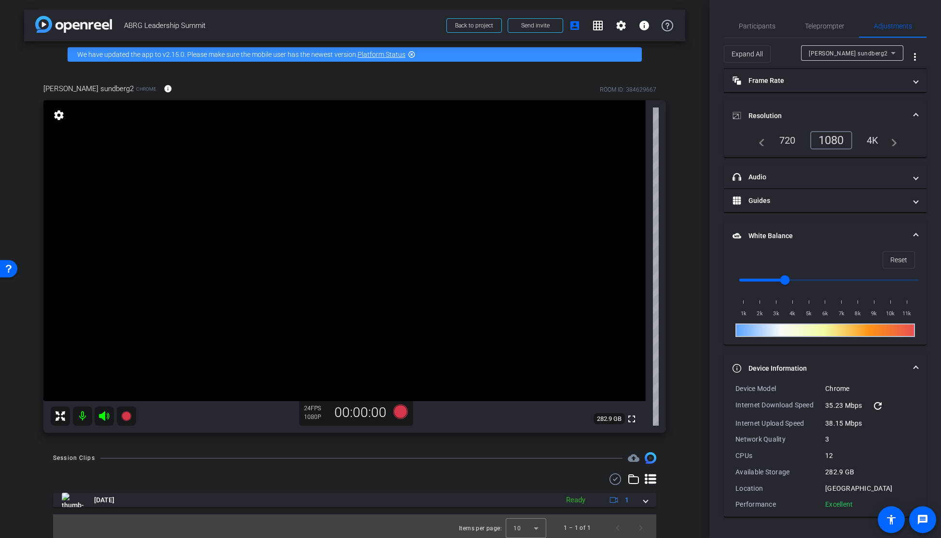
click at [829, 331] on div at bounding box center [824, 331] width 179 height 14
click at [799, 329] on div at bounding box center [824, 331] width 179 height 14
click at [759, 179] on mat-panel-title "headphone icon Audio" at bounding box center [819, 177] width 174 height 10
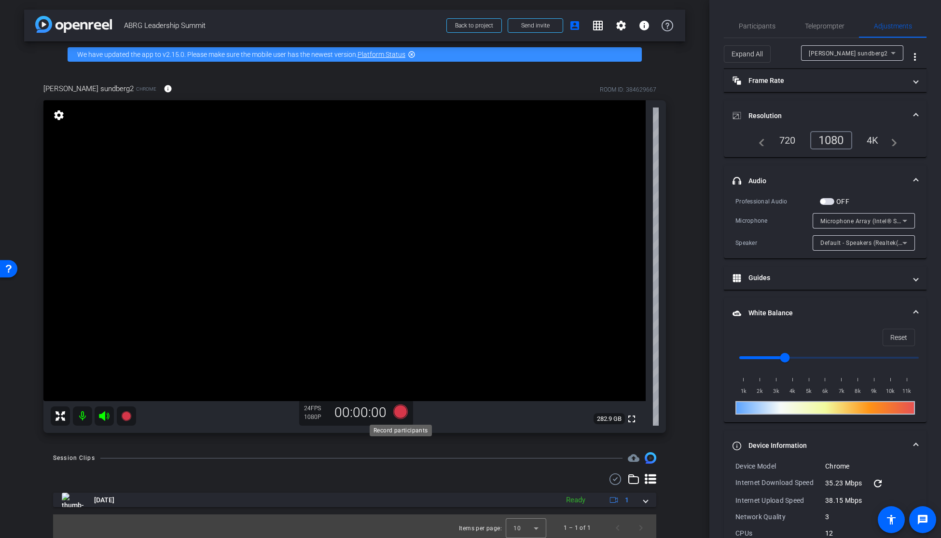
click at [402, 414] on icon at bounding box center [400, 412] width 14 height 14
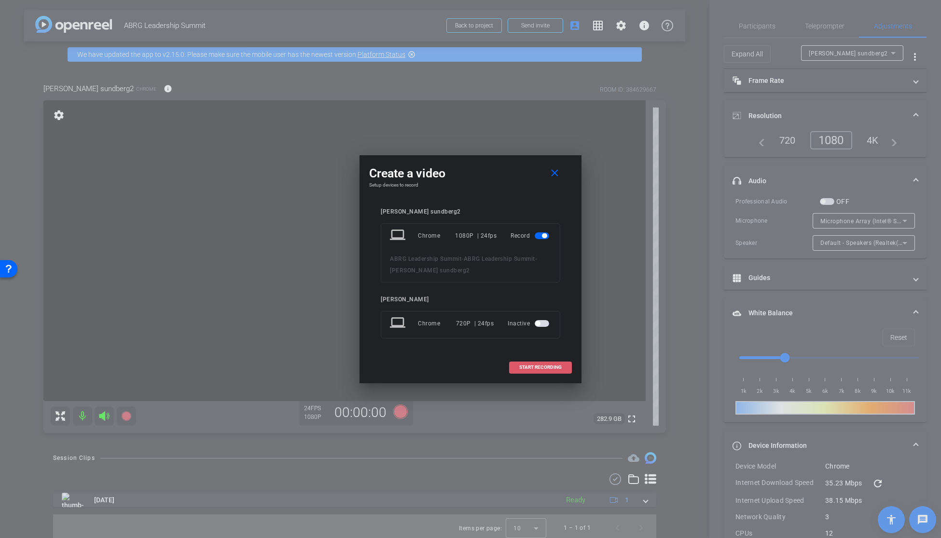
click at [522, 366] on span "START RECORDING" at bounding box center [540, 367] width 42 height 5
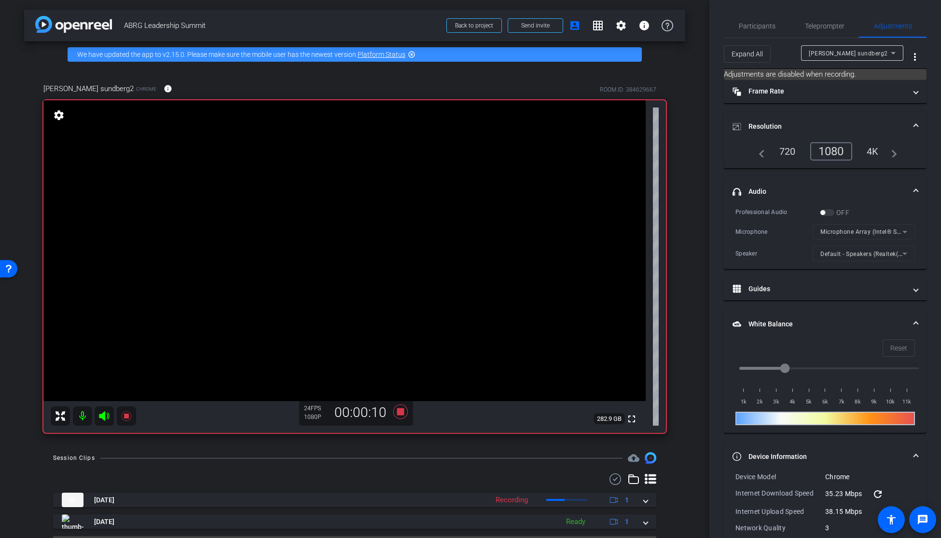
click at [738, 321] on icon "White Balance" at bounding box center [736, 324] width 9 height 9
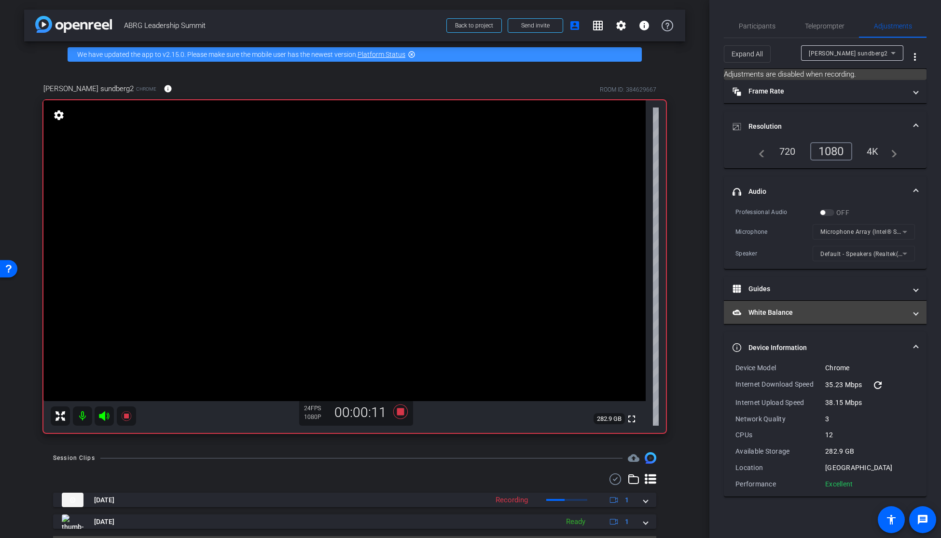
click at [738, 321] on mat-expansion-panel-header "White Balance White Balance" at bounding box center [825, 312] width 203 height 23
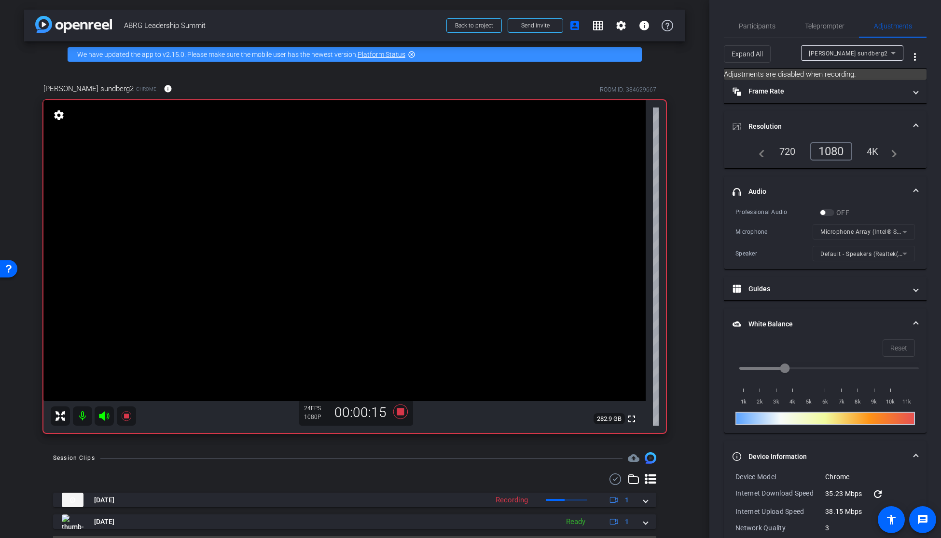
click at [773, 412] on div at bounding box center [824, 419] width 179 height 14
click at [769, 418] on div at bounding box center [824, 419] width 179 height 14
click at [821, 26] on span "Teleprompter" at bounding box center [825, 26] width 40 height 7
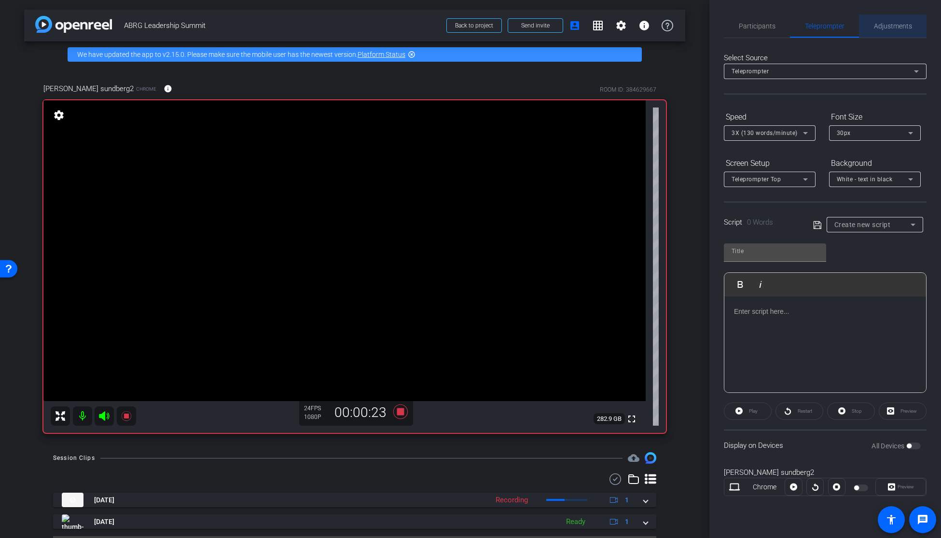
click at [891, 27] on span "Adjustments" at bounding box center [893, 26] width 38 height 7
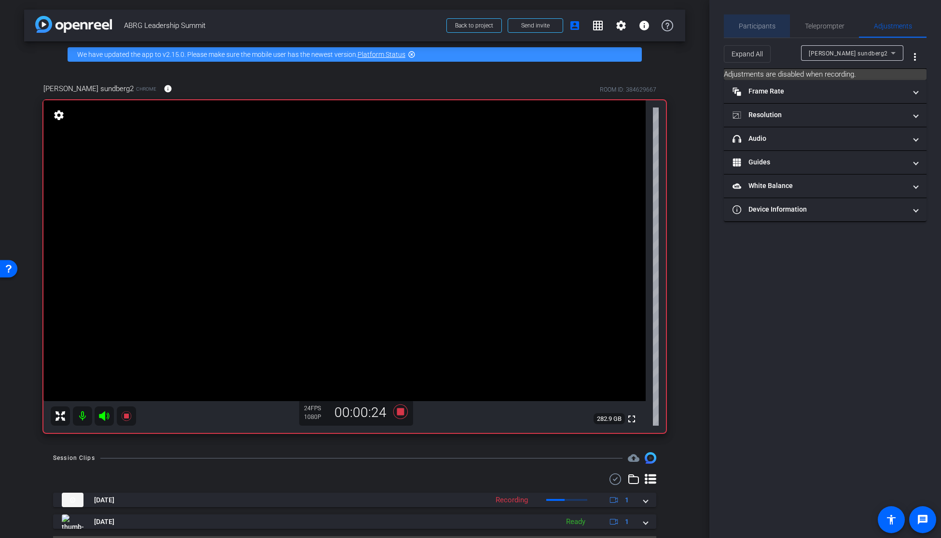
click at [764, 25] on span "Participants" at bounding box center [757, 26] width 37 height 7
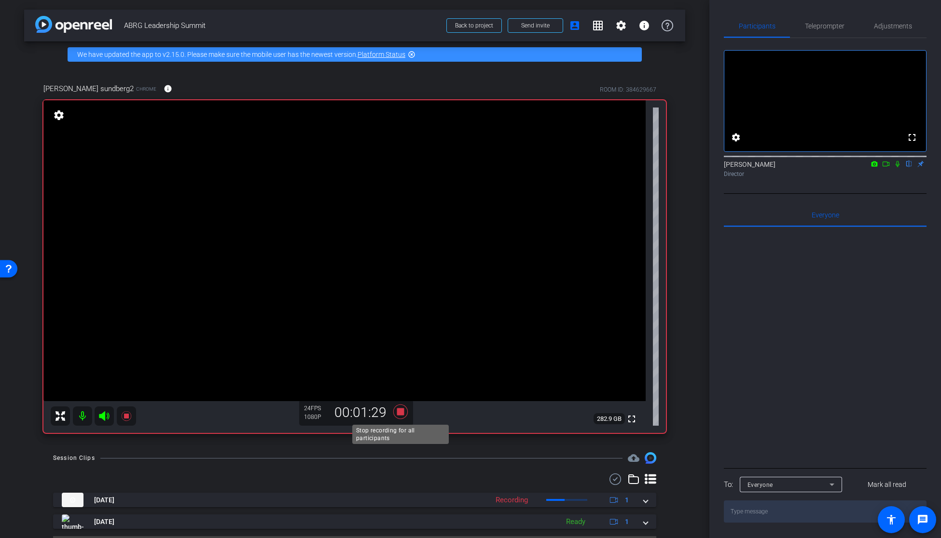
click at [401, 413] on icon at bounding box center [400, 412] width 14 height 14
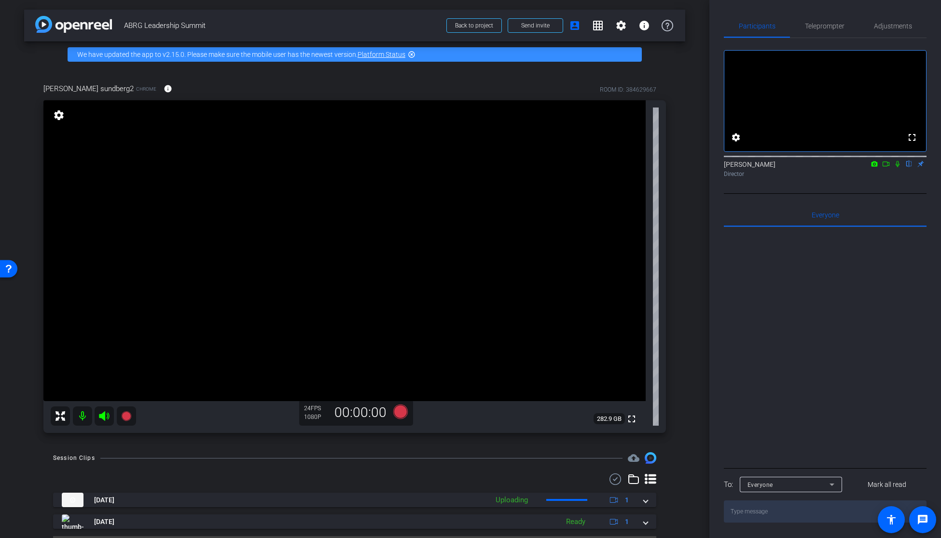
click at [356, 234] on video at bounding box center [344, 250] width 602 height 301
click at [394, 413] on icon at bounding box center [400, 411] width 23 height 17
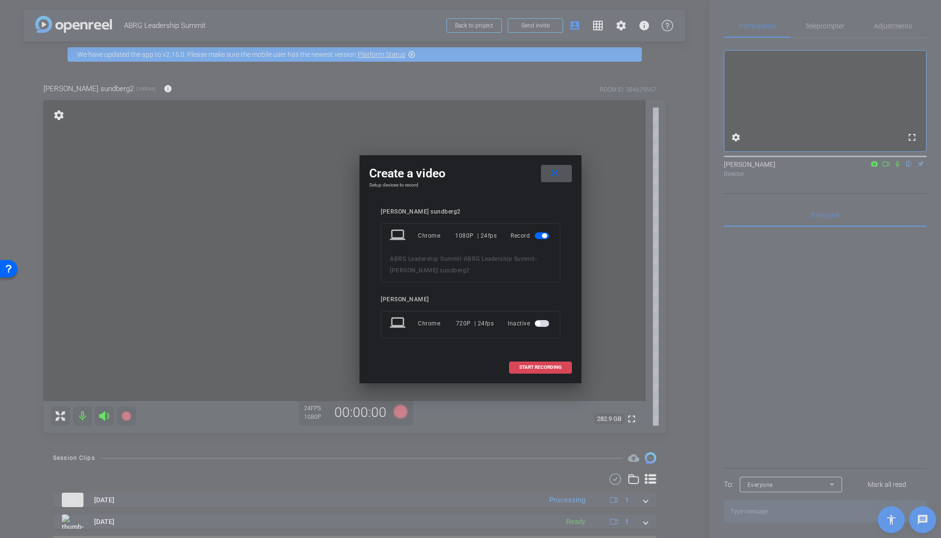
click at [548, 369] on span "START RECORDING" at bounding box center [540, 367] width 42 height 5
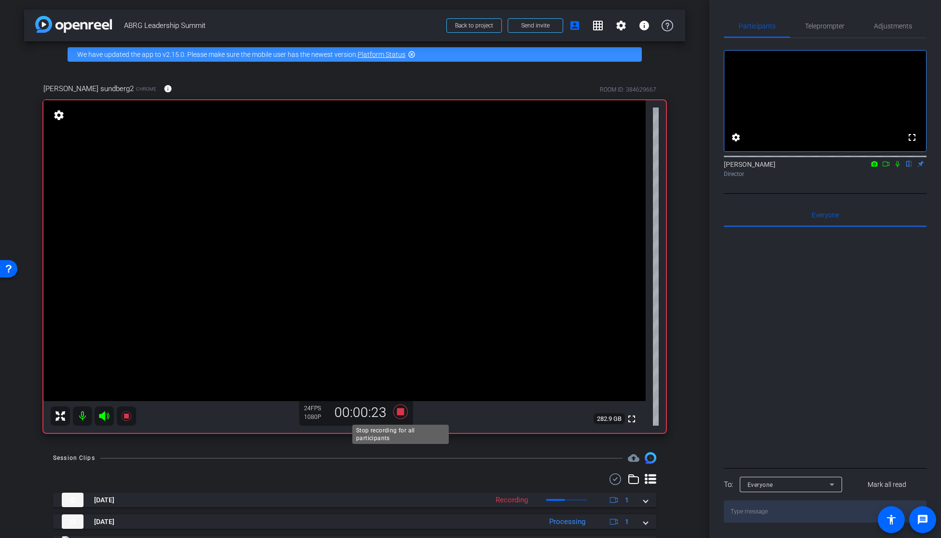
click at [399, 412] on icon at bounding box center [400, 412] width 14 height 14
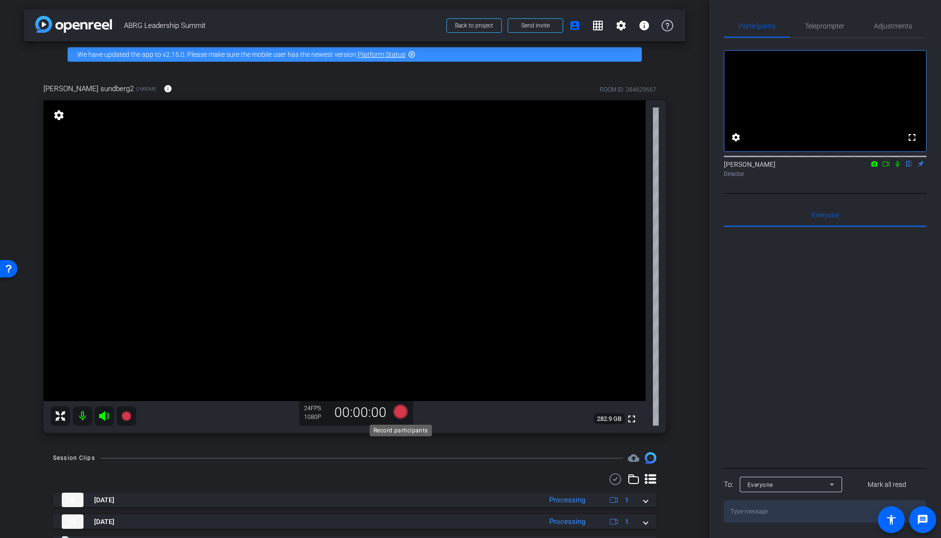
click at [399, 414] on icon at bounding box center [400, 412] width 14 height 14
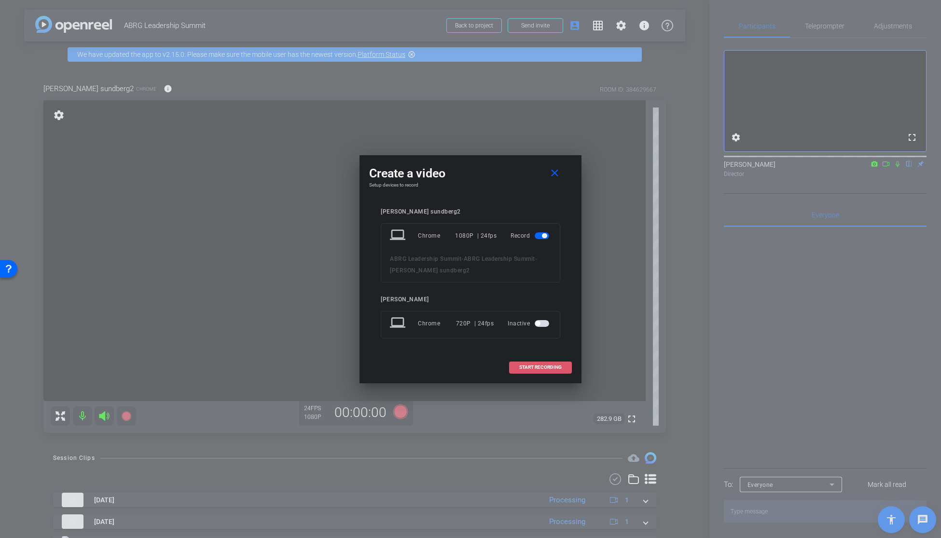
click at [539, 367] on span "START RECORDING" at bounding box center [540, 367] width 42 height 5
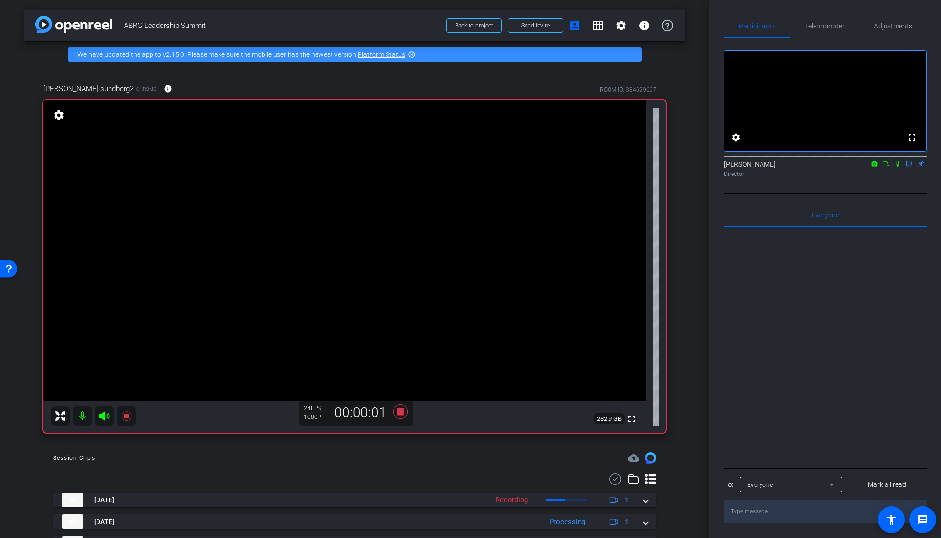
click at [351, 263] on video at bounding box center [344, 250] width 602 height 301
click at [901, 24] on span "Adjustments" at bounding box center [893, 26] width 38 height 7
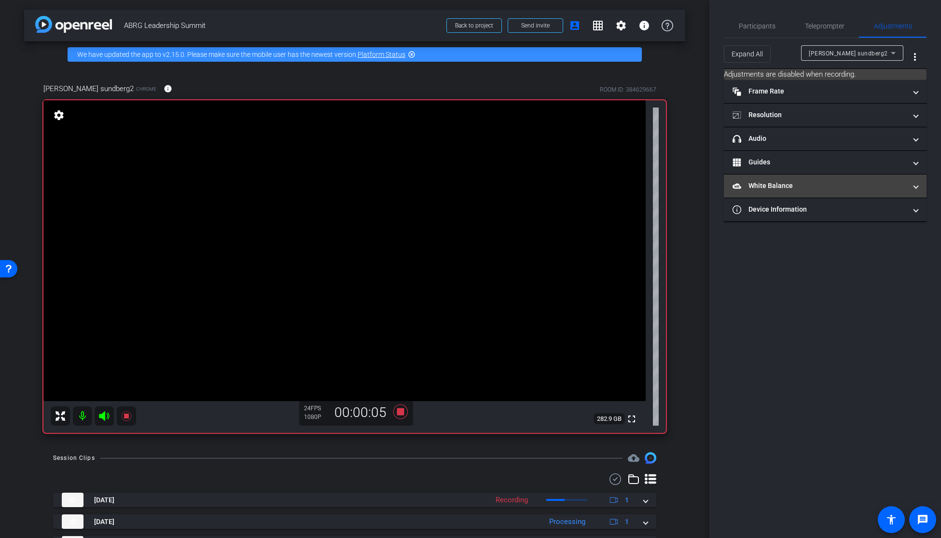
click at [777, 182] on mat-panel-title "White Balance White Balance" at bounding box center [819, 186] width 174 height 10
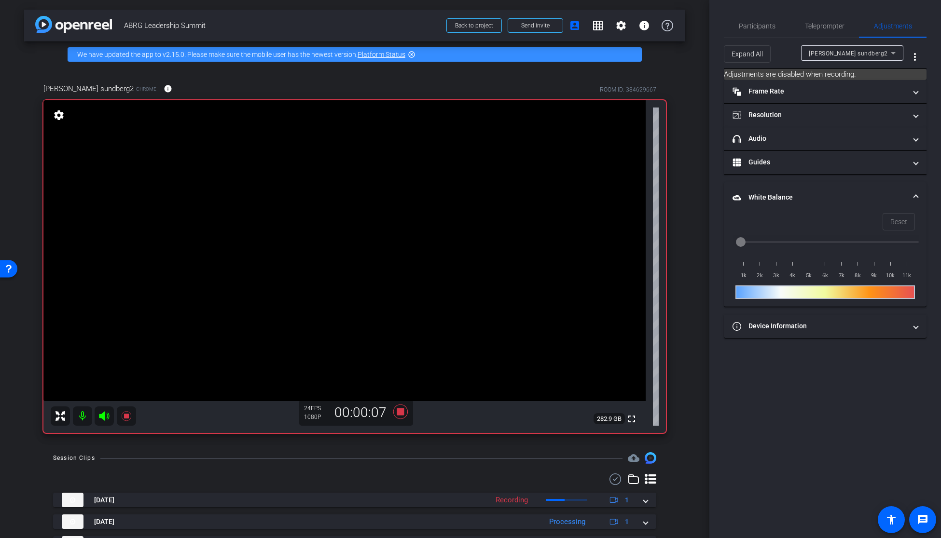
click at [849, 287] on div at bounding box center [824, 293] width 179 height 14
drag, startPoint x: 778, startPoint y: 291, endPoint x: 769, endPoint y: 274, distance: 19.6
click at [778, 291] on div at bounding box center [824, 293] width 179 height 14
click at [400, 413] on icon at bounding box center [400, 412] width 14 height 14
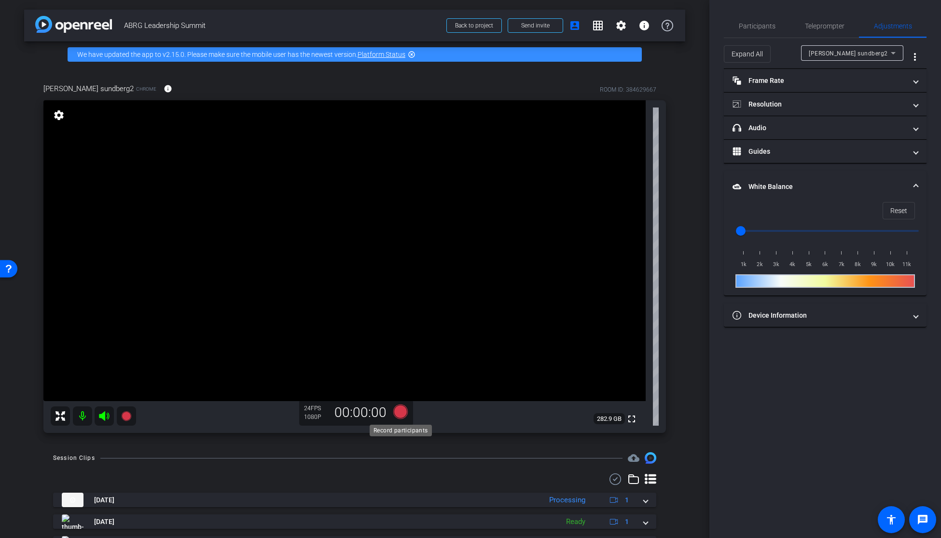
scroll to position [0, 0]
click at [401, 414] on icon at bounding box center [400, 411] width 14 height 14
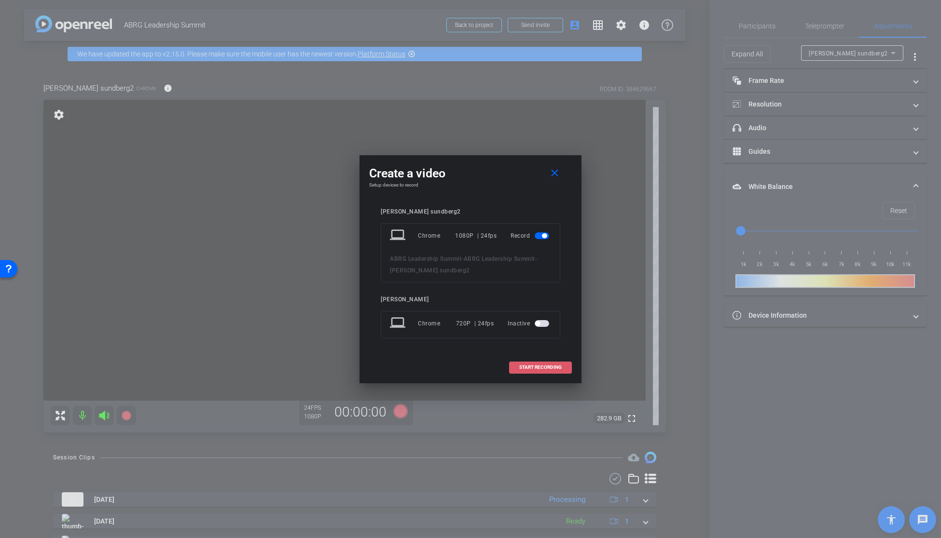
click at [539, 363] on button "START RECORDING" at bounding box center [540, 368] width 63 height 12
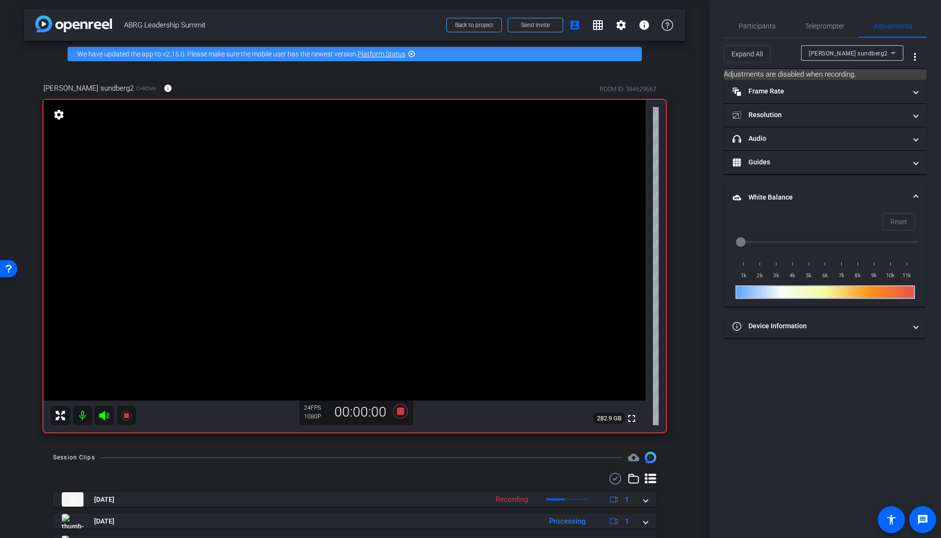
scroll to position [0, 0]
click at [766, 288] on div at bounding box center [824, 293] width 179 height 14
click at [401, 411] on icon at bounding box center [400, 412] width 14 height 14
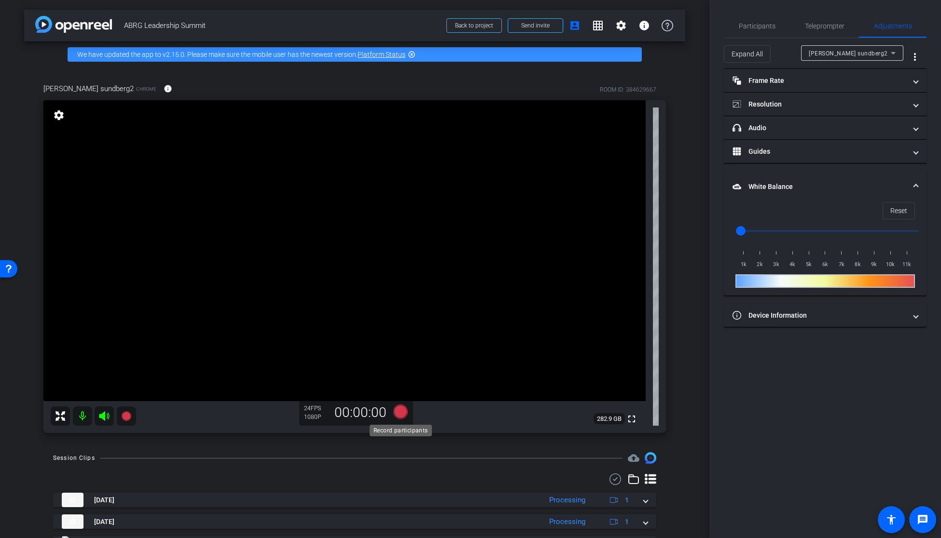
click at [397, 414] on icon at bounding box center [400, 412] width 14 height 14
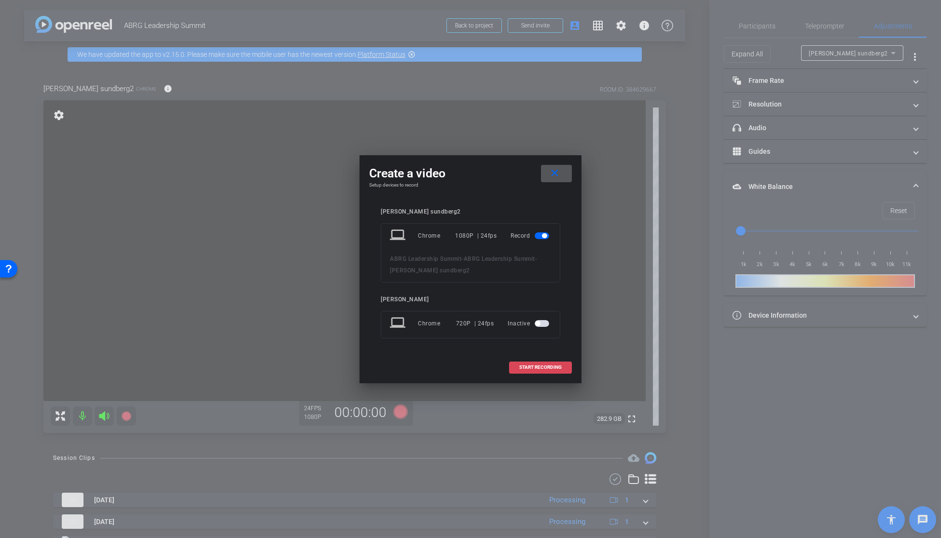
click at [533, 371] on span at bounding box center [540, 367] width 62 height 23
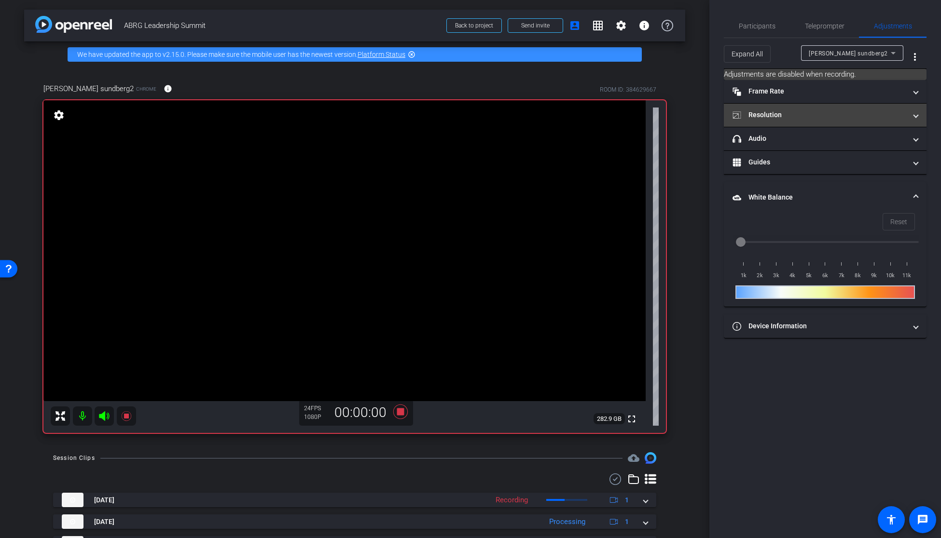
click at [778, 112] on mat-panel-title "Resolution" at bounding box center [819, 115] width 174 height 10
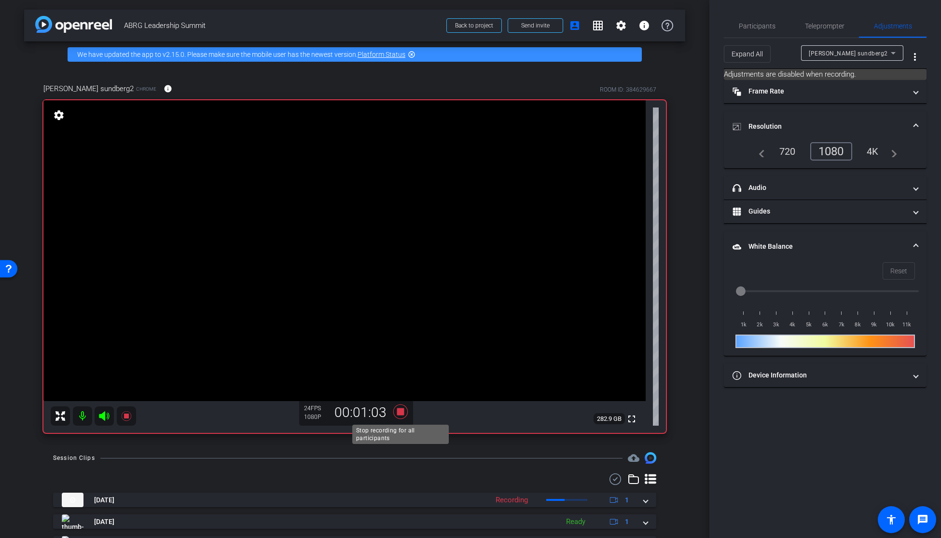
click at [401, 413] on icon at bounding box center [400, 412] width 14 height 14
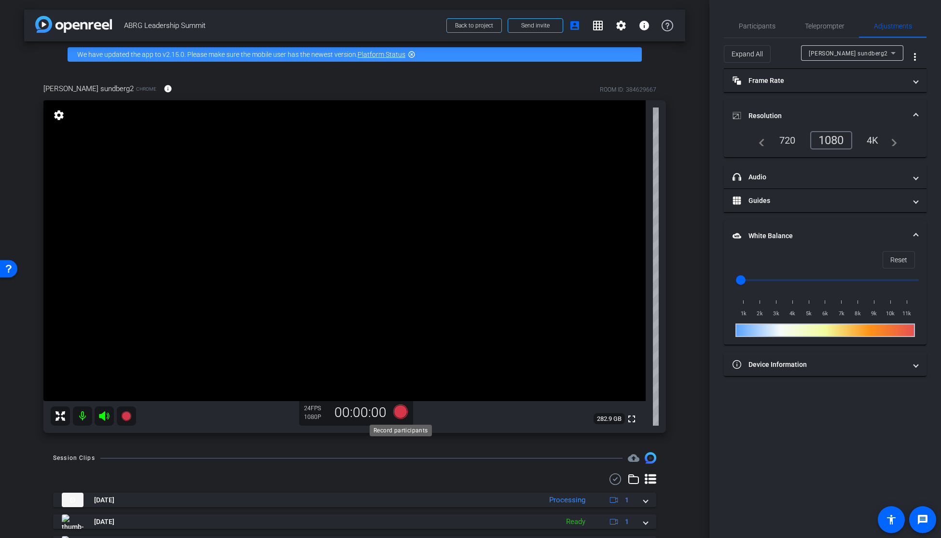
click at [401, 414] on icon at bounding box center [400, 412] width 14 height 14
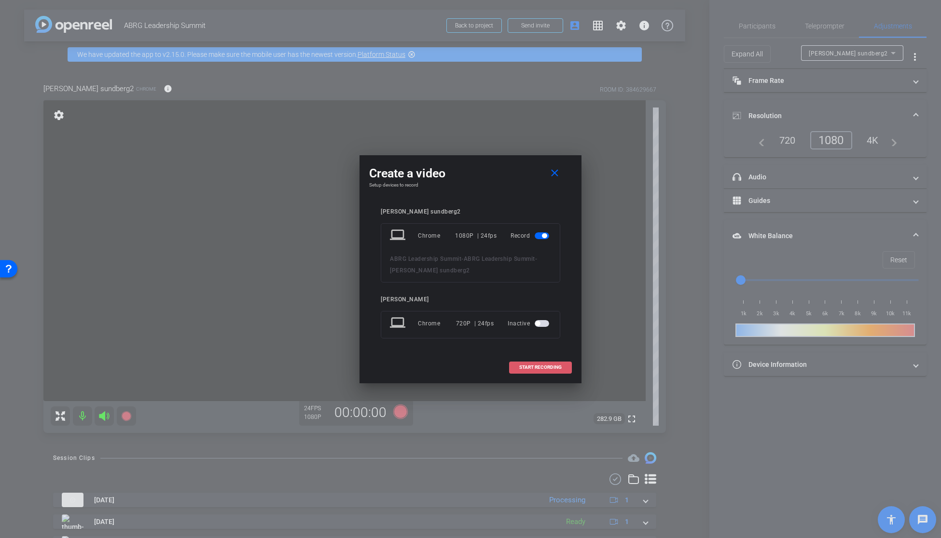
click at [563, 365] on span at bounding box center [540, 367] width 62 height 23
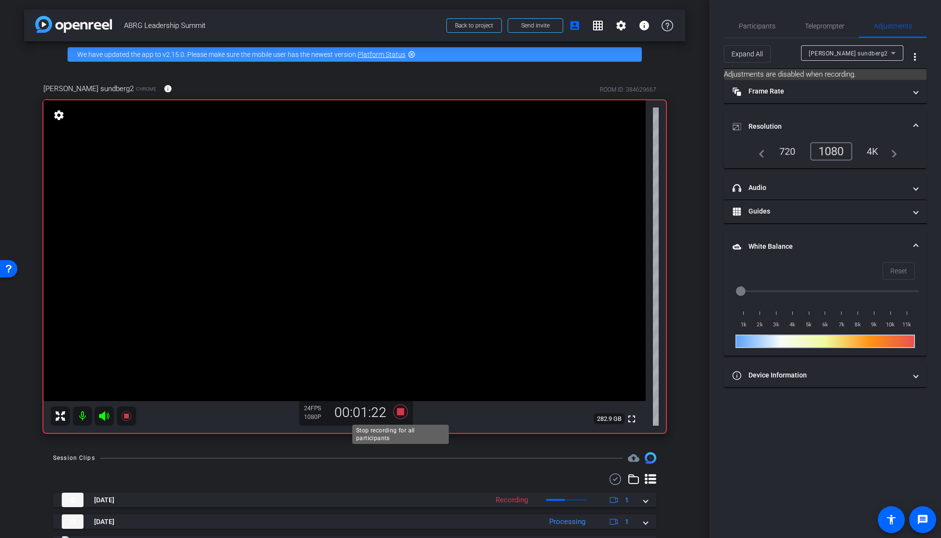
click at [400, 412] on icon at bounding box center [400, 412] width 14 height 14
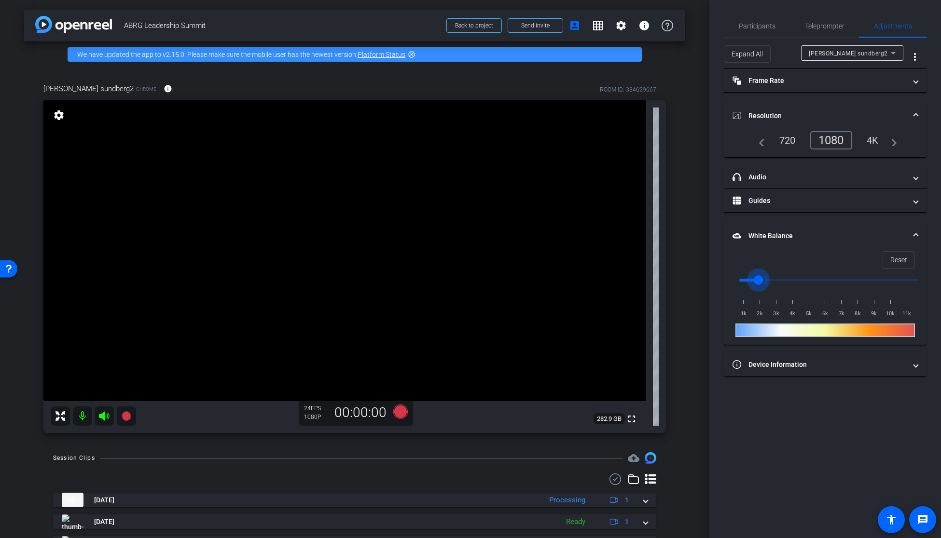
click at [759, 281] on input "range" at bounding box center [829, 280] width 200 height 21
drag, startPoint x: 763, startPoint y: 279, endPoint x: 769, endPoint y: 279, distance: 6.3
click at [769, 279] on input "range" at bounding box center [829, 280] width 200 height 21
drag, startPoint x: 774, startPoint y: 280, endPoint x: 782, endPoint y: 280, distance: 8.2
click at [779, 280] on input "range" at bounding box center [829, 280] width 200 height 21
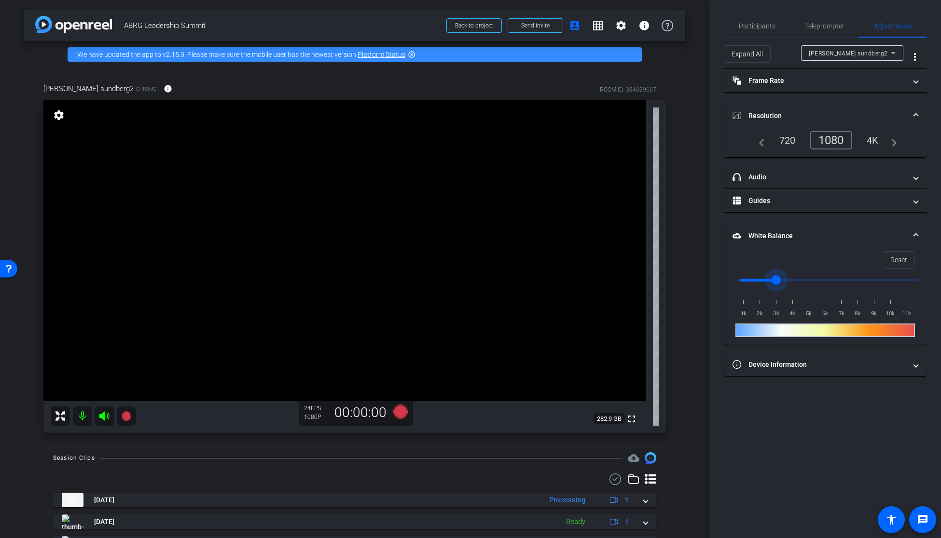
type input "3500"
click at [782, 280] on input "range" at bounding box center [829, 280] width 200 height 21
click at [402, 416] on icon at bounding box center [400, 412] width 14 height 14
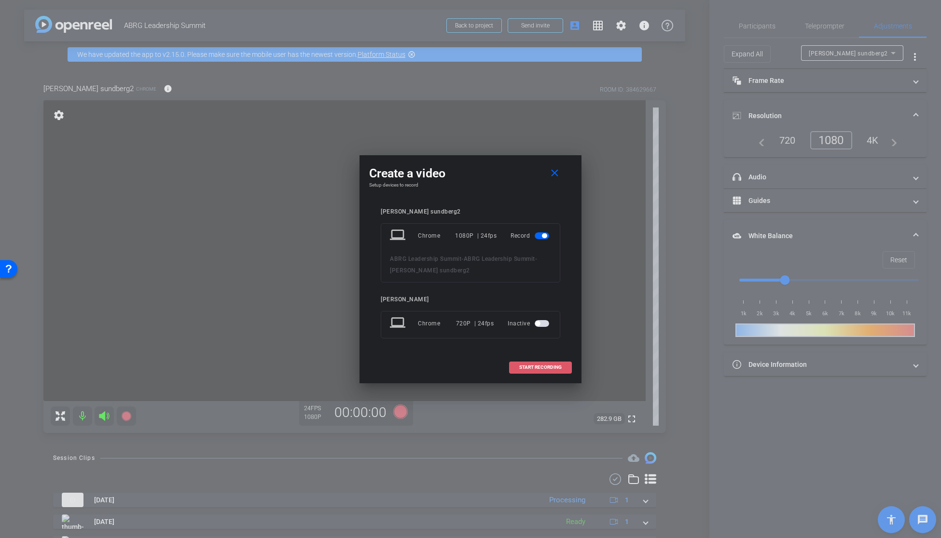
click at [533, 371] on span at bounding box center [540, 367] width 62 height 23
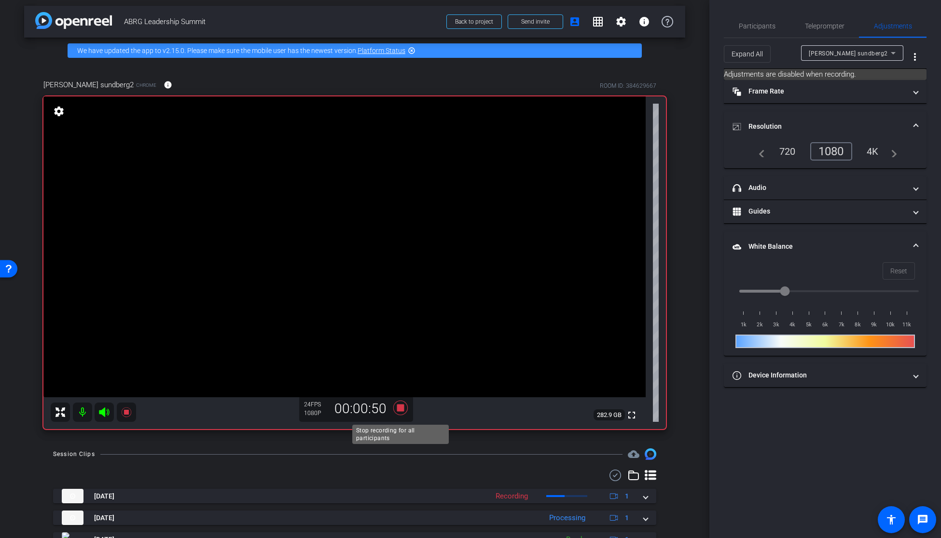
scroll to position [5, 0]
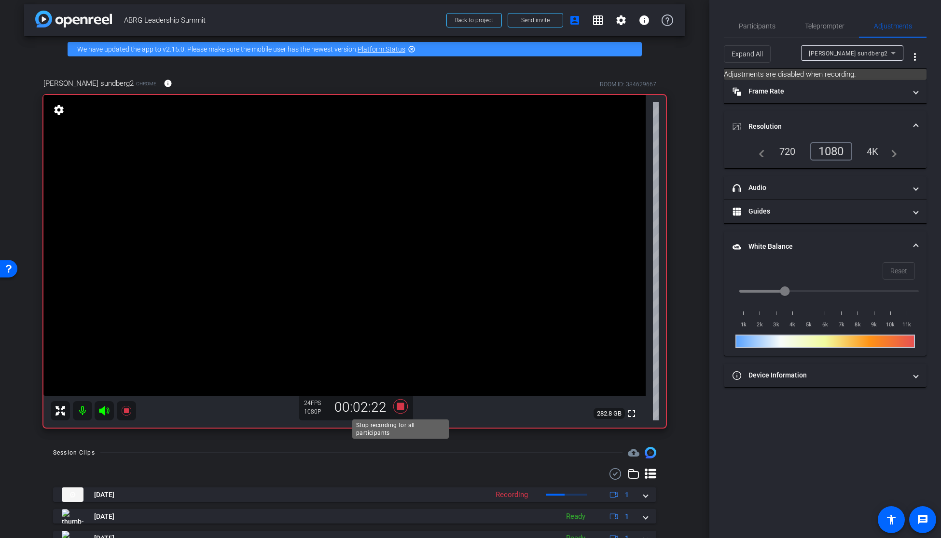
click at [402, 407] on icon at bounding box center [400, 406] width 14 height 14
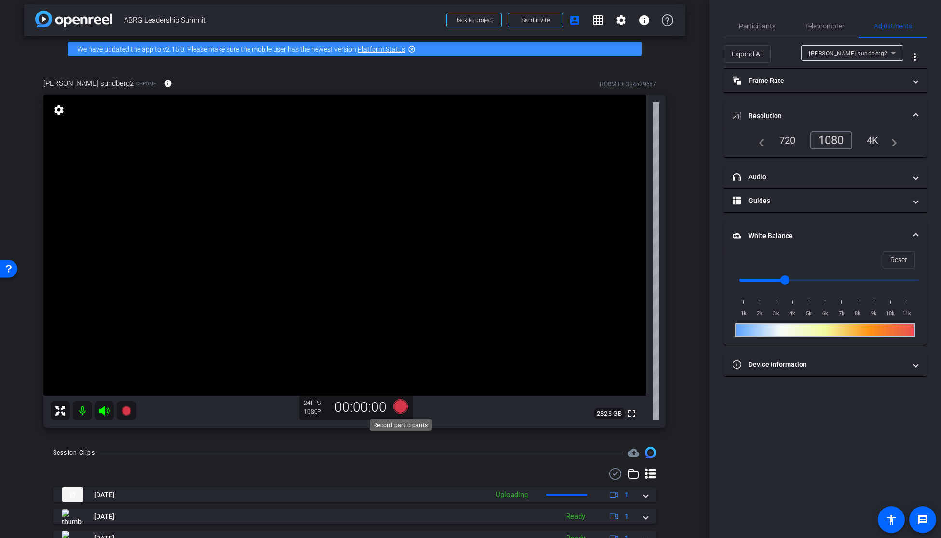
click at [401, 409] on icon at bounding box center [400, 406] width 14 height 14
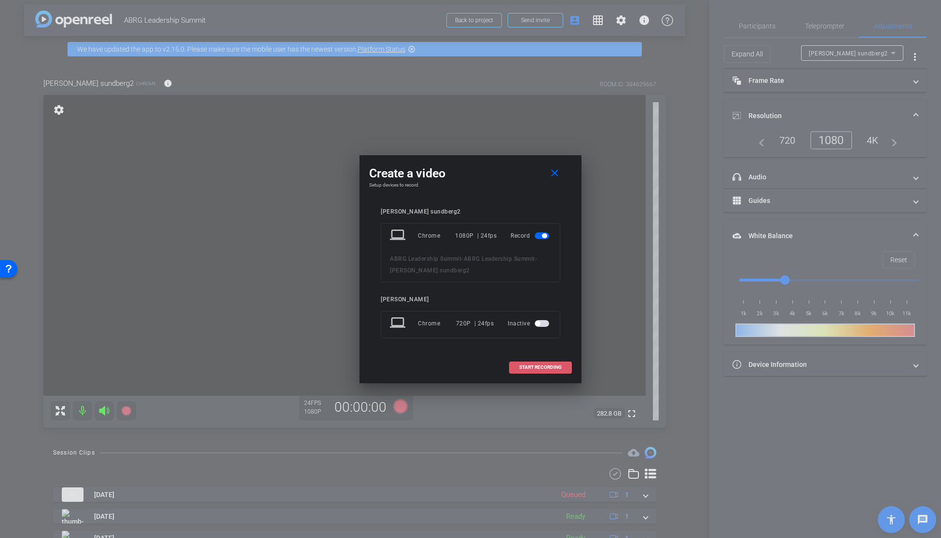
click at [544, 366] on span "START RECORDING" at bounding box center [540, 367] width 42 height 5
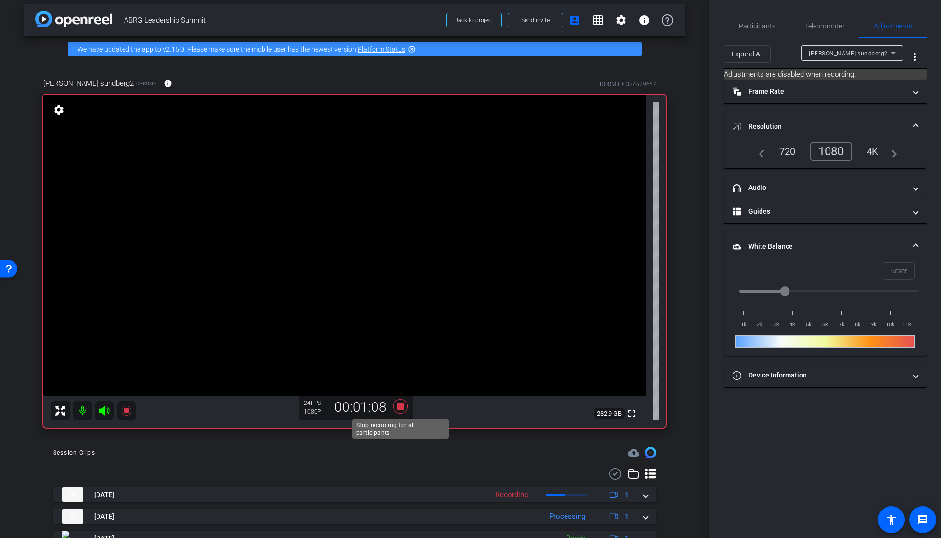
click at [401, 402] on icon at bounding box center [400, 406] width 23 height 17
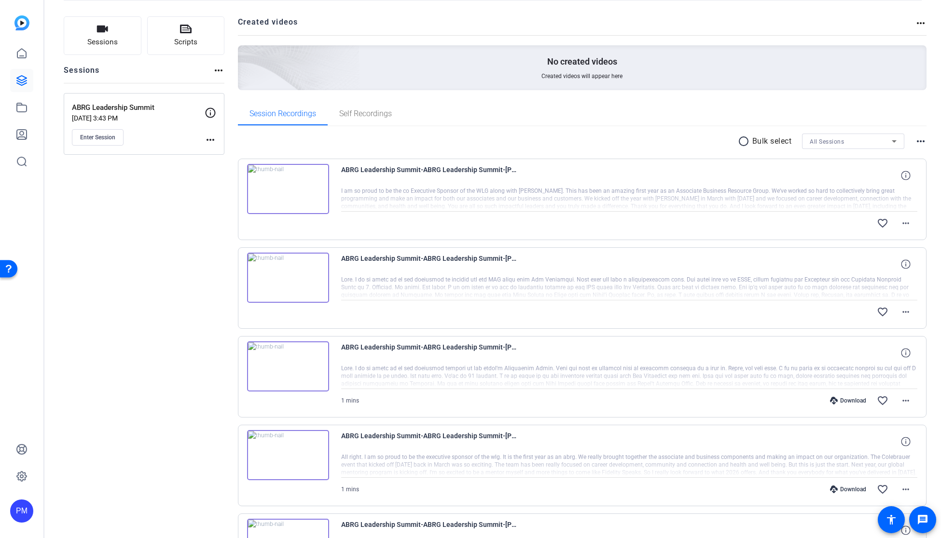
scroll to position [50, 0]
